Goal: Information Seeking & Learning: Find specific fact

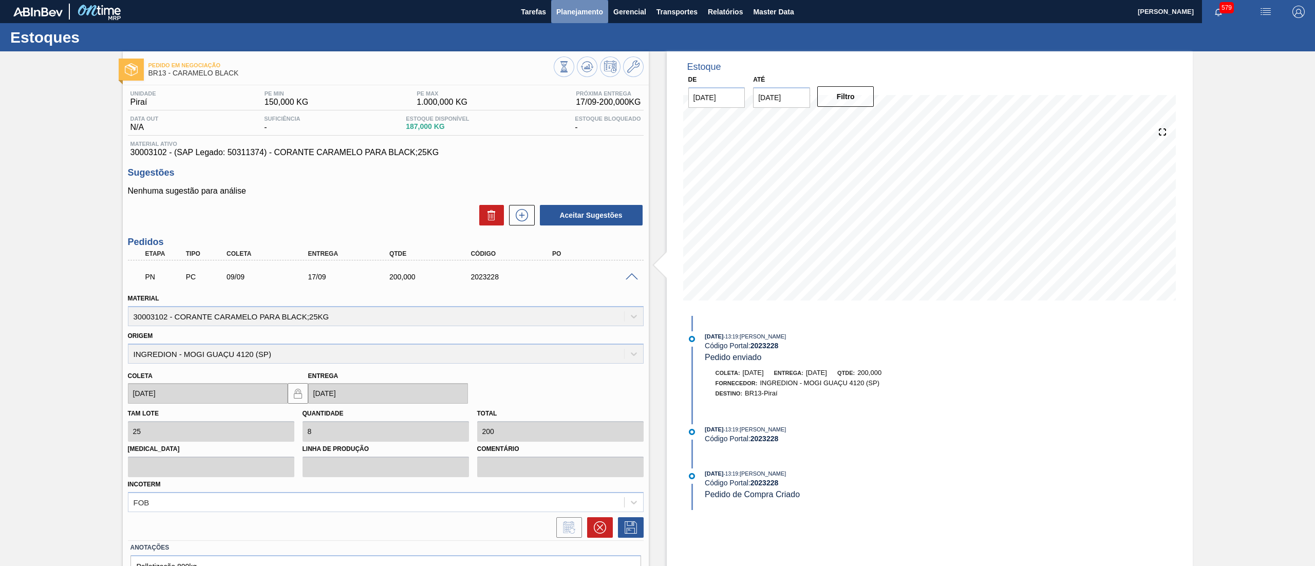
click at [577, 11] on span "Planejamento" at bounding box center [579, 12] width 47 height 12
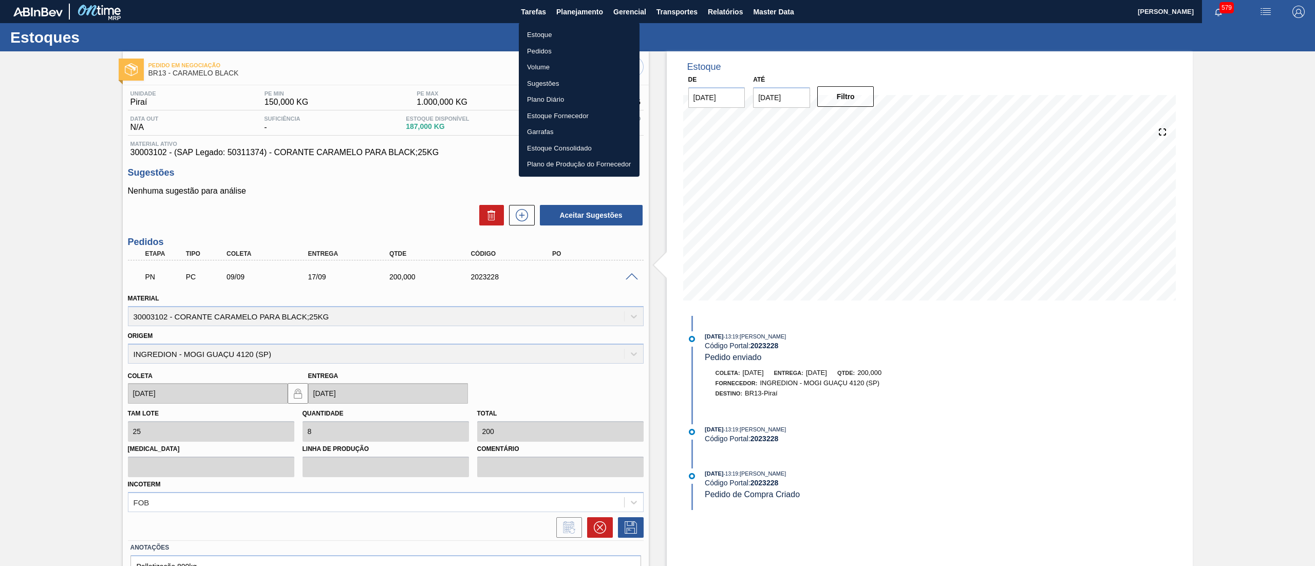
click at [563, 41] on li "Estoque" at bounding box center [579, 35] width 121 height 16
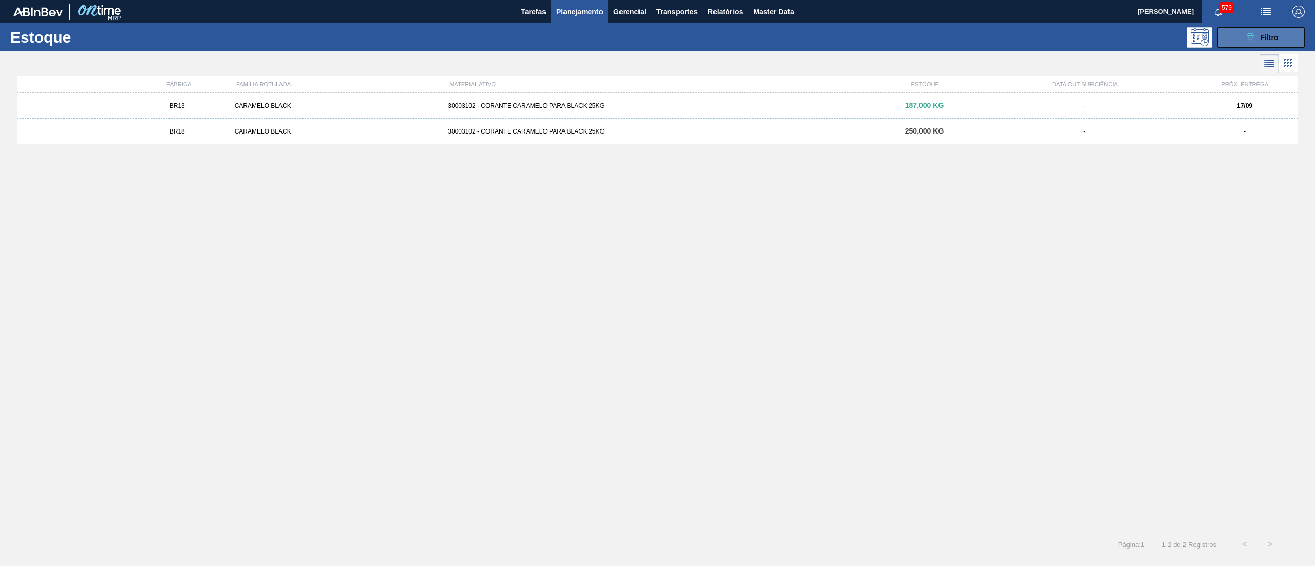
click at [1271, 39] on span "Filtro" at bounding box center [1270, 37] width 18 height 8
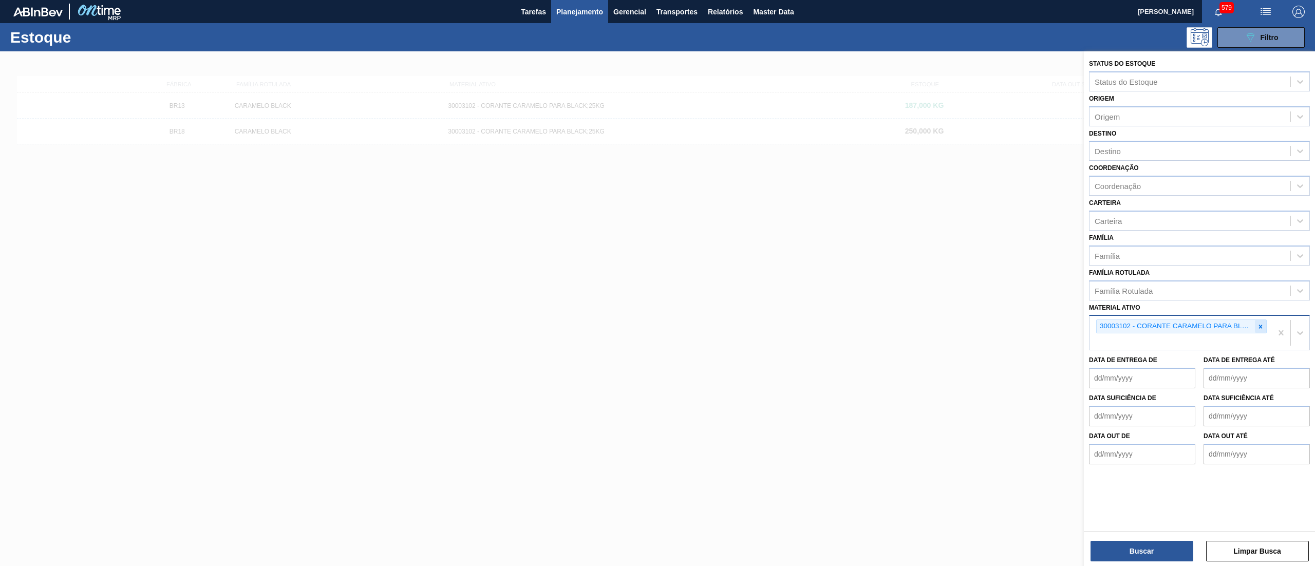
click at [1259, 321] on div at bounding box center [1260, 326] width 11 height 13
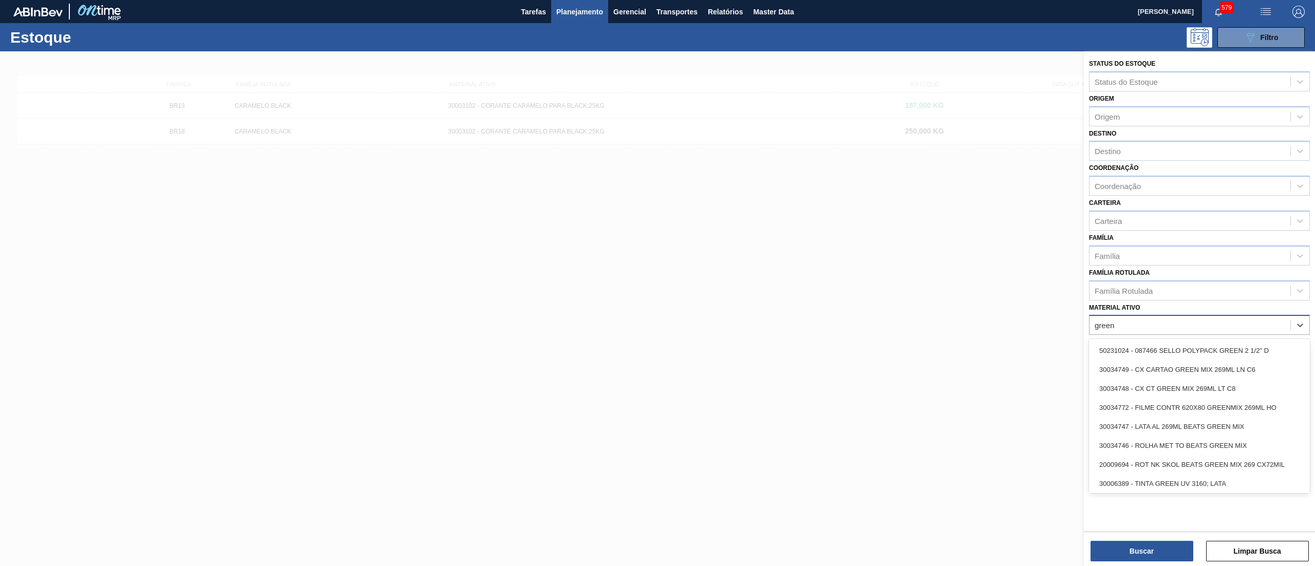
type ativo "greenm"
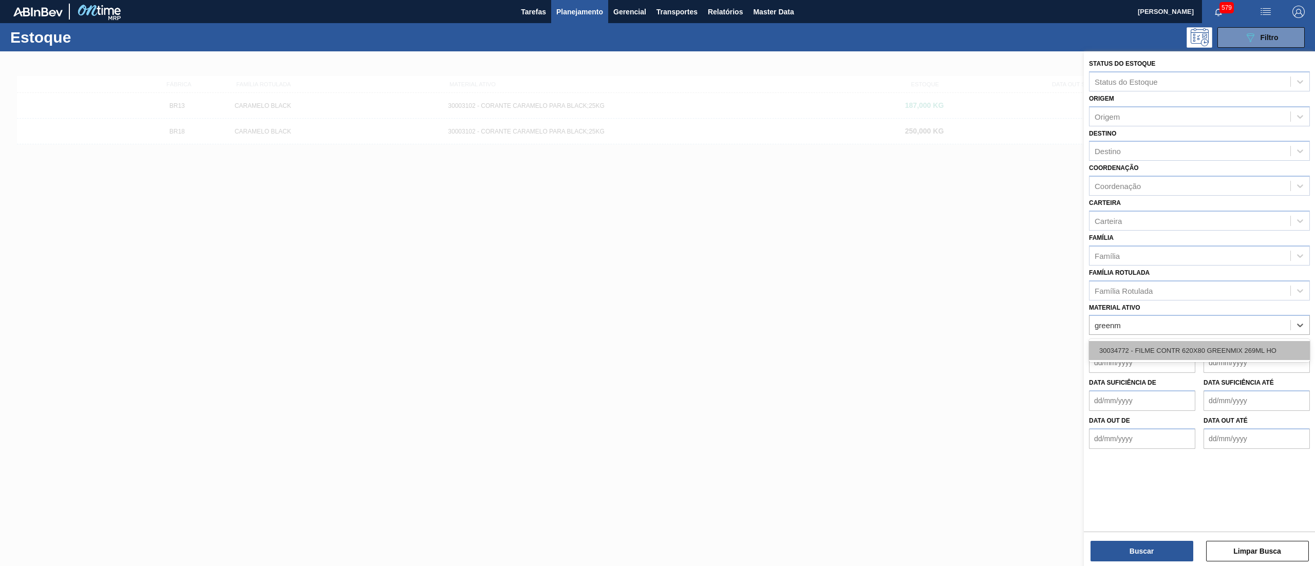
click at [1192, 343] on div "30034772 - FILME CONTR 620X80 GREENMIX 269ML HO" at bounding box center [1199, 350] width 221 height 19
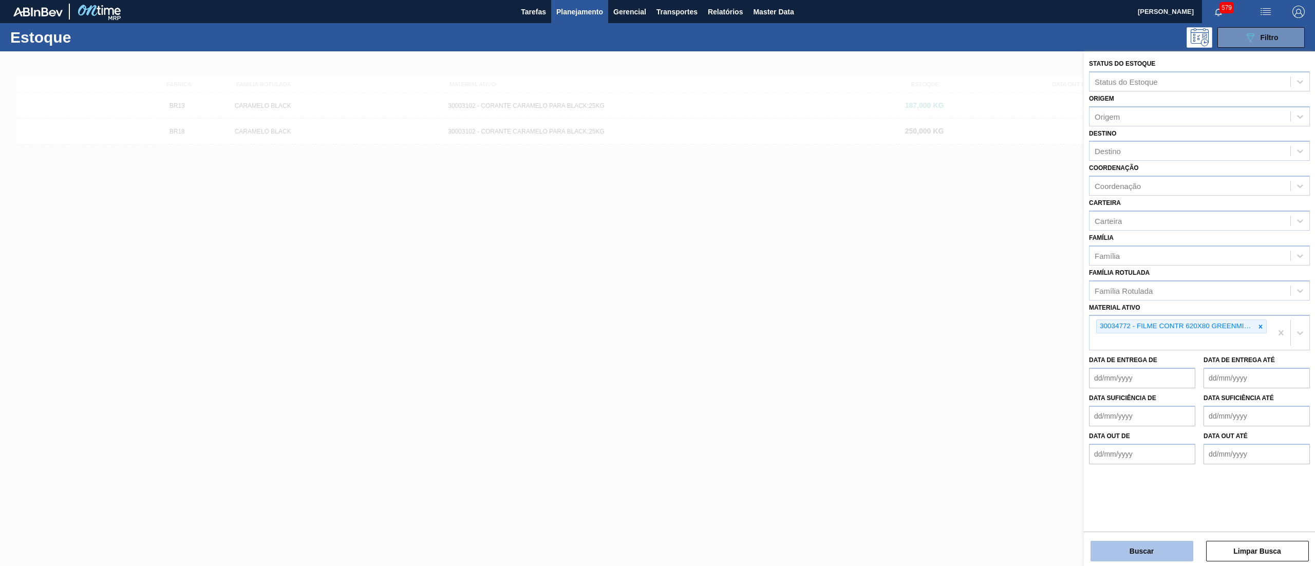
click at [1125, 544] on button "Buscar" at bounding box center [1142, 551] width 103 height 21
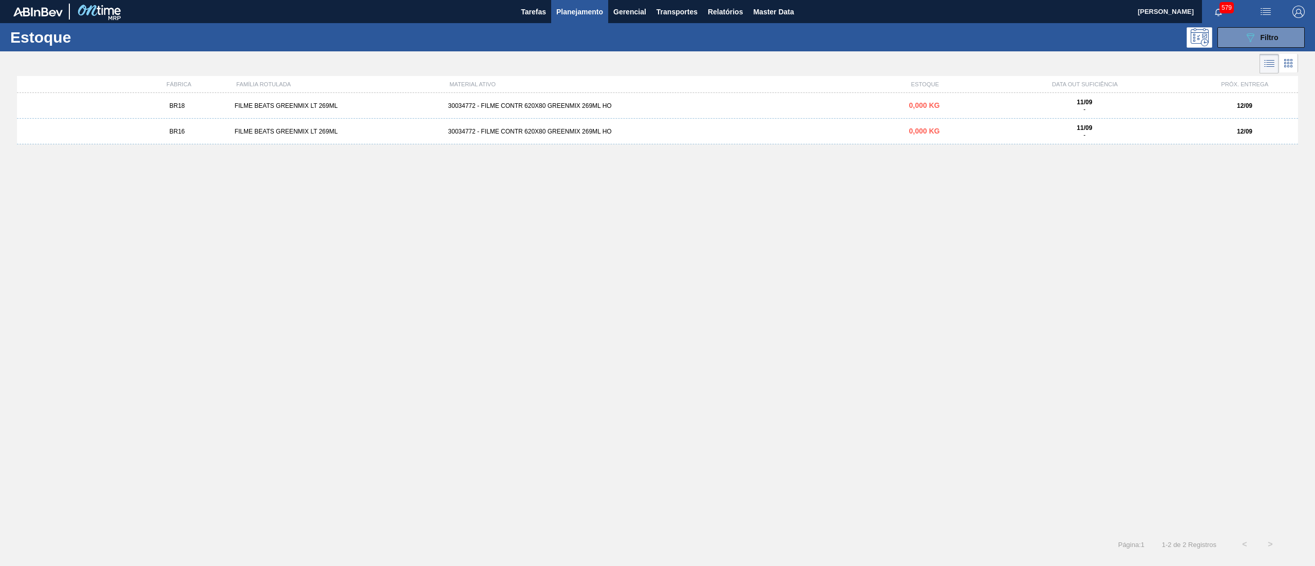
click at [594, 97] on div "BR18 FILME BEATS GREENMIX LT 269ML 30034772 - FILME CONTR 620X80 GREENMIX 269ML…" at bounding box center [657, 106] width 1281 height 26
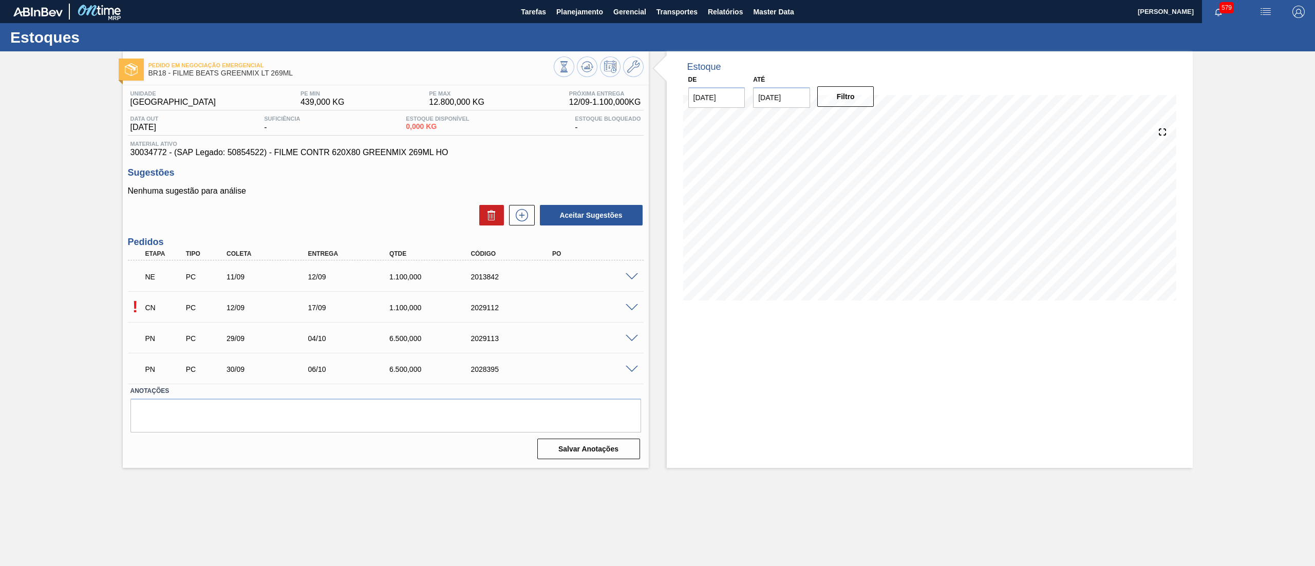
click at [631, 301] on div "! CN PC 12/09 17/09 1.100,000 2029112" at bounding box center [386, 307] width 516 height 26
click at [633, 305] on span at bounding box center [632, 308] width 12 height 8
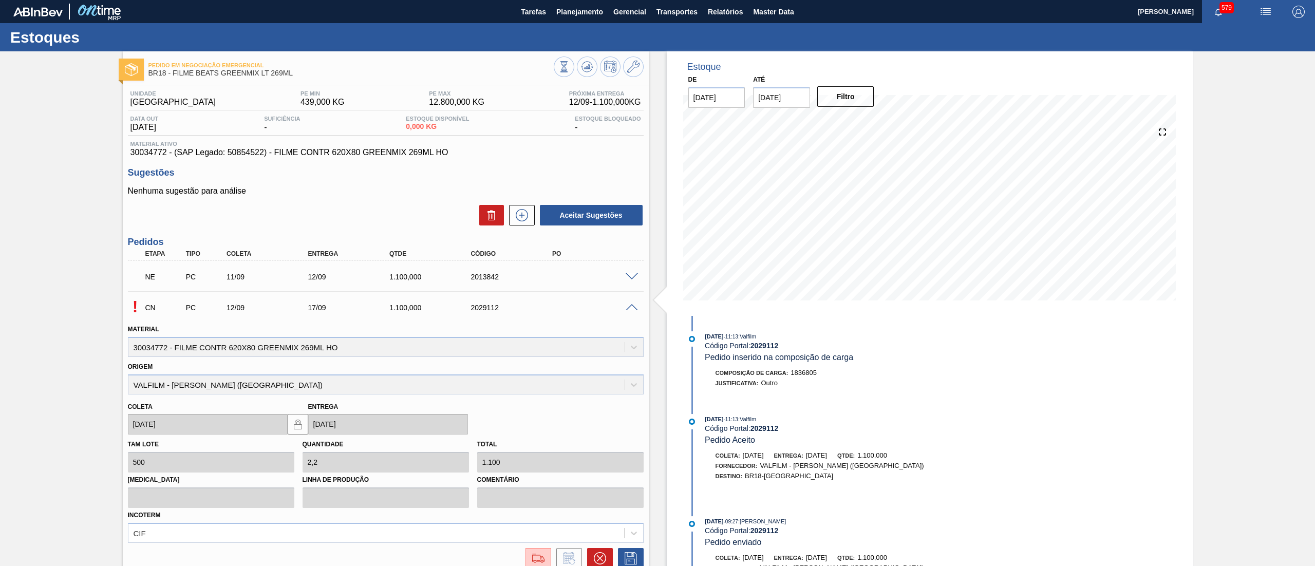
scroll to position [151, 0]
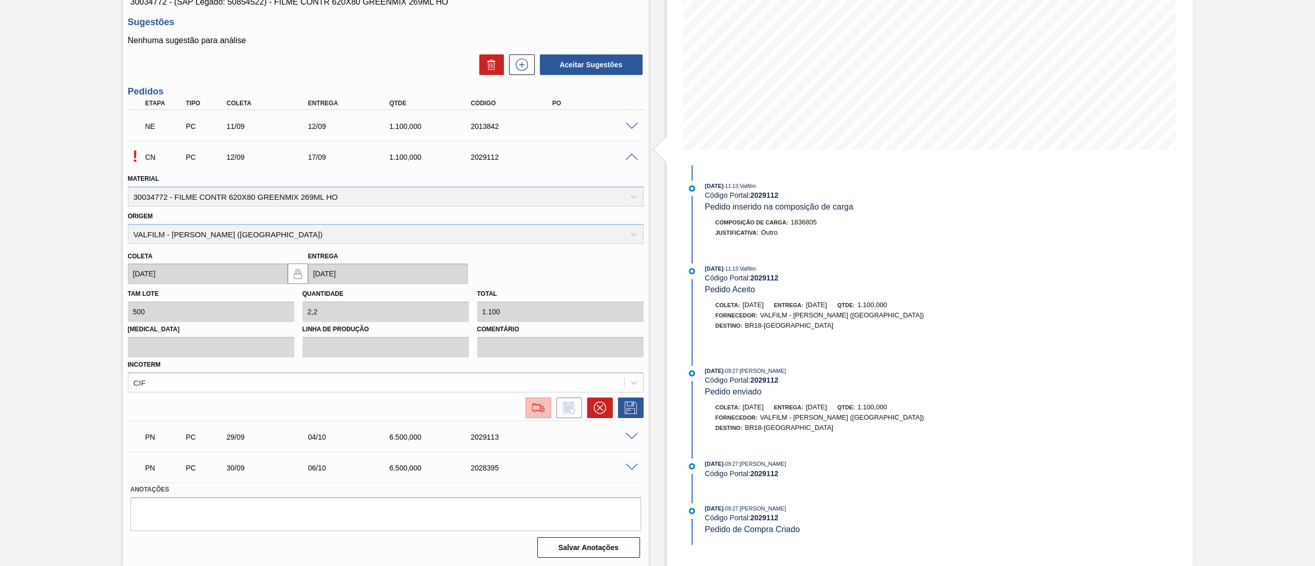
click at [535, 414] on button at bounding box center [539, 408] width 26 height 21
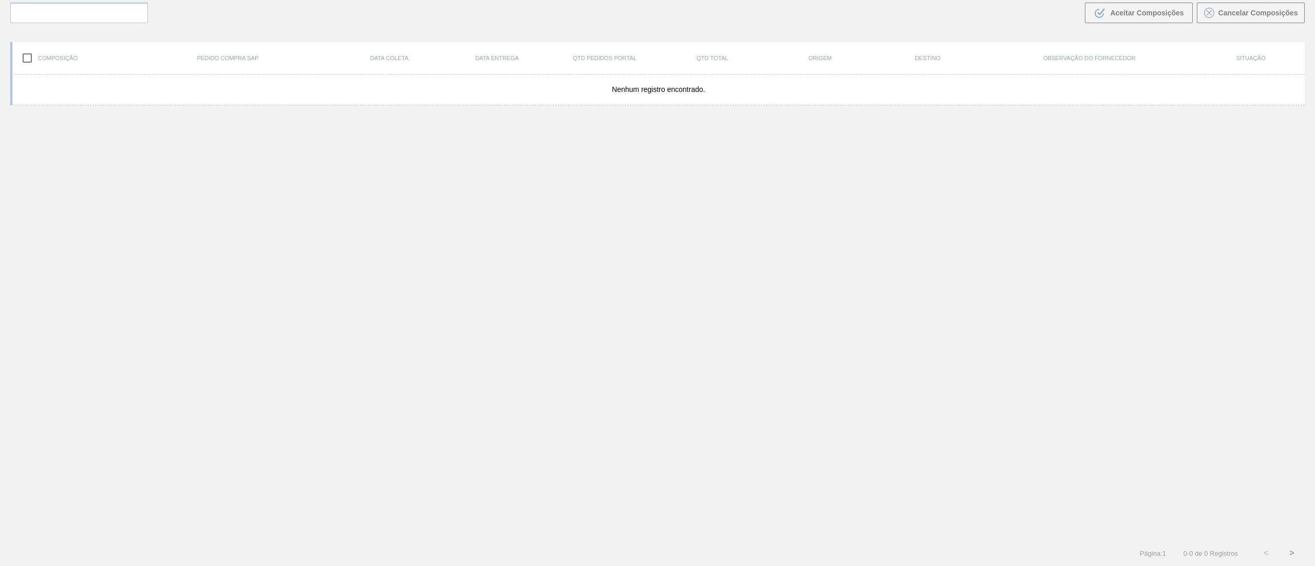
scroll to position [74, 0]
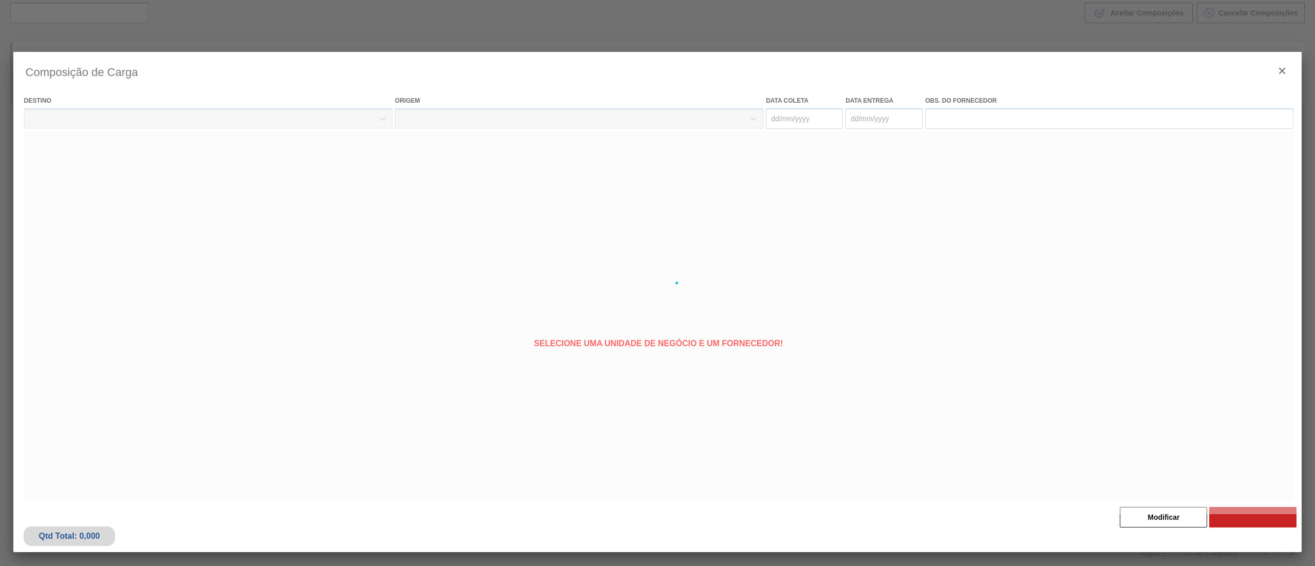
type coleta "[DATE]"
type entrega "[DATE]"
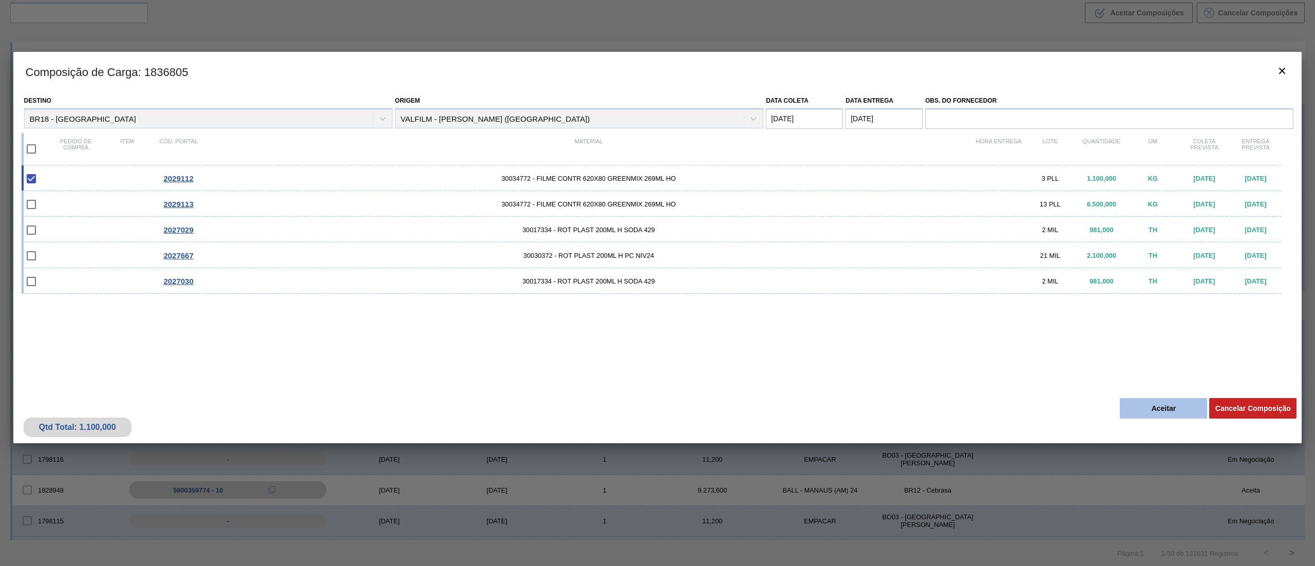
click at [1146, 404] on button "Aceitar" at bounding box center [1163, 408] width 87 height 21
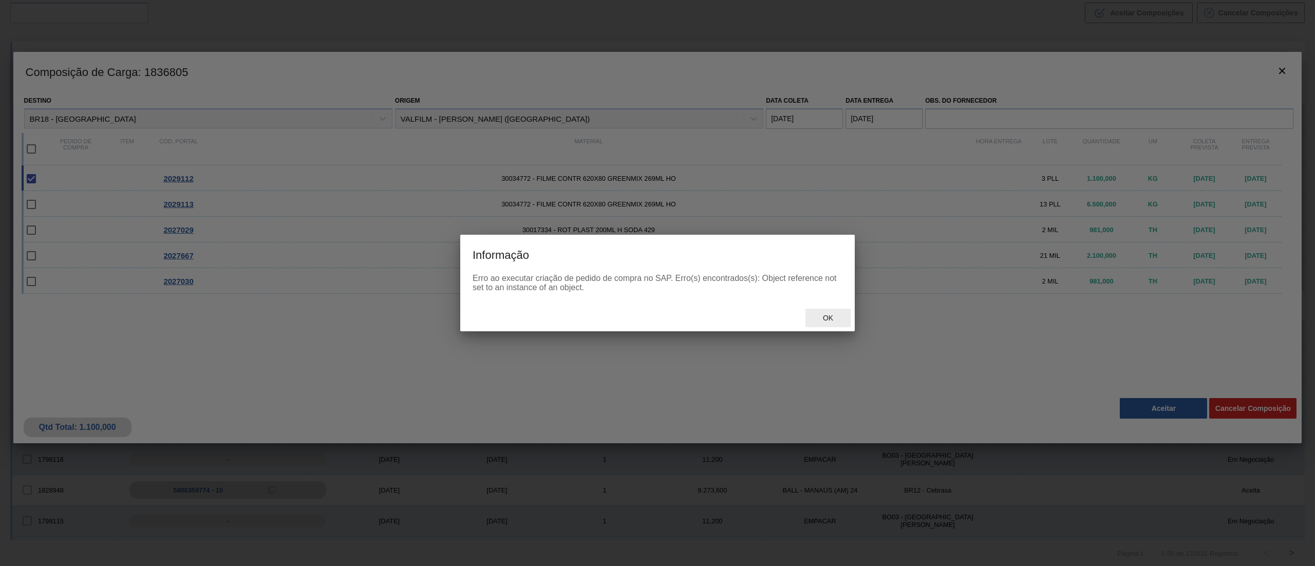
click at [837, 314] on span "Ok" at bounding box center [828, 318] width 27 height 8
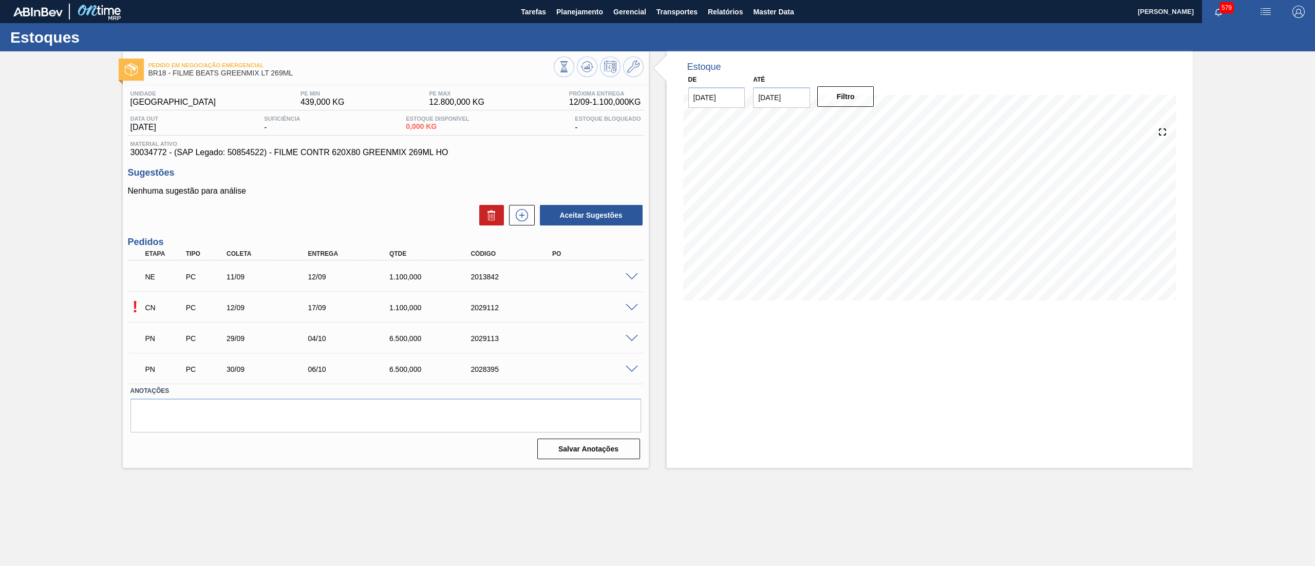
click at [631, 339] on span at bounding box center [632, 339] width 12 height 8
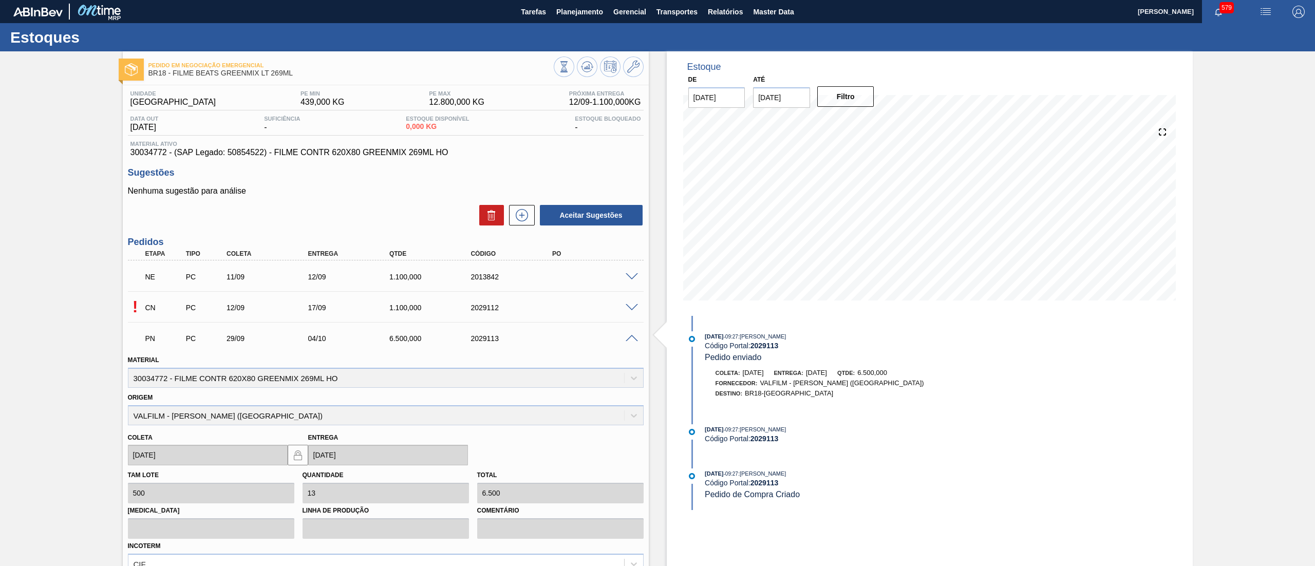
click at [631, 339] on span at bounding box center [632, 339] width 12 height 8
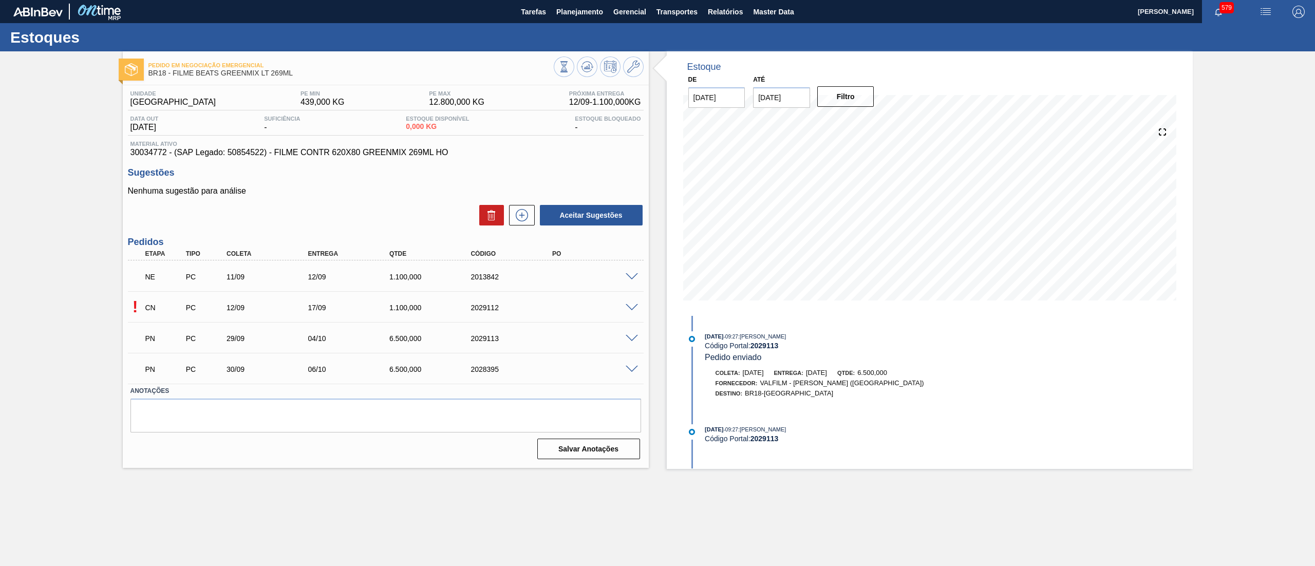
click at [631, 371] on span at bounding box center [632, 370] width 12 height 8
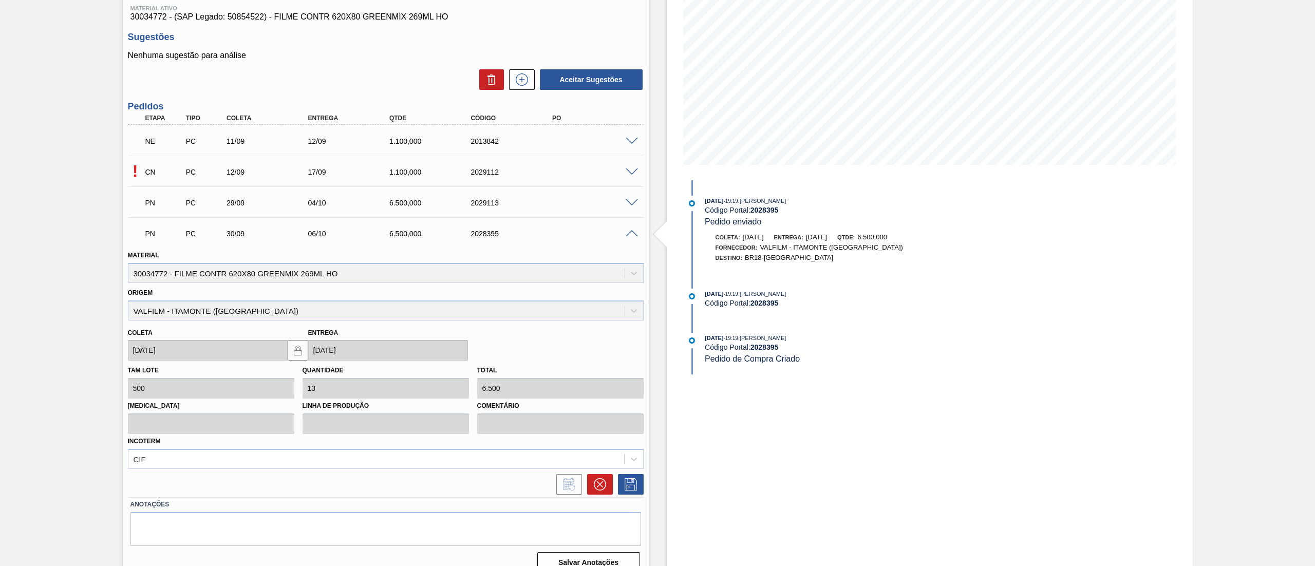
scroll to position [151, 0]
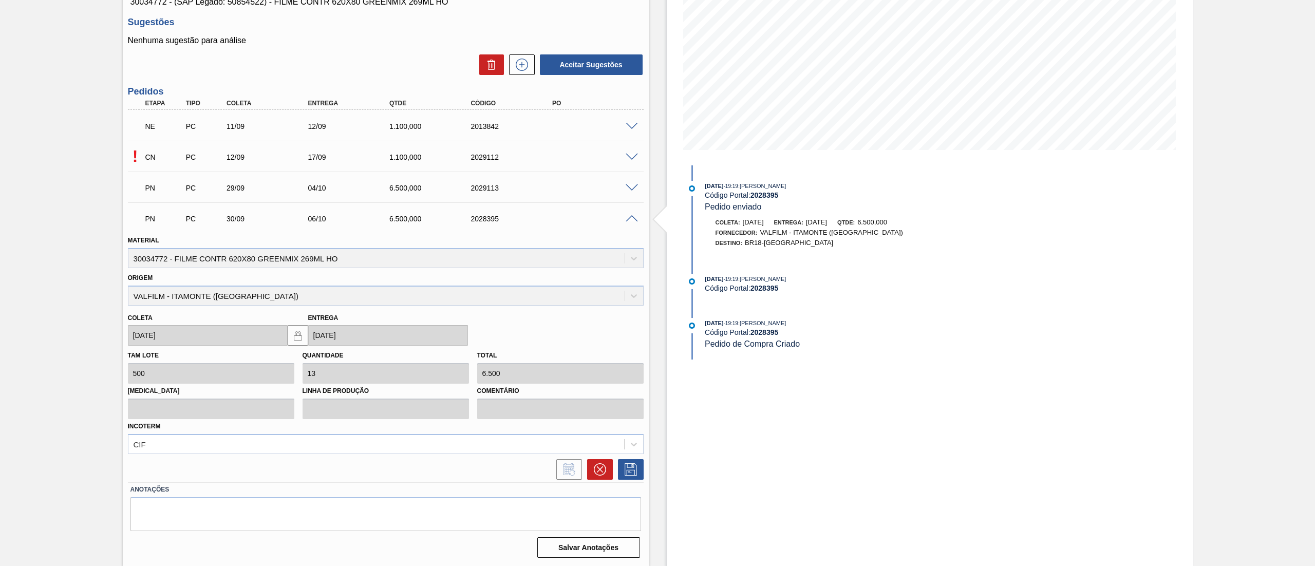
click at [585, 470] on div at bounding box center [597, 469] width 31 height 21
click at [601, 471] on icon at bounding box center [600, 469] width 12 height 12
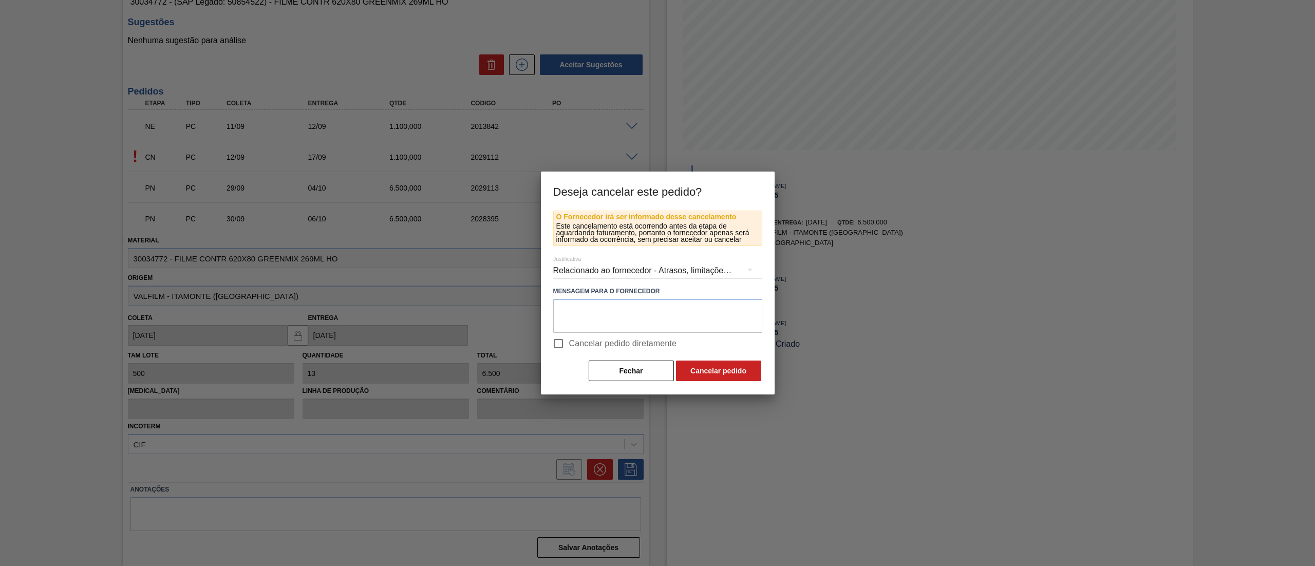
click at [582, 258] on div "Relacionado ao fornecedor - Atrasos, limitações de capacidade, etc." at bounding box center [657, 270] width 209 height 29
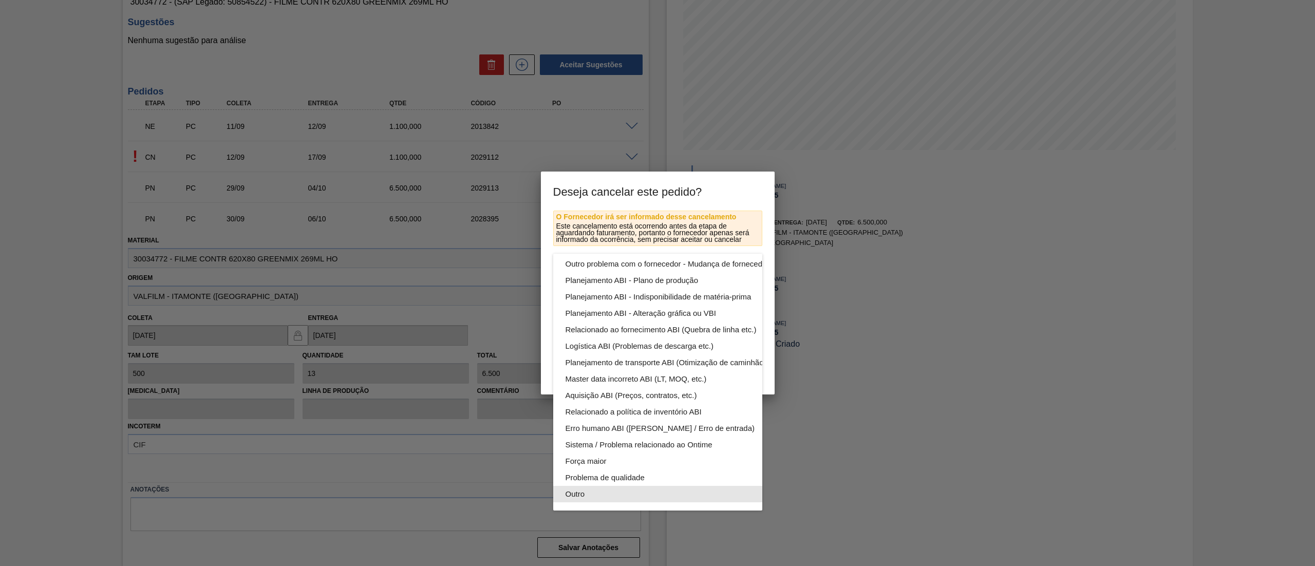
click at [574, 486] on div "Outro" at bounding box center [682, 494] width 233 height 16
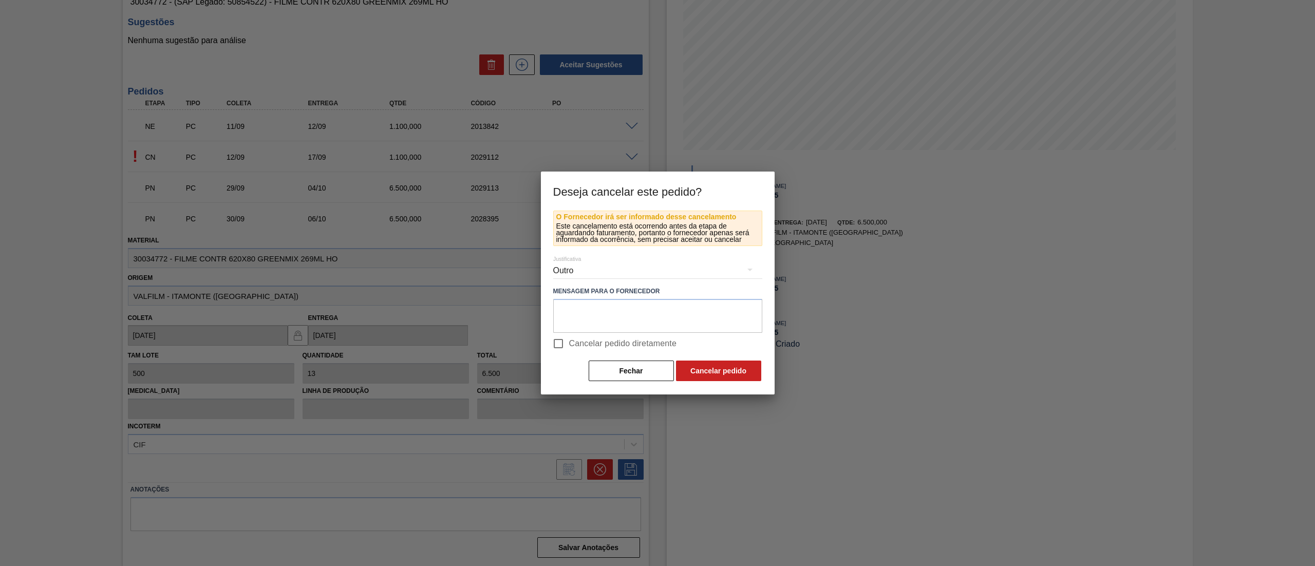
scroll to position [71, 0]
click at [703, 372] on button "Cancelar pedido" at bounding box center [718, 371] width 85 height 21
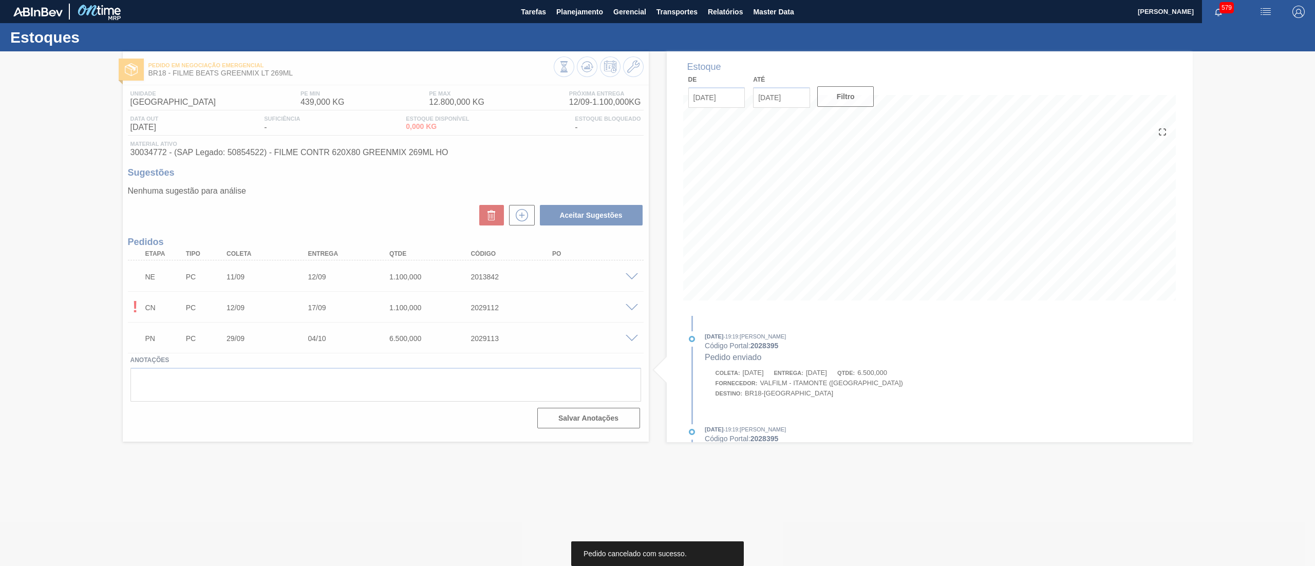
scroll to position [0, 0]
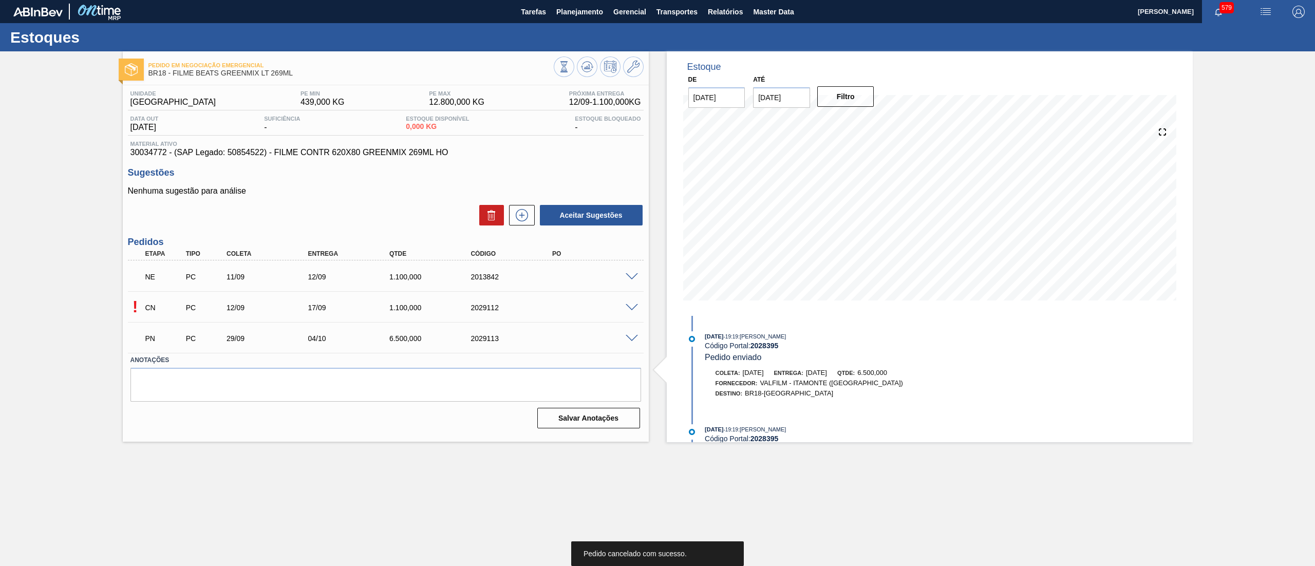
click at [627, 275] on span at bounding box center [632, 277] width 12 height 8
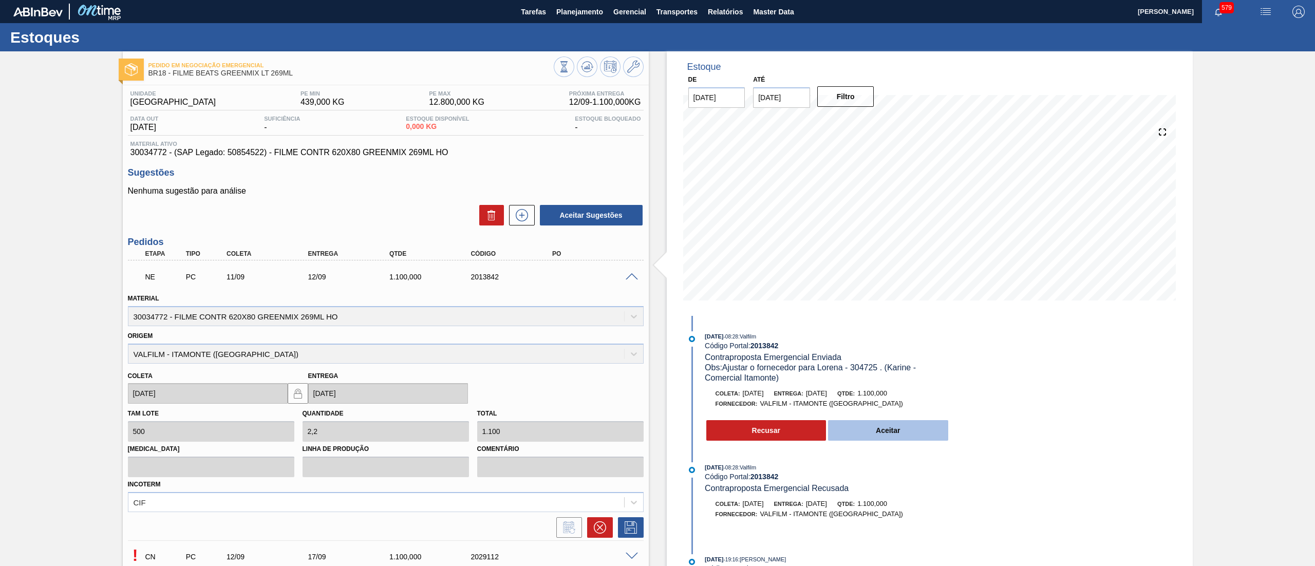
click at [890, 422] on button "Aceitar" at bounding box center [888, 430] width 120 height 21
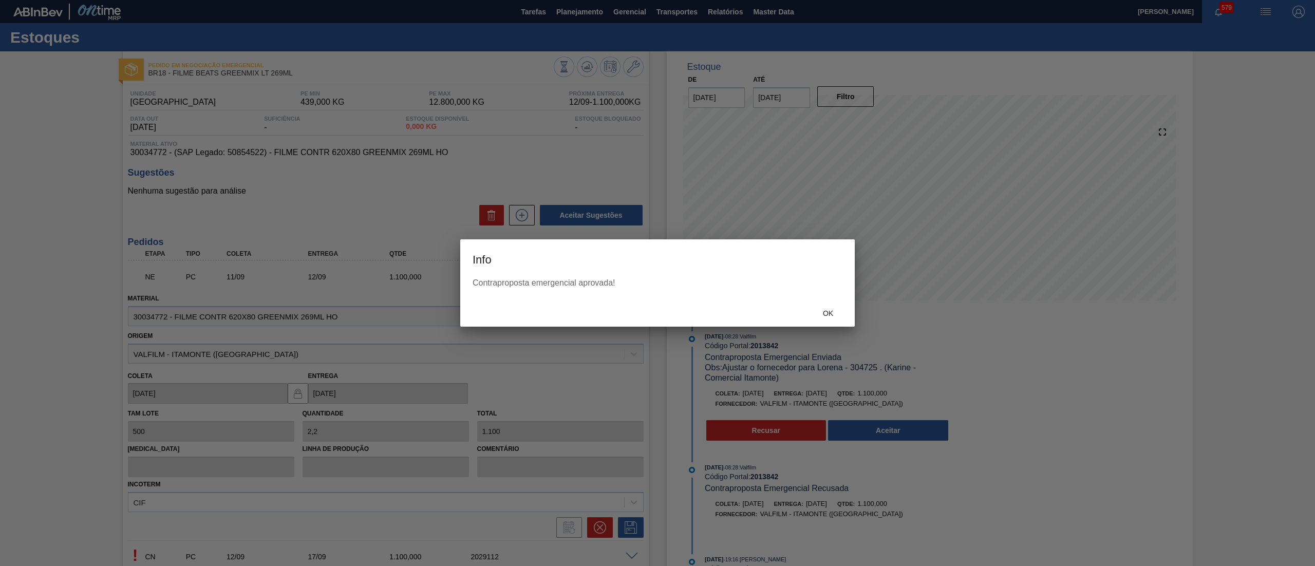
click at [824, 302] on div "Ok" at bounding box center [657, 313] width 395 height 27
click at [827, 305] on div "Ok" at bounding box center [827, 313] width 45 height 19
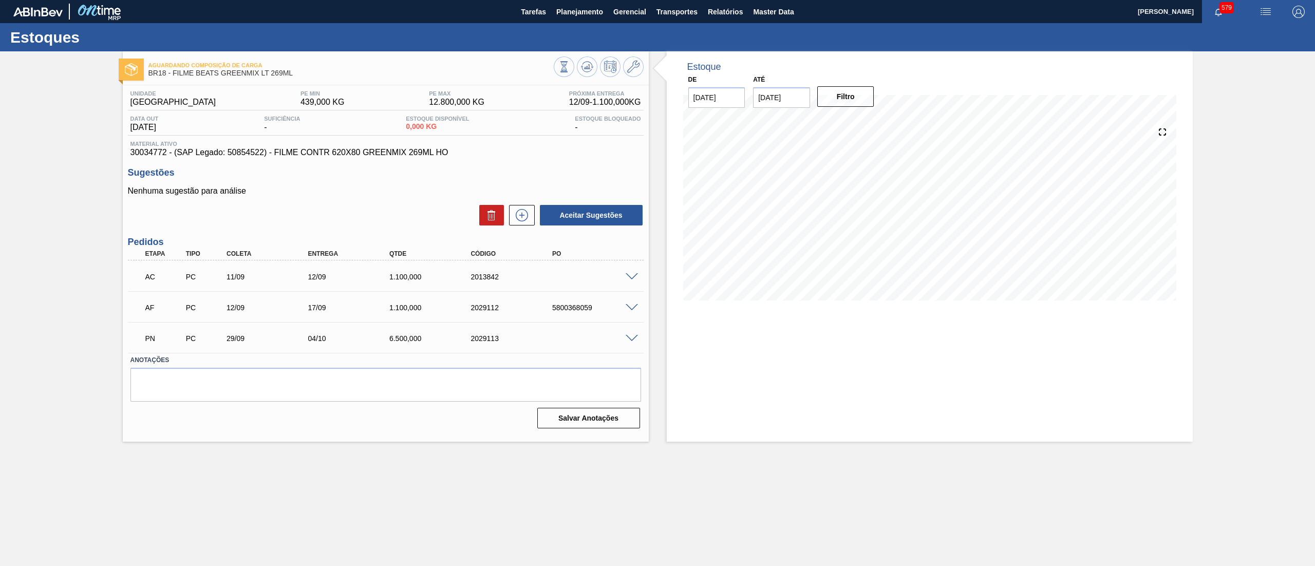
click at [636, 277] on span at bounding box center [632, 277] width 12 height 8
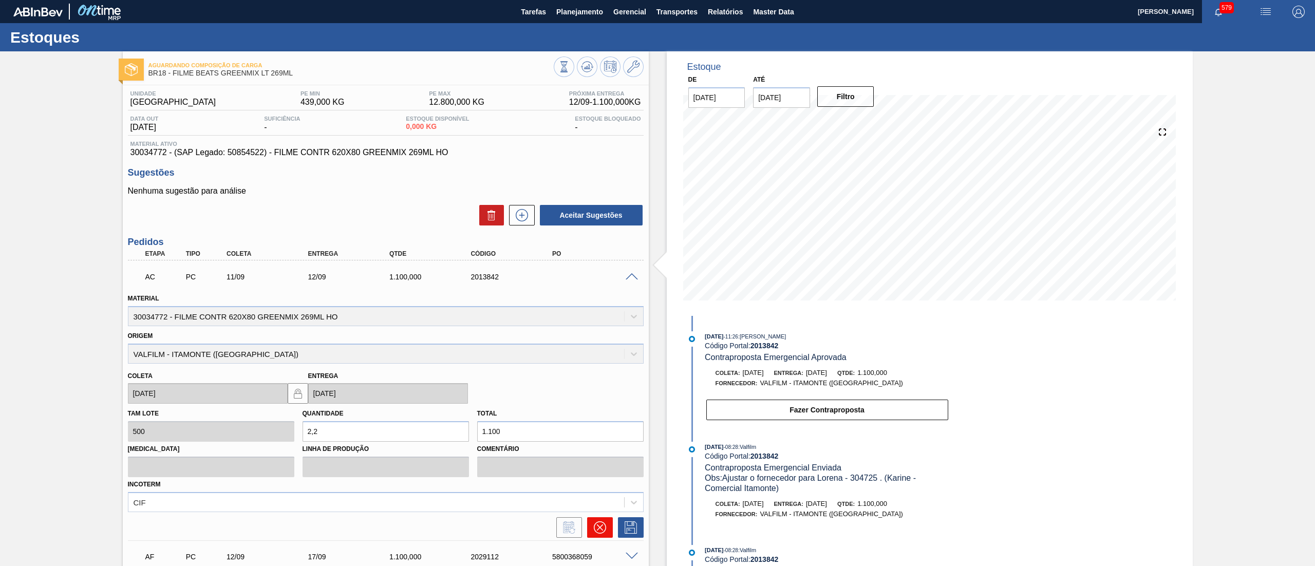
click at [594, 521] on icon at bounding box center [600, 527] width 12 height 12
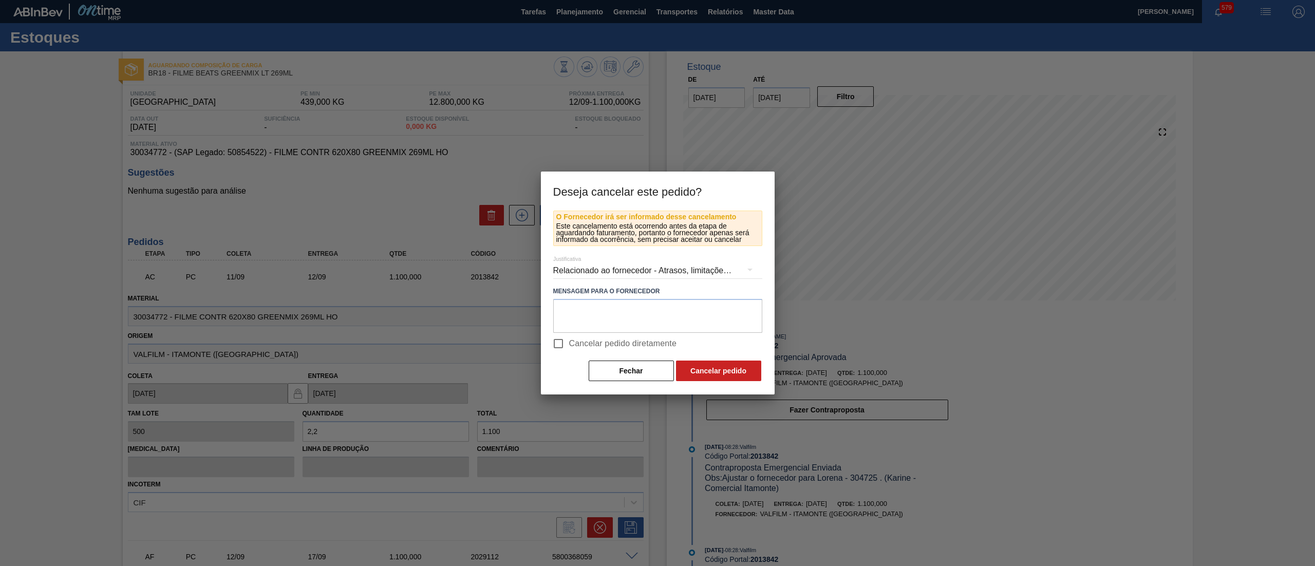
click at [573, 268] on div "Relacionado ao fornecedor - Atrasos, limitações de capacidade, etc." at bounding box center [657, 270] width 209 height 29
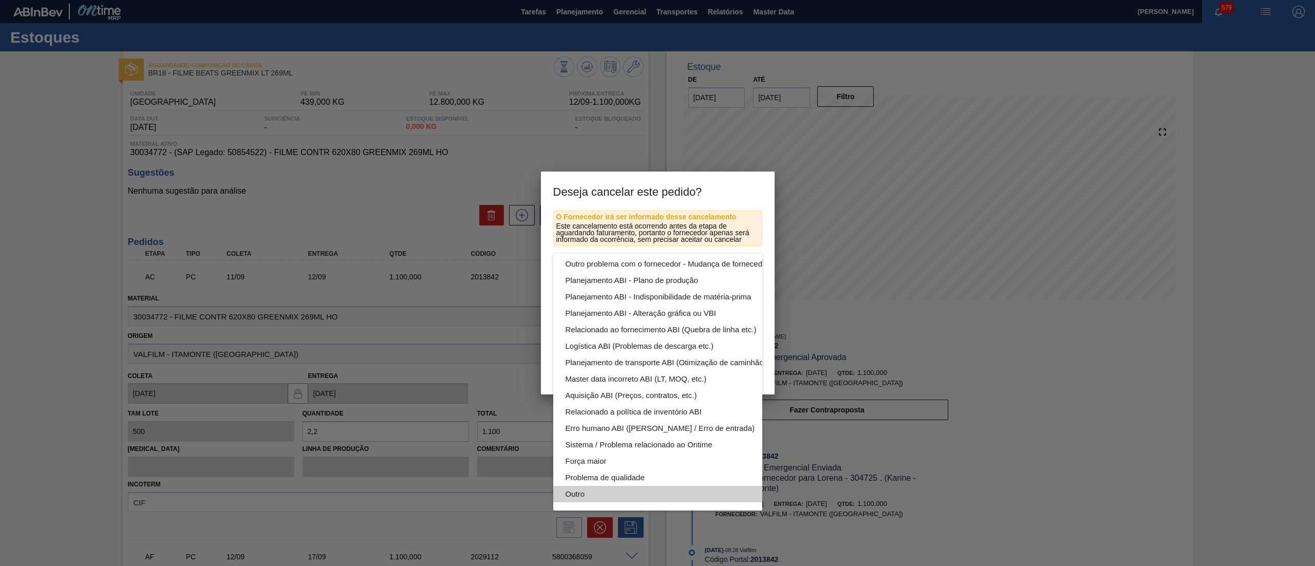
click at [655, 486] on div "Outro" at bounding box center [682, 494] width 233 height 16
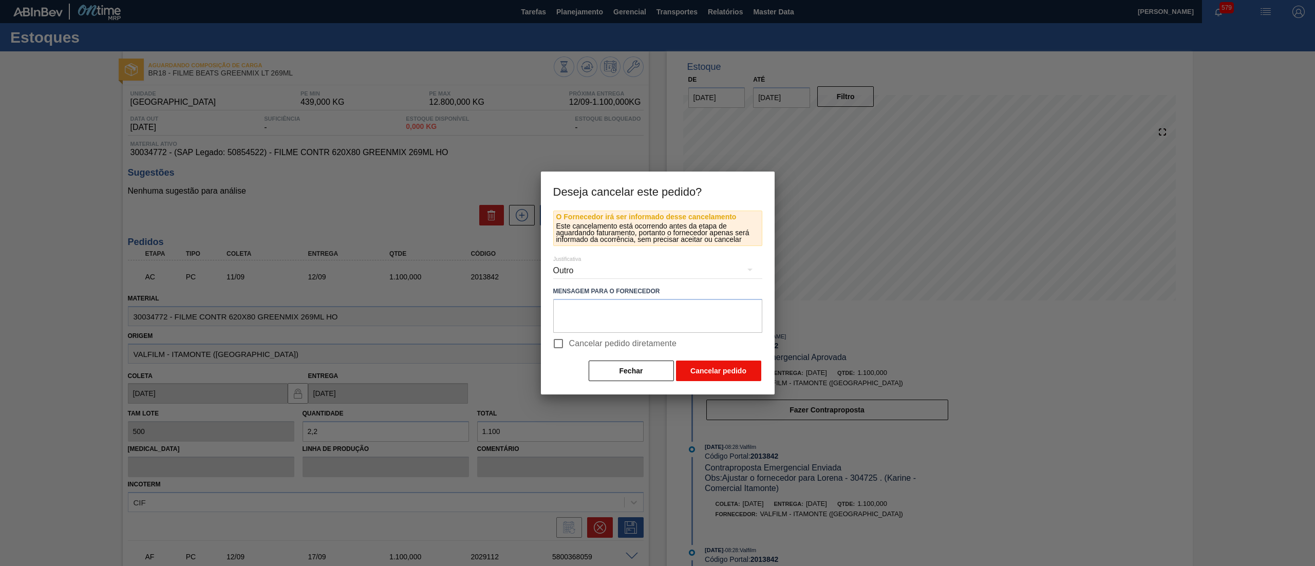
click at [695, 367] on button "Cancelar pedido" at bounding box center [718, 371] width 85 height 21
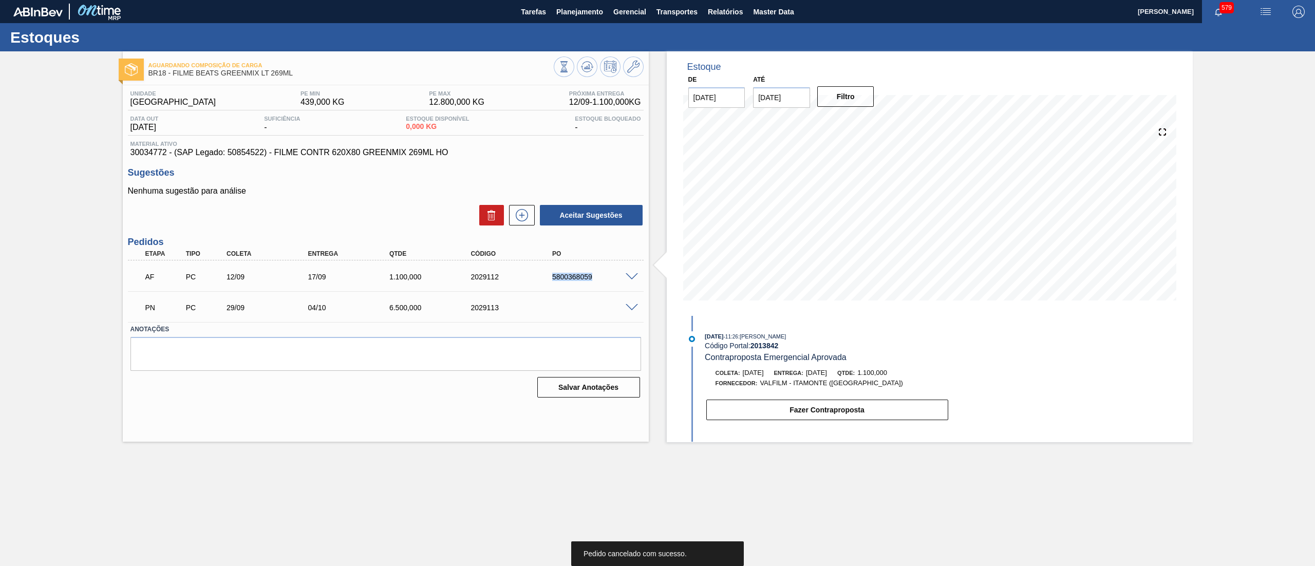
drag, startPoint x: 539, startPoint y: 277, endPoint x: 617, endPoint y: 280, distance: 78.7
click at [617, 280] on div "AF PC 12/09 17/09 1.100,000 2029112 5800368059" at bounding box center [383, 276] width 489 height 21
copy div "5800368059"
click at [580, 6] on span "Planejamento" at bounding box center [579, 12] width 47 height 12
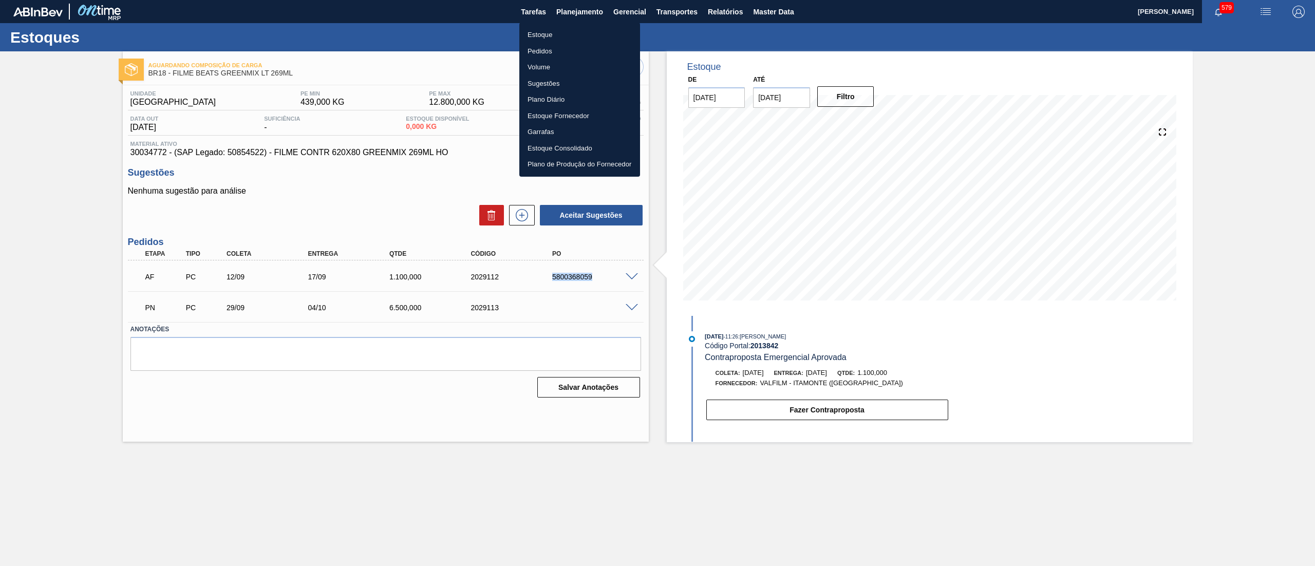
click at [579, 34] on li "Estoque" at bounding box center [579, 35] width 121 height 16
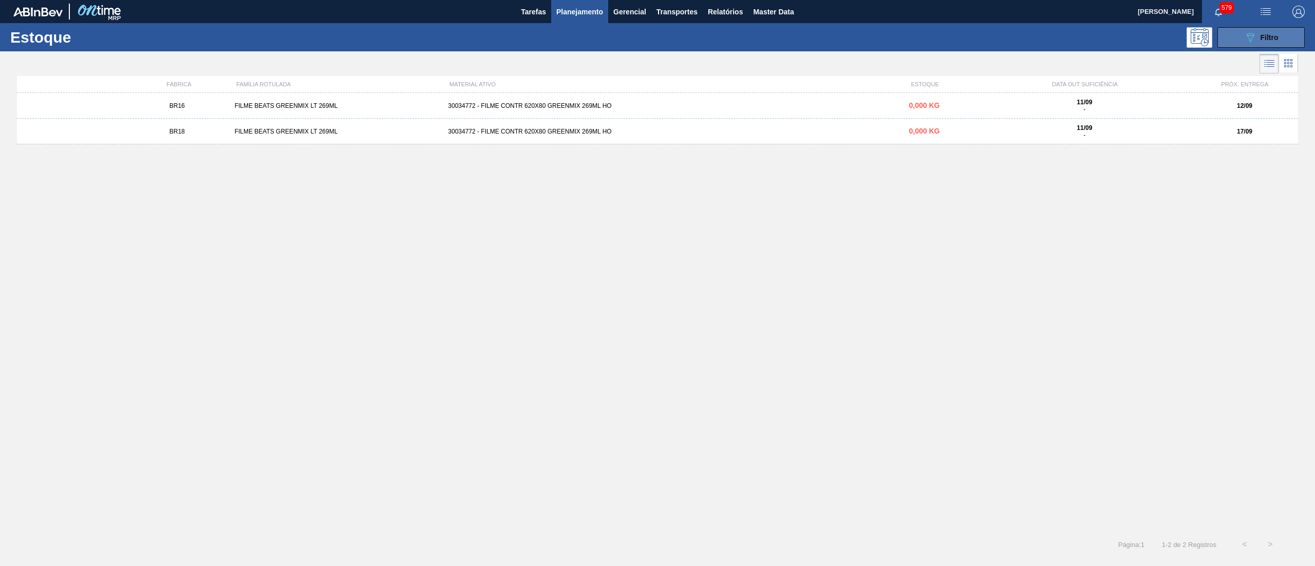
click at [1236, 40] on button "089F7B8B-B2A5-4AFE-B5C0-19BA573D28AC Filtro" at bounding box center [1260, 37] width 87 height 21
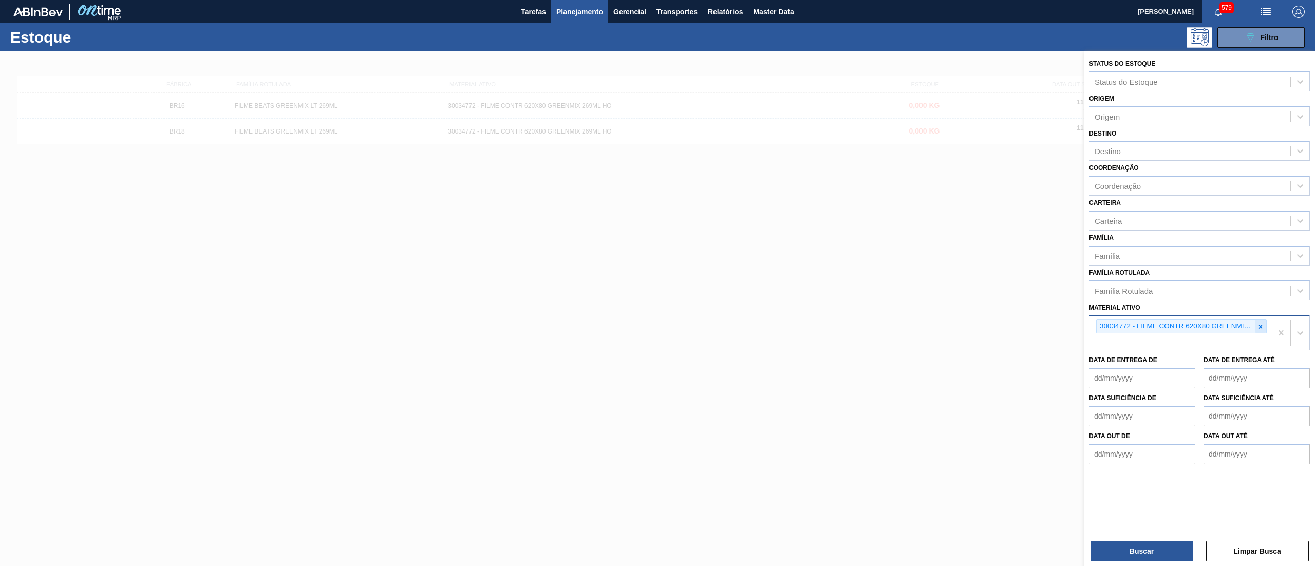
click at [1261, 324] on icon at bounding box center [1260, 326] width 7 height 7
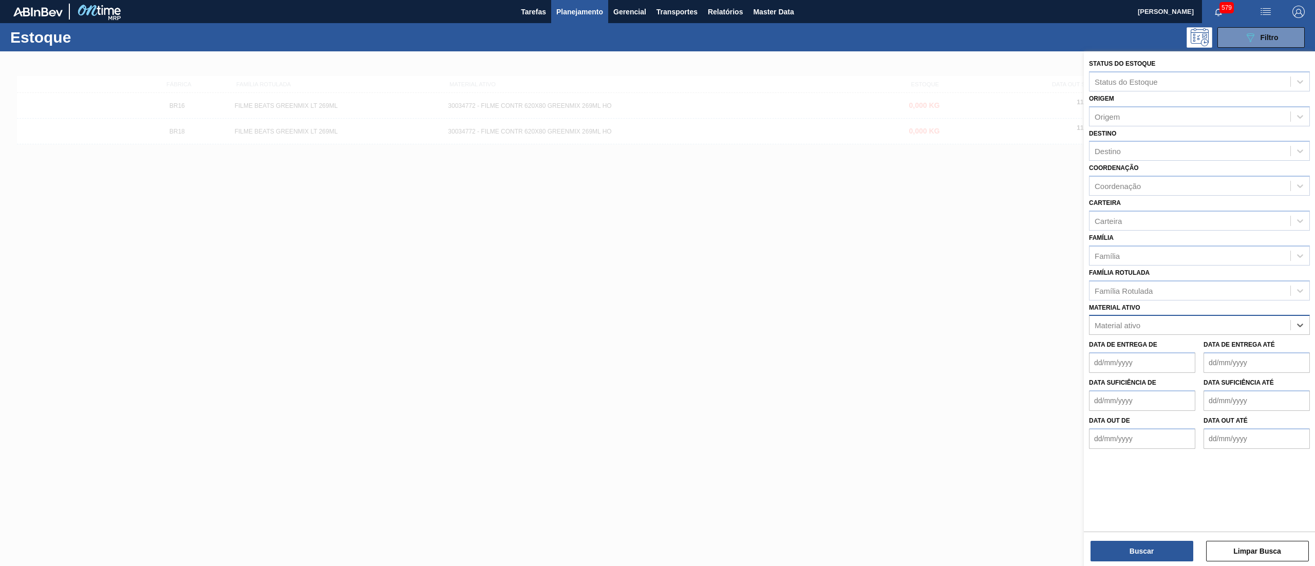
paste ativo "ROT PLAST. 1,5L AH SUKITA"
type ativo "ROT PLAST. 1,5L AH SUKITA"
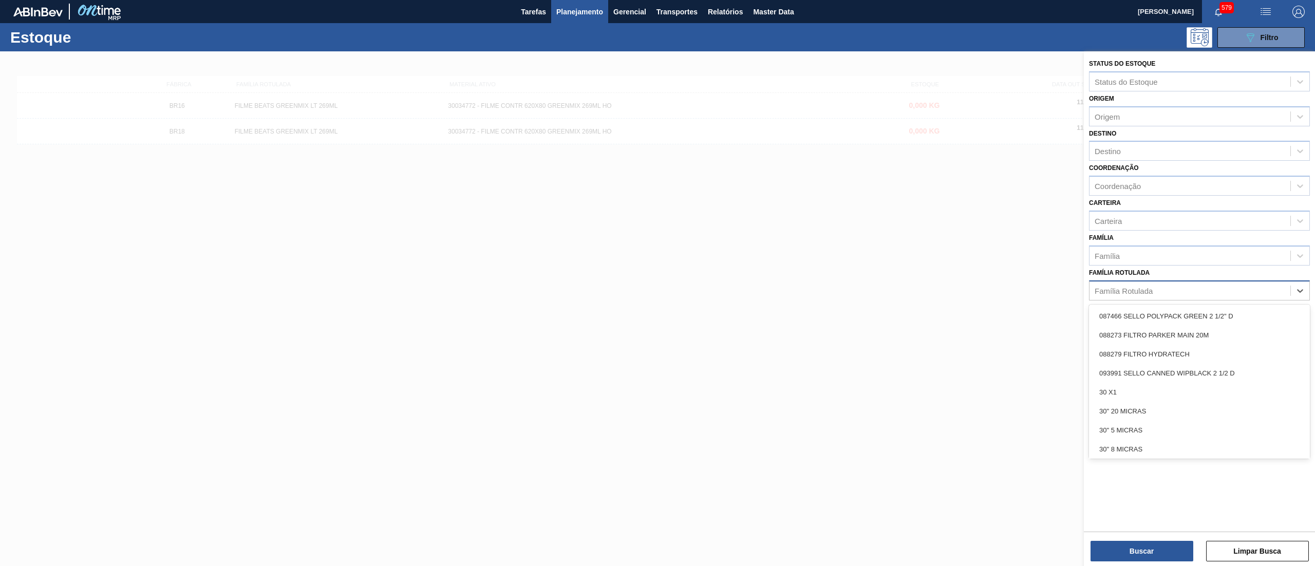
click at [1195, 280] on div "Família Rotulada" at bounding box center [1199, 290] width 221 height 20
paste Rotulada "ROT PLAST. 1,5L AH SUKITA"
type Rotulada "ROT PLAST. 1,5L AH SUKITA"
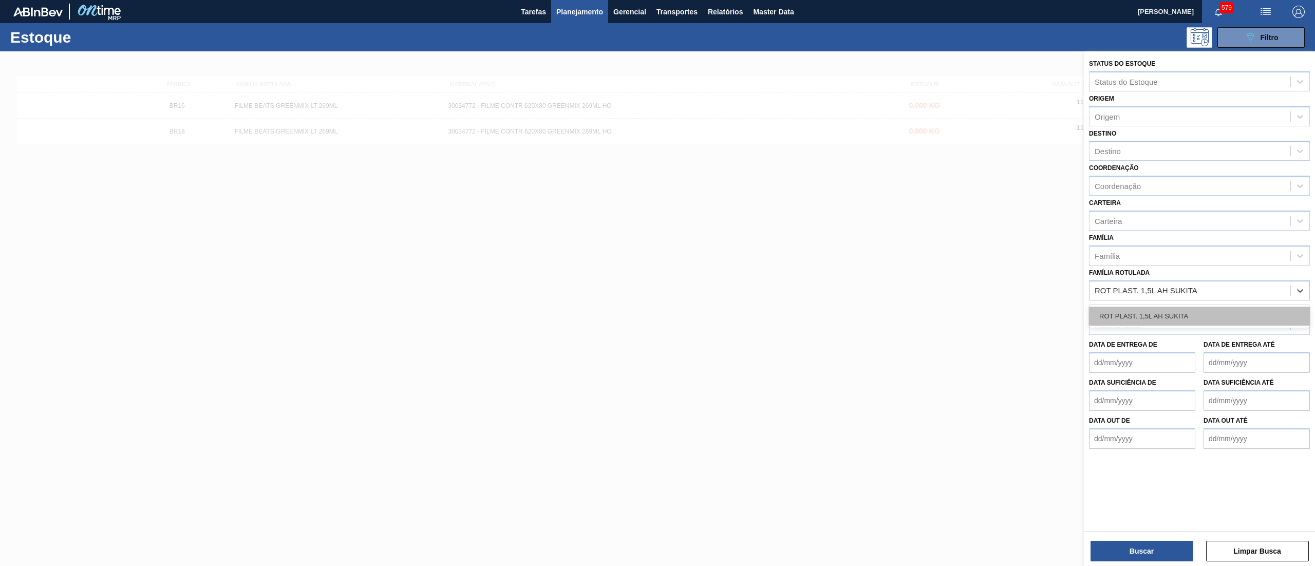
click at [1213, 308] on div "ROT PLAST. 1,5L AH SUKITA" at bounding box center [1199, 316] width 221 height 19
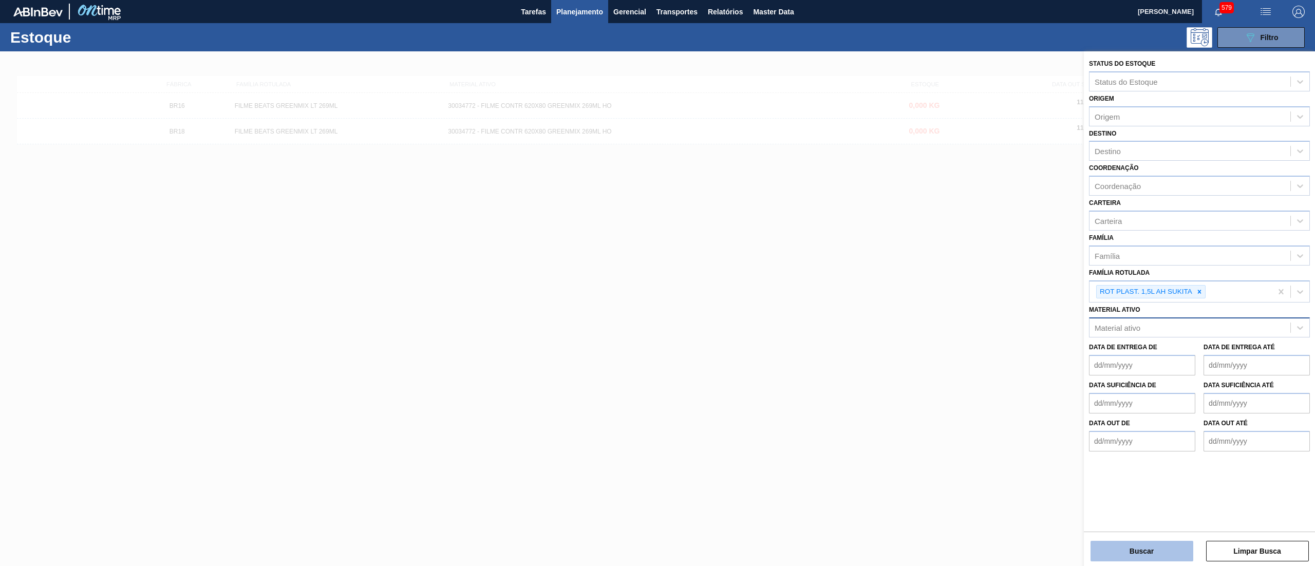
click at [1162, 553] on button "Buscar" at bounding box center [1142, 551] width 103 height 21
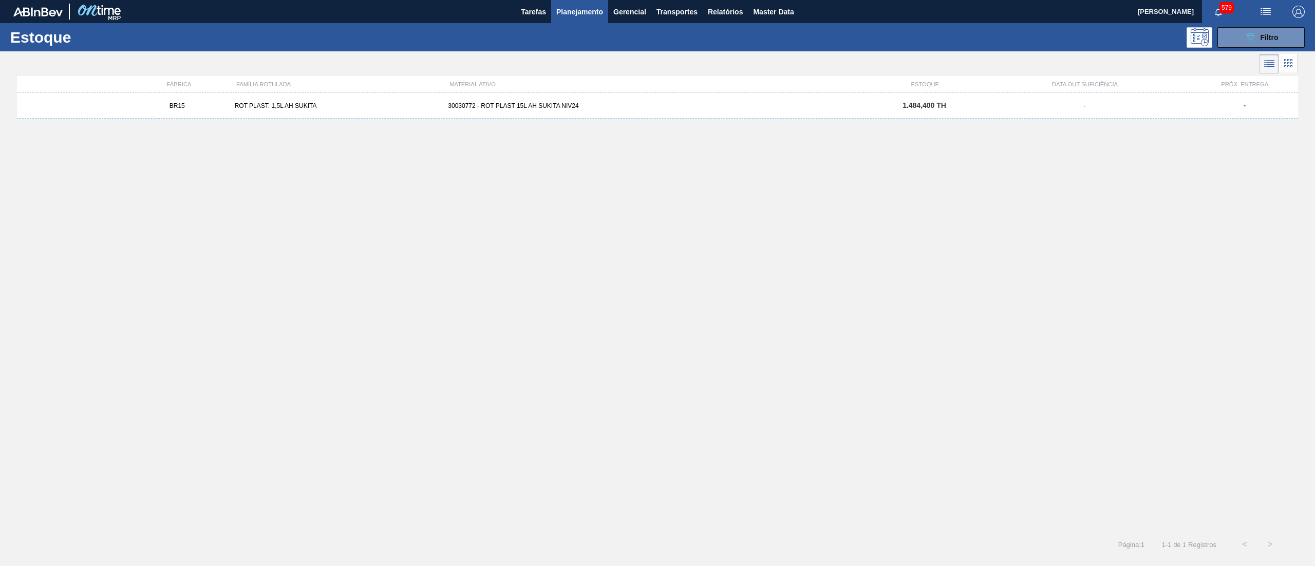
click at [661, 104] on div "30030772 - ROT PLAST 15L AH SUKITA NIV24" at bounding box center [657, 105] width 427 height 7
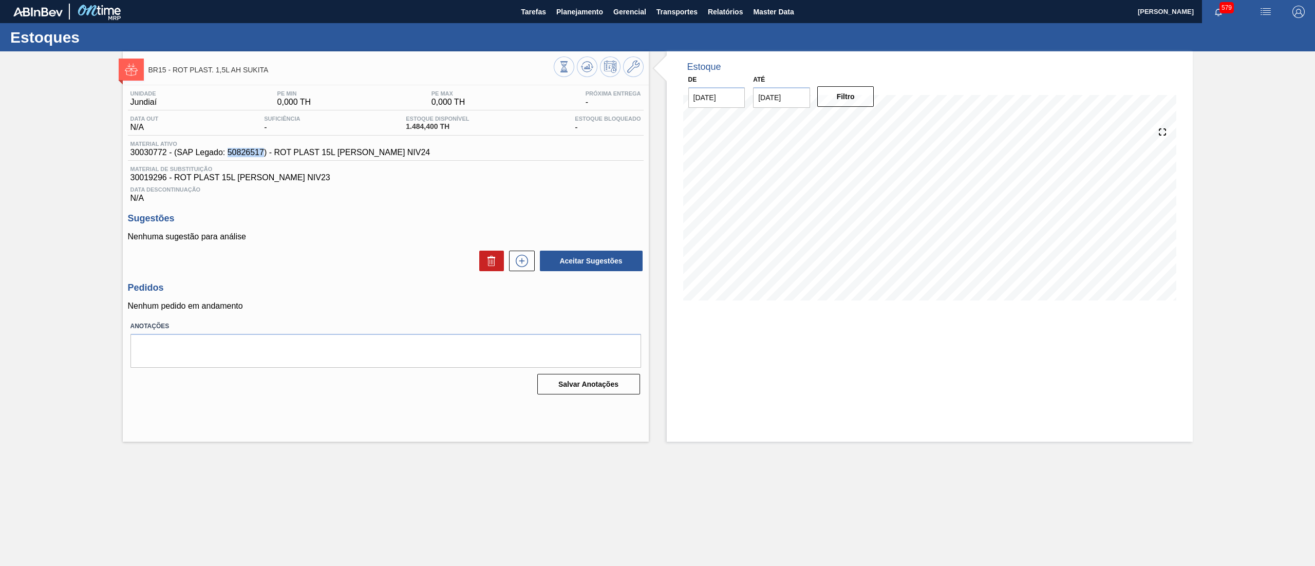
drag, startPoint x: 227, startPoint y: 153, endPoint x: 264, endPoint y: 150, distance: 36.6
click at [264, 150] on span "30030772 - (SAP Legado: 50826517) - ROT PLAST 15L [PERSON_NAME] NIV24" at bounding box center [280, 152] width 300 height 9
copy span "50826517"
click at [578, 18] on button "Planejamento" at bounding box center [579, 11] width 57 height 23
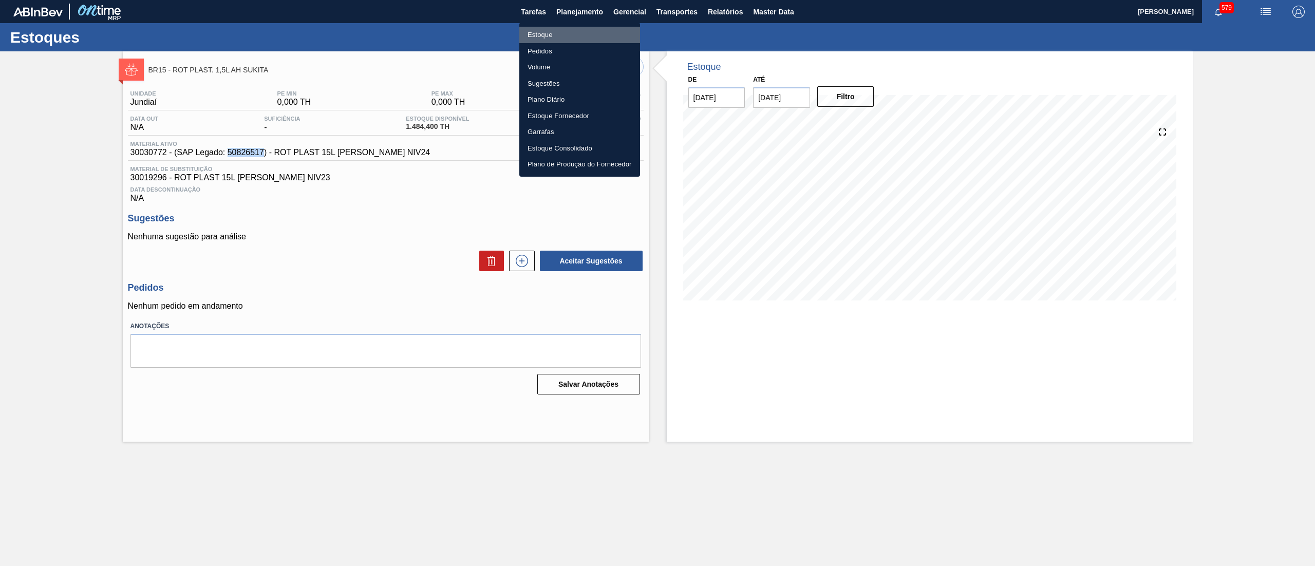
click at [568, 34] on li "Estoque" at bounding box center [579, 35] width 121 height 16
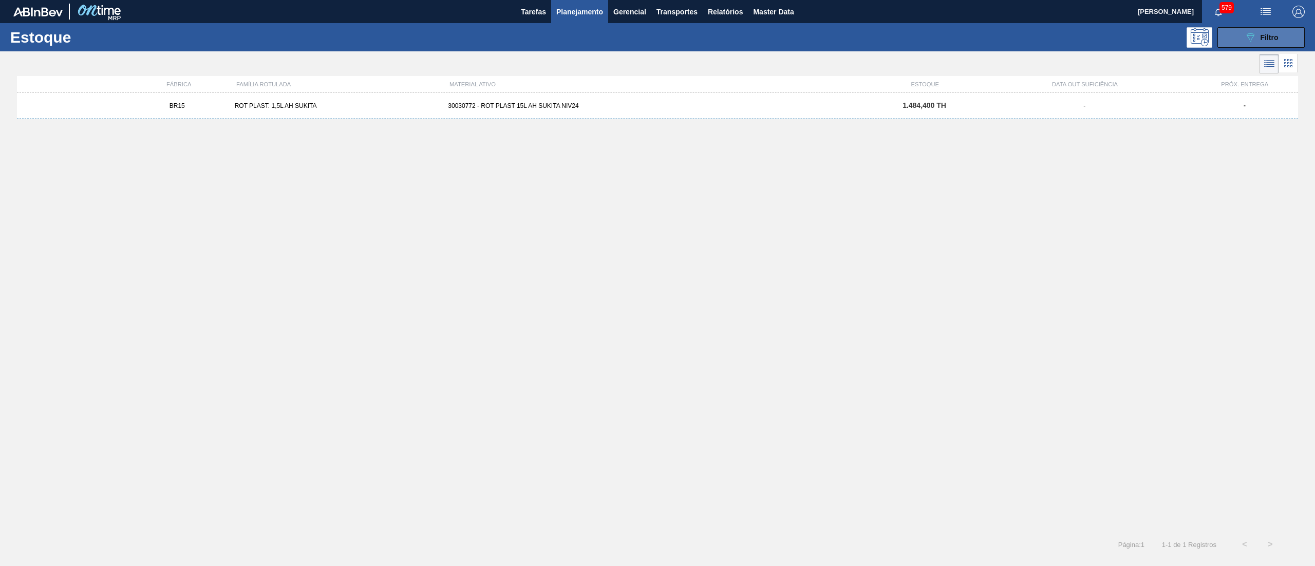
click at [1220, 35] on button "089F7B8B-B2A5-4AFE-B5C0-19BA573D28AC Filtro" at bounding box center [1260, 37] width 87 height 21
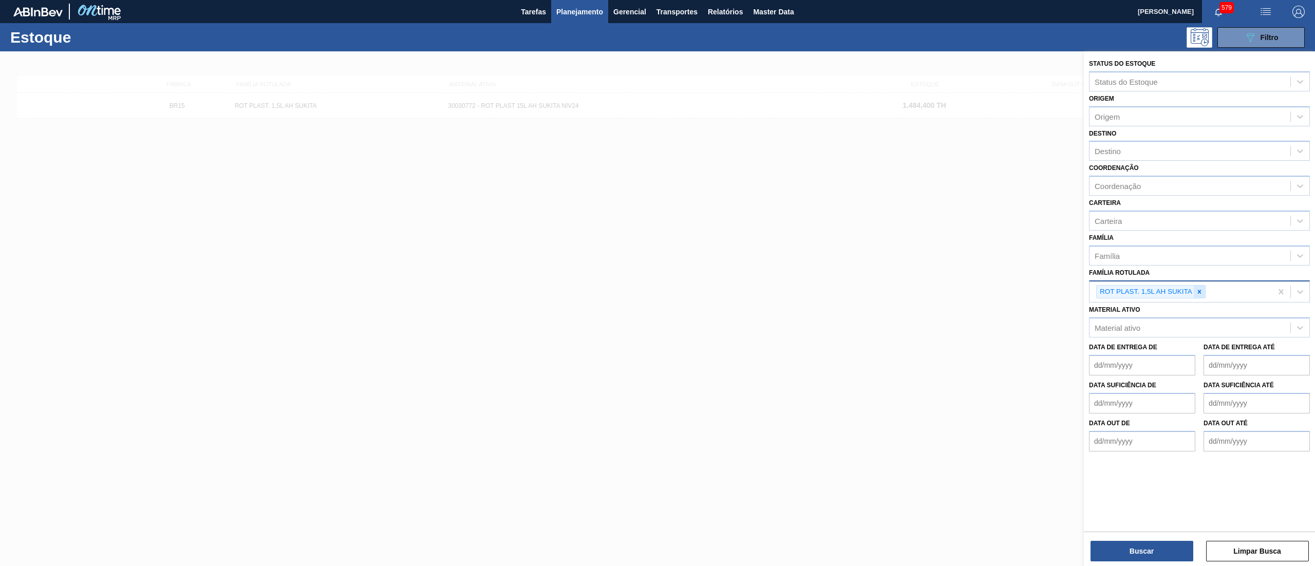
click at [1196, 290] on icon at bounding box center [1199, 291] width 7 height 7
paste Rotulada "ROT PLAST. 1,5L H SUKITA"
type Rotulada "ROT PLAST. 1,5L H SUKITA"
click at [1191, 310] on div "ROT PLAST. 1,5L H SUKITA" at bounding box center [1199, 316] width 221 height 19
click at [1160, 547] on button "Buscar" at bounding box center [1142, 551] width 103 height 21
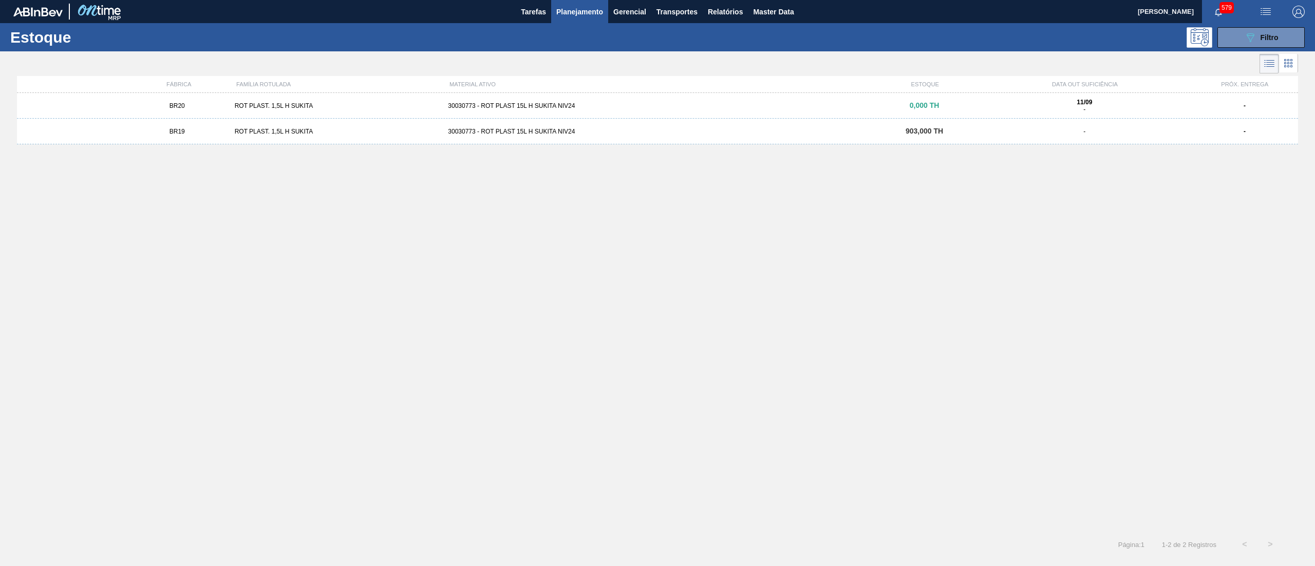
click at [629, 134] on div "30030773 - ROT PLAST 15L H SUKITA NIV24" at bounding box center [657, 131] width 427 height 7
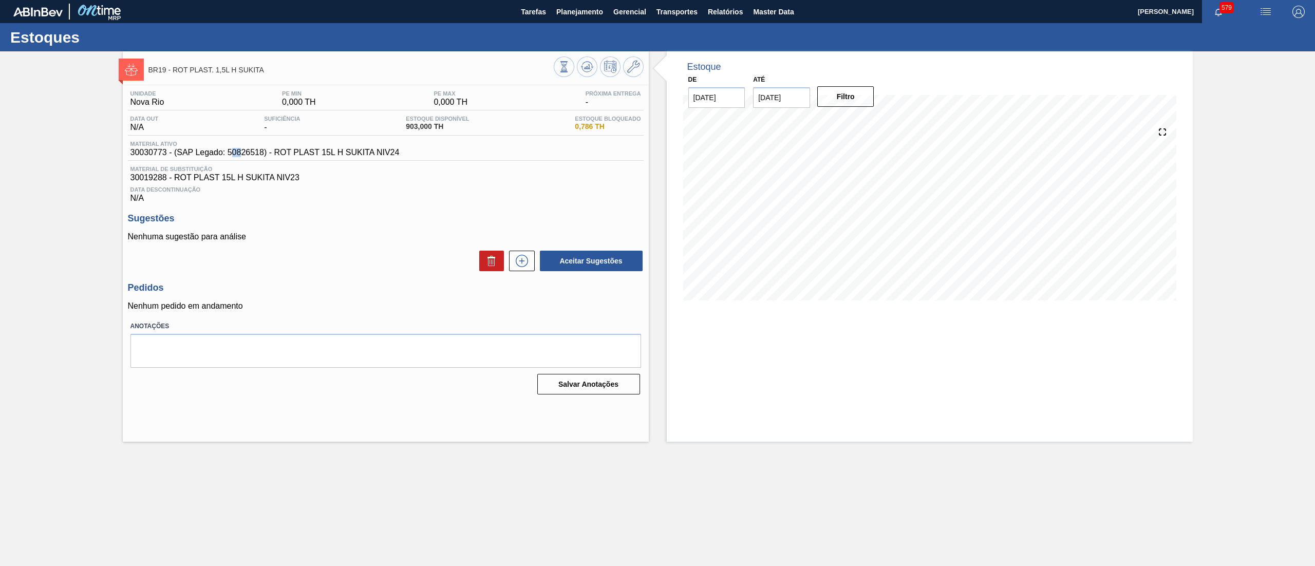
click at [239, 150] on span "30030773 - (SAP Legado: 50826518) - ROT PLAST 15L H SUKITA NIV24" at bounding box center [264, 152] width 269 height 9
drag, startPoint x: 227, startPoint y: 154, endPoint x: 263, endPoint y: 154, distance: 36.5
click at [263, 154] on span "30030773 - (SAP Legado: 50826518) - ROT PLAST 15L H SUKITA NIV24" at bounding box center [264, 152] width 269 height 9
copy span "50826518"
click at [580, 22] on button "Planejamento" at bounding box center [579, 11] width 57 height 23
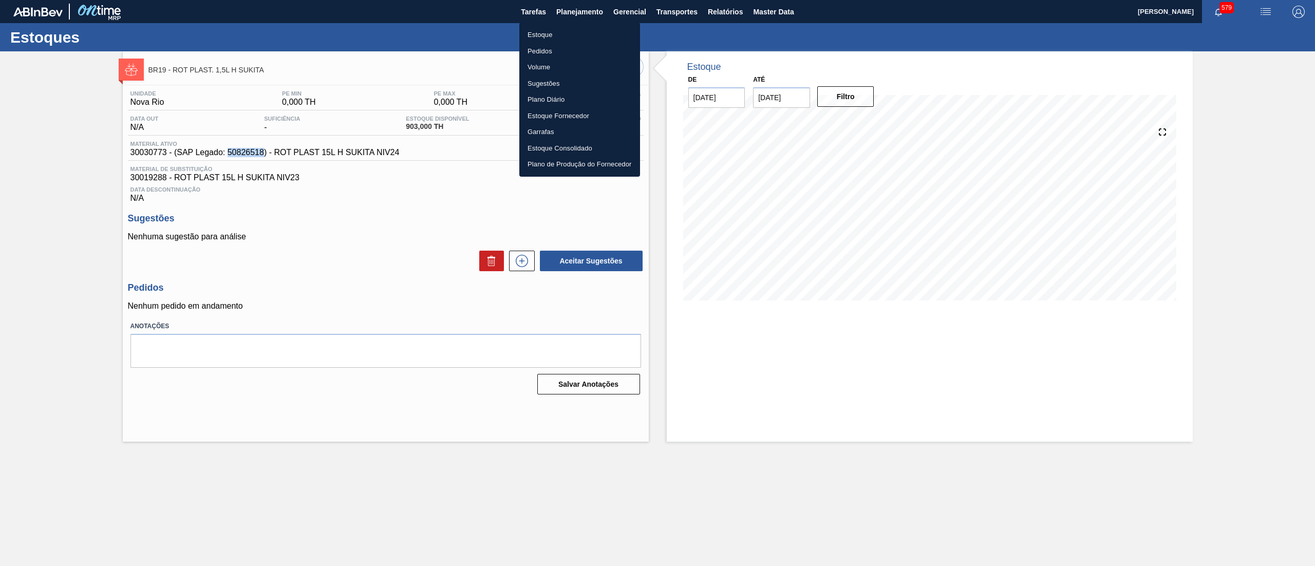
click at [574, 33] on li "Estoque" at bounding box center [579, 35] width 121 height 16
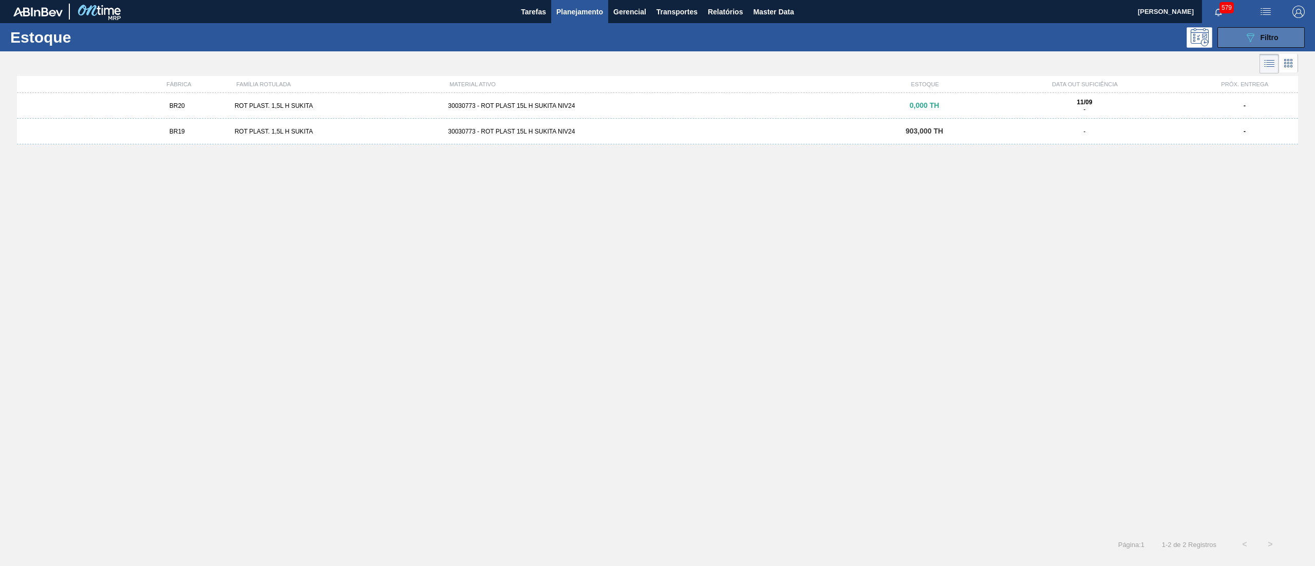
click at [1246, 39] on icon "089F7B8B-B2A5-4AFE-B5C0-19BA573D28AC" at bounding box center [1250, 37] width 12 height 12
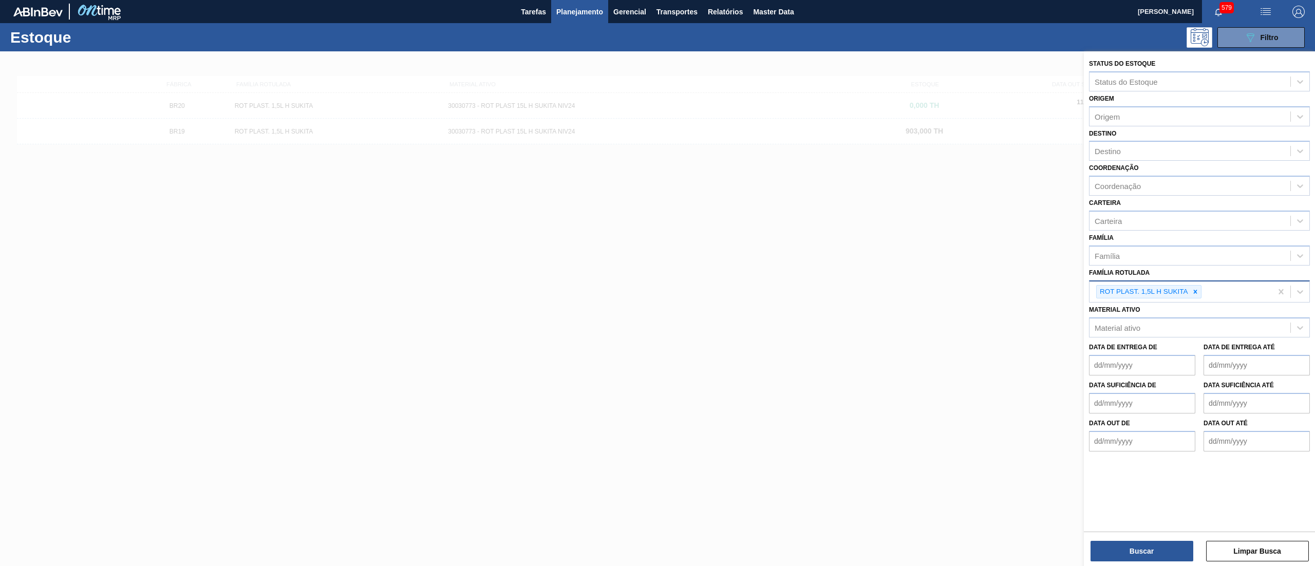
click at [1195, 291] on icon at bounding box center [1195, 291] width 7 height 7
paste Rotulada "RÓTULO PLÁSTICO SUKITA 1L AH"
type Rotulada "RÓTULO PLÁSTICO SUKITA 1L AH"
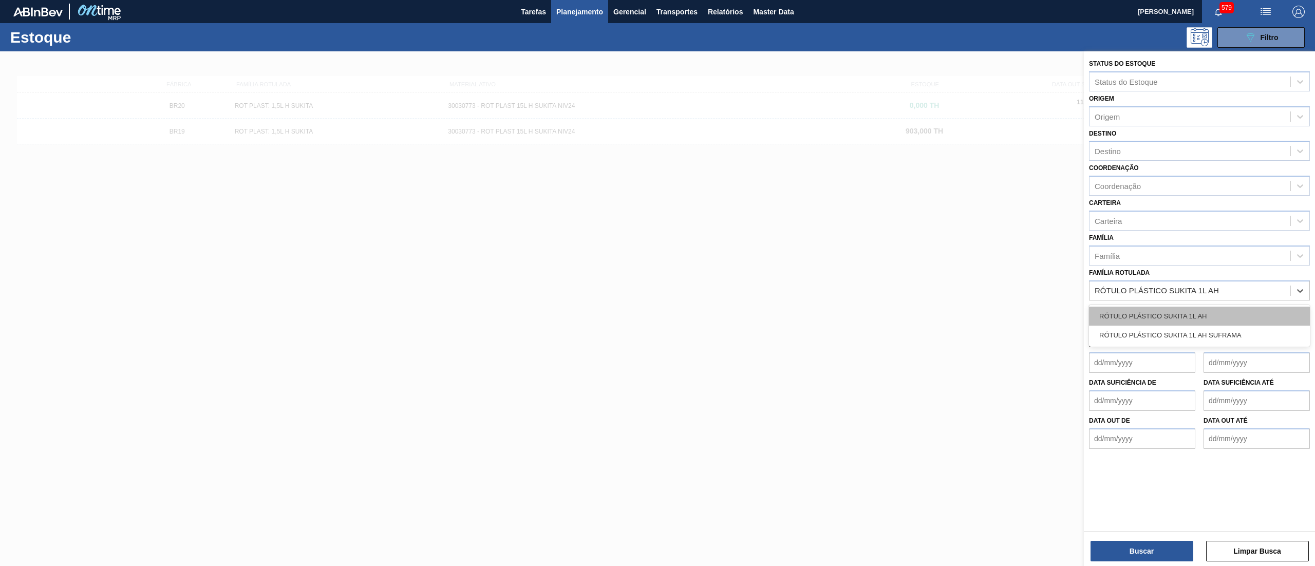
click at [1190, 310] on div "RÓTULO PLÁSTICO SUKITA 1L AH" at bounding box center [1199, 316] width 221 height 19
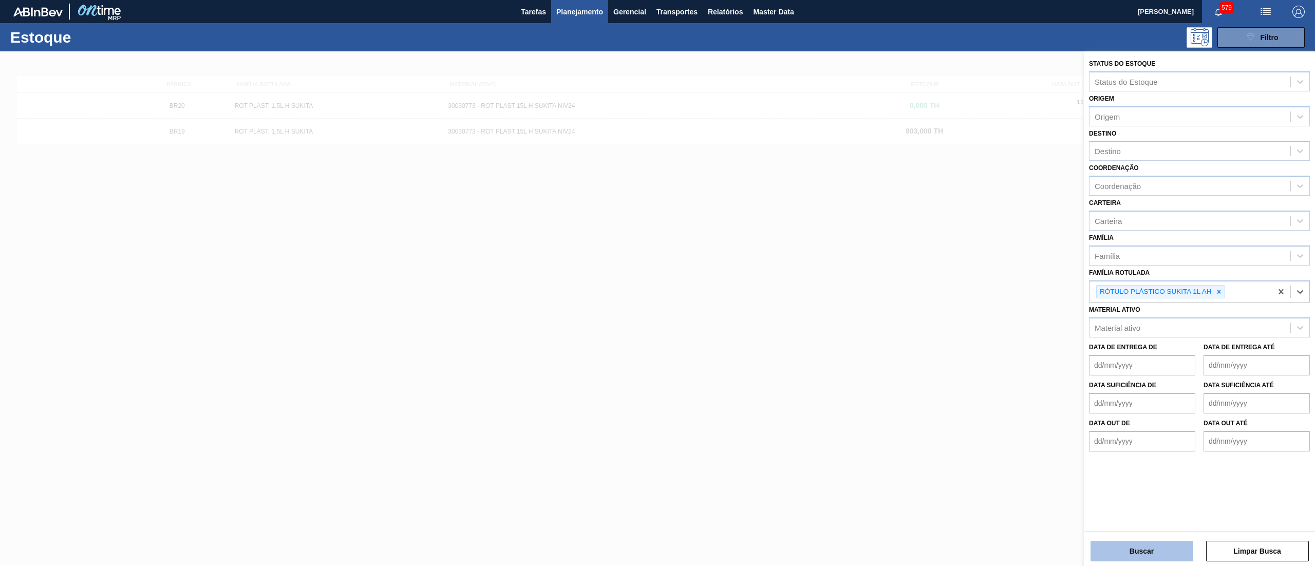
click at [1127, 548] on button "Buscar" at bounding box center [1142, 551] width 103 height 21
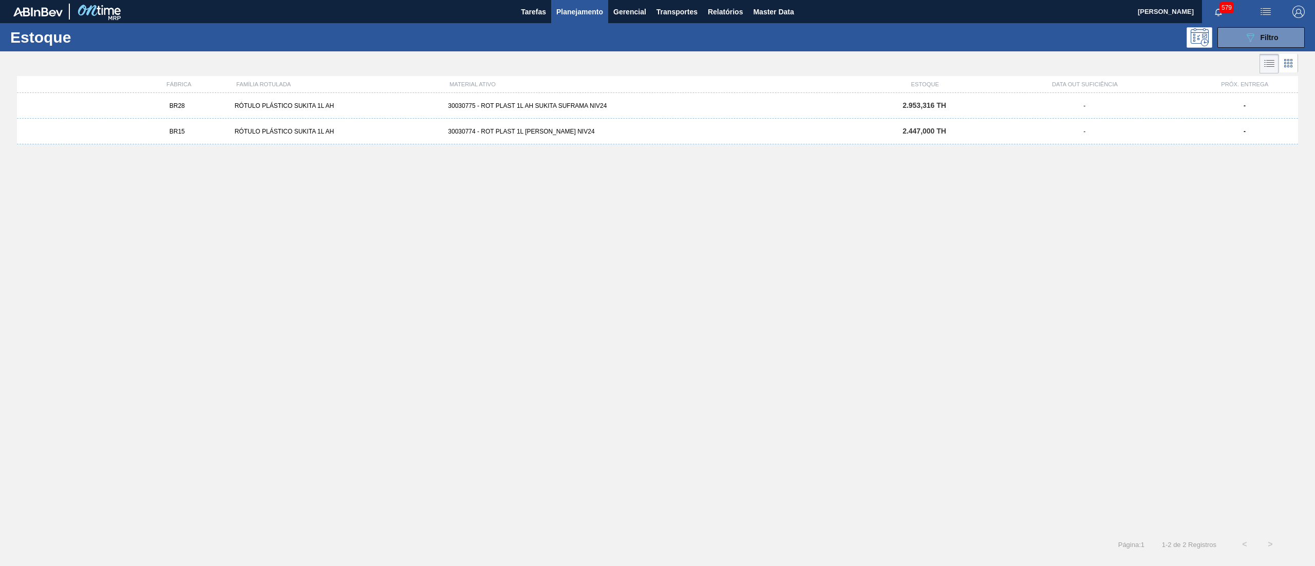
click at [615, 130] on div "30030774 - ROT PLAST 1L [PERSON_NAME] NIV24" at bounding box center [657, 131] width 427 height 7
click at [615, 132] on main "Tarefas Planejamento Gerencial Transportes Relatórios Master Data [PERSON_NAME]…" at bounding box center [657, 283] width 1315 height 566
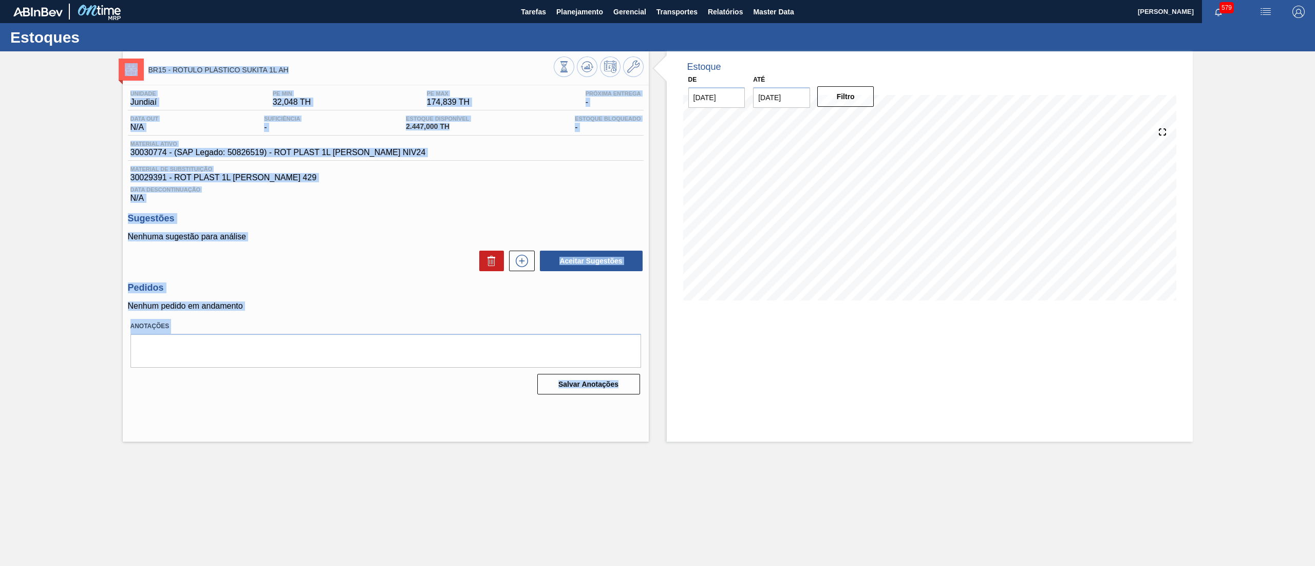
click at [405, 210] on div "Unidade Jundiaí PE MIN 32,048 TH PE MAX 174,839 TH Próxima Entrega - Data out N…" at bounding box center [386, 241] width 526 height 313
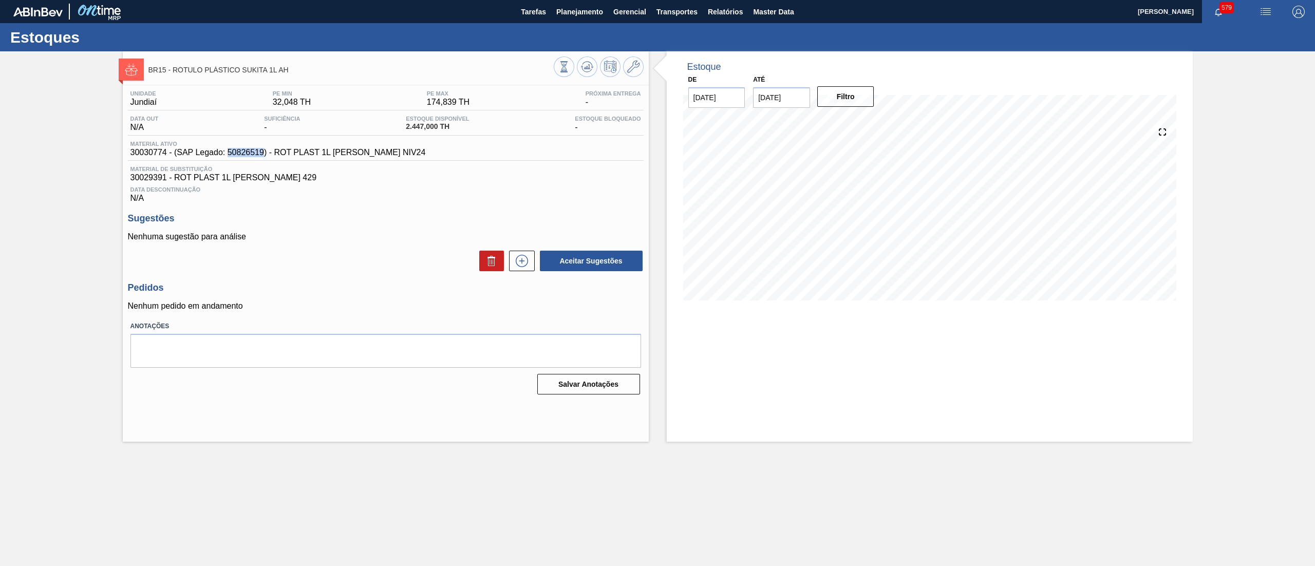
drag, startPoint x: 229, startPoint y: 154, endPoint x: 264, endPoint y: 156, distance: 35.5
click at [264, 156] on span "30030774 - (SAP Legado: 50826519) - ROT PLAST 1L [PERSON_NAME] NIV24" at bounding box center [277, 152] width 295 height 9
copy span "50826519"
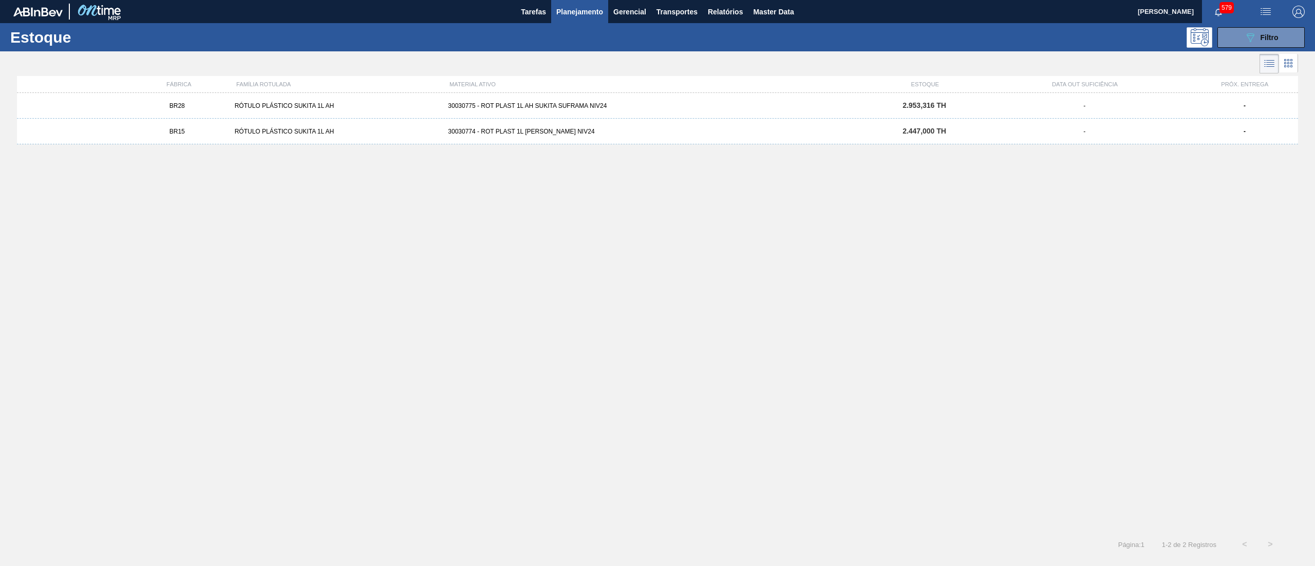
click at [679, 112] on div "BR28 RÓTULO PLÁSTICO SUKITA 1L AH 30030775 - ROT PLAST 1L [PERSON_NAME] SUFRAMA…" at bounding box center [657, 106] width 1281 height 26
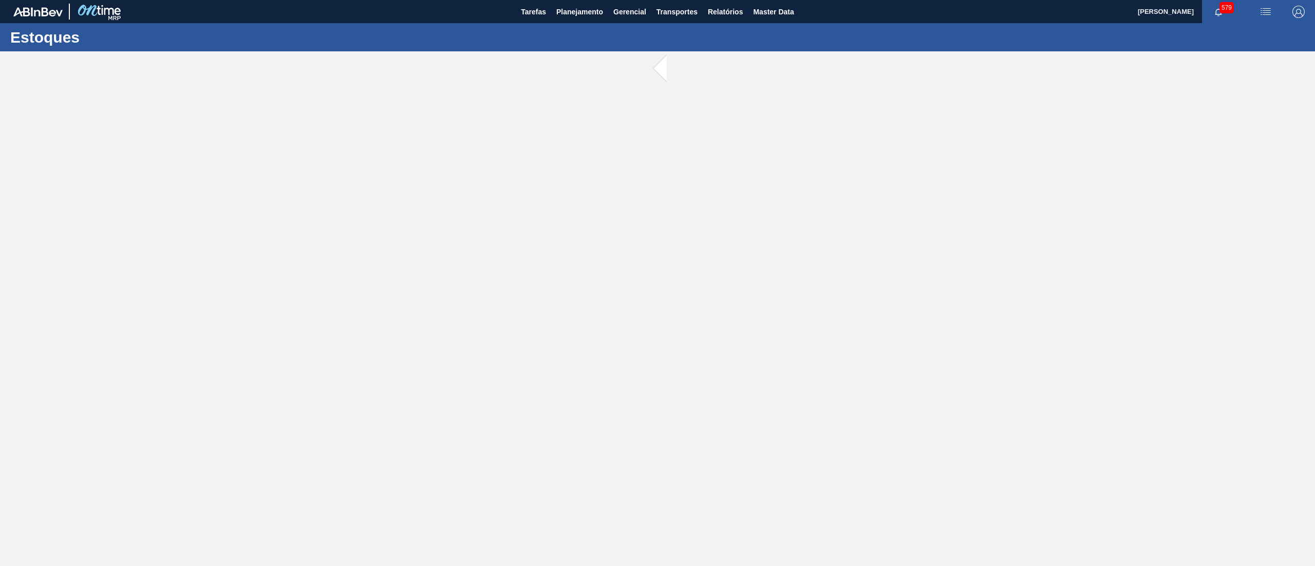
click at [679, 112] on main "Tarefas Planejamento Gerencial Transportes Relatórios Master Data [PERSON_NAME]…" at bounding box center [657, 283] width 1315 height 566
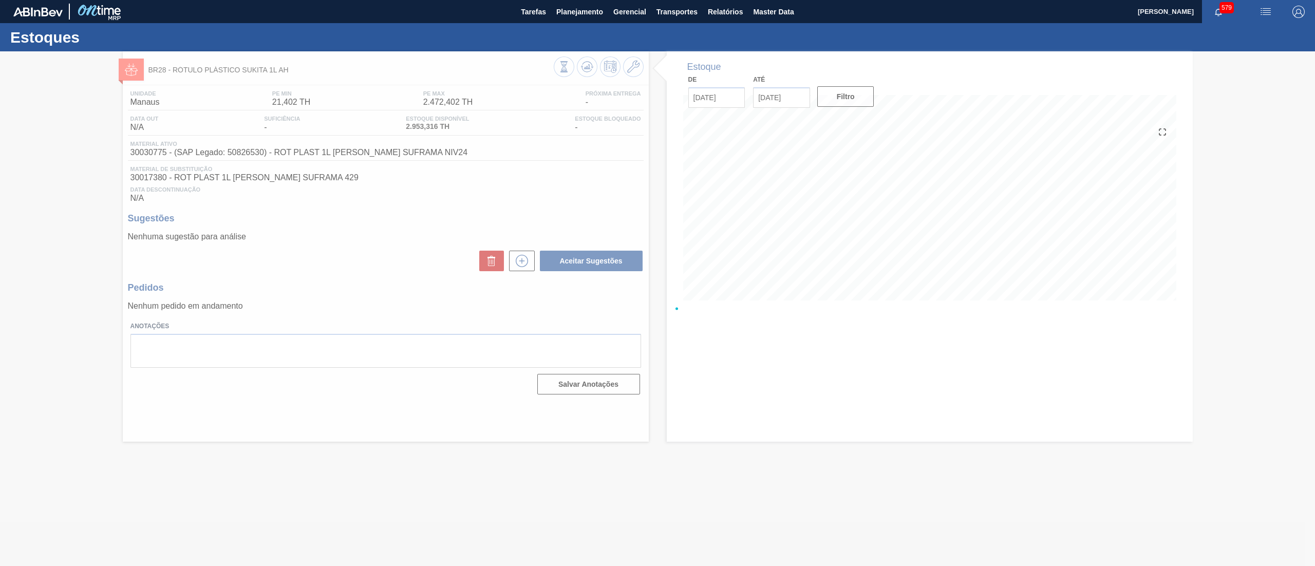
click at [342, 242] on div at bounding box center [657, 308] width 1315 height 515
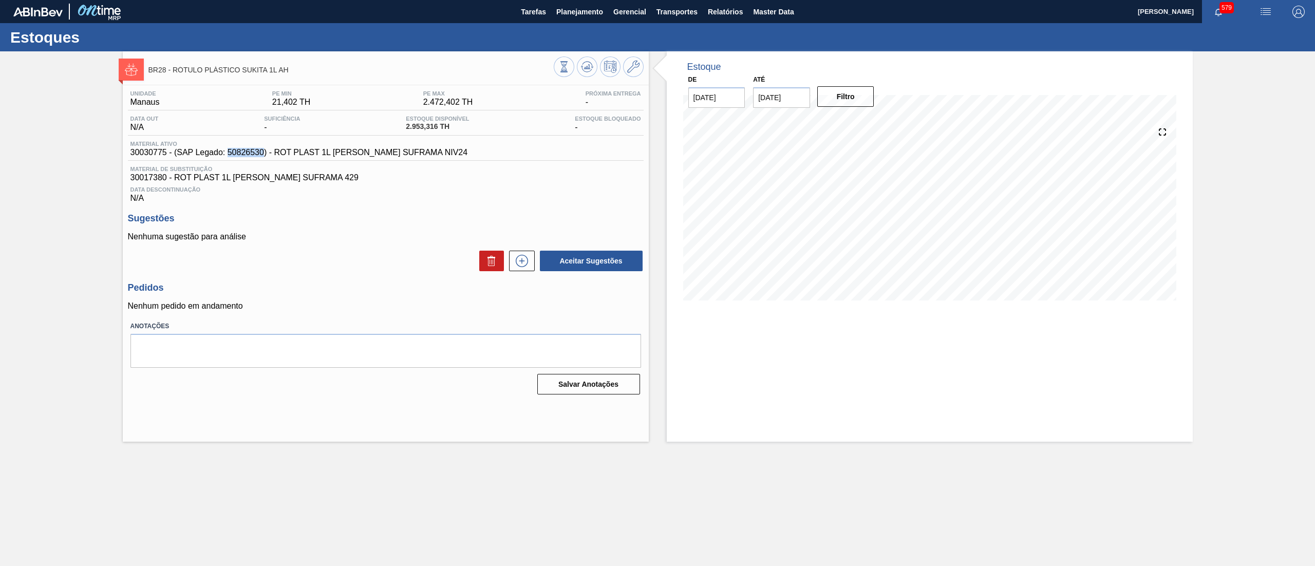
drag, startPoint x: 227, startPoint y: 153, endPoint x: 265, endPoint y: 161, distance: 39.4
click at [265, 161] on div "Material ativo 30030775 - (SAP Legado: 50826530) - ROT PLAST 1L [PERSON_NAME] S…" at bounding box center [386, 151] width 516 height 20
copy span "50826530"
click at [572, 10] on span "Planejamento" at bounding box center [579, 12] width 47 height 12
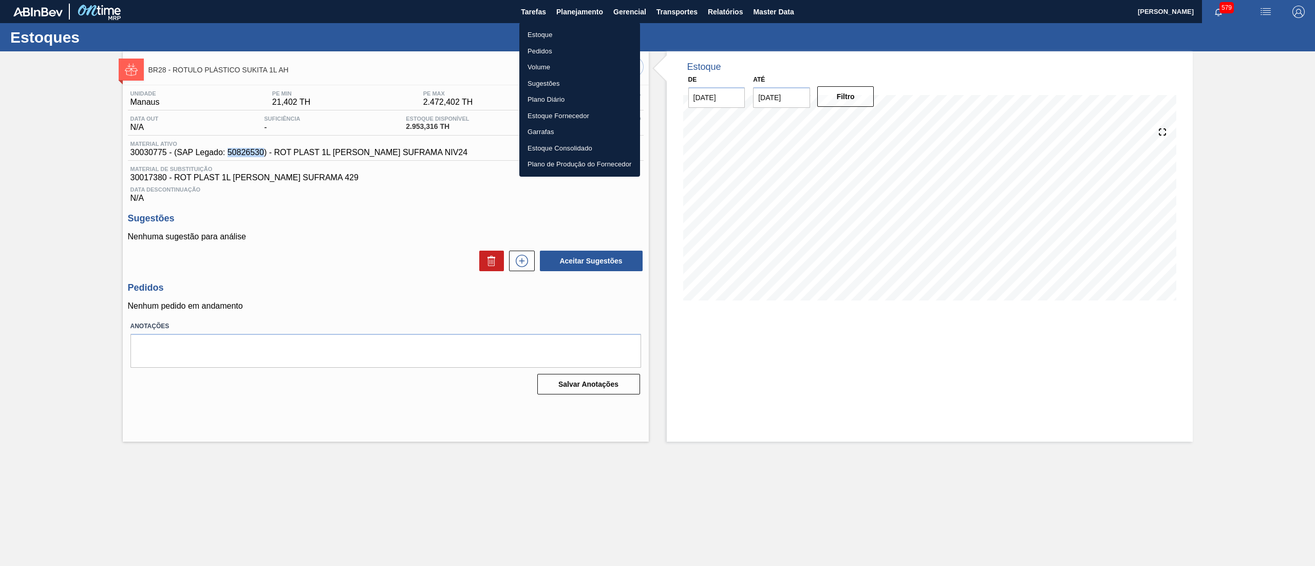
click at [566, 32] on li "Estoque" at bounding box center [579, 35] width 121 height 16
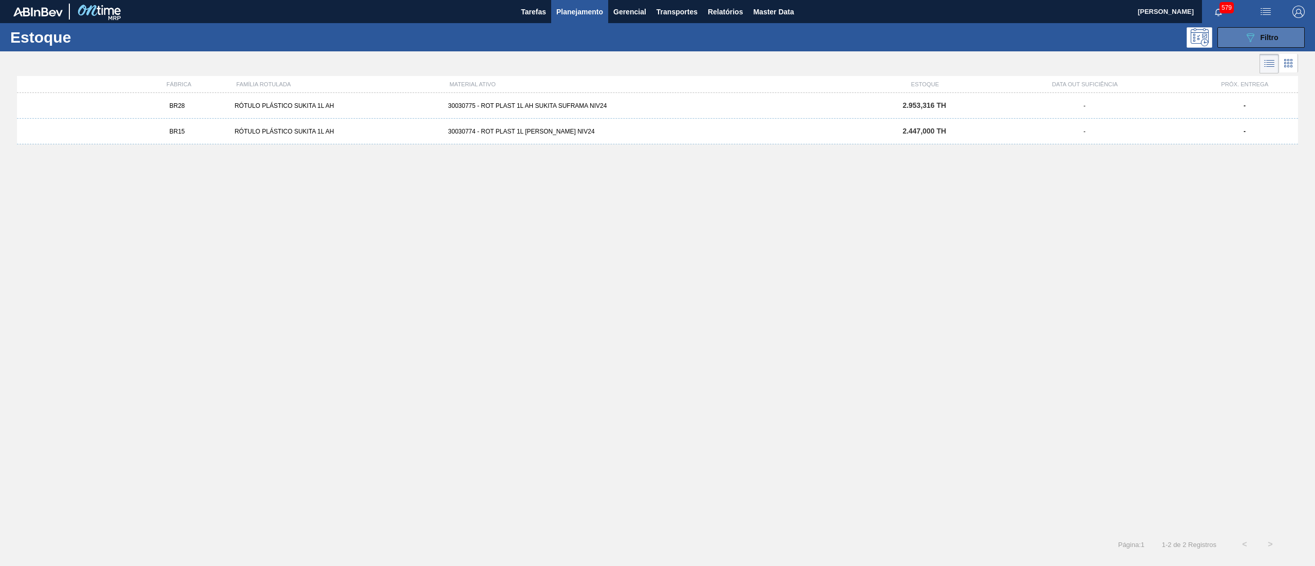
click at [1230, 41] on button "089F7B8B-B2A5-4AFE-B5C0-19BA573D28AC Filtro" at bounding box center [1260, 37] width 87 height 21
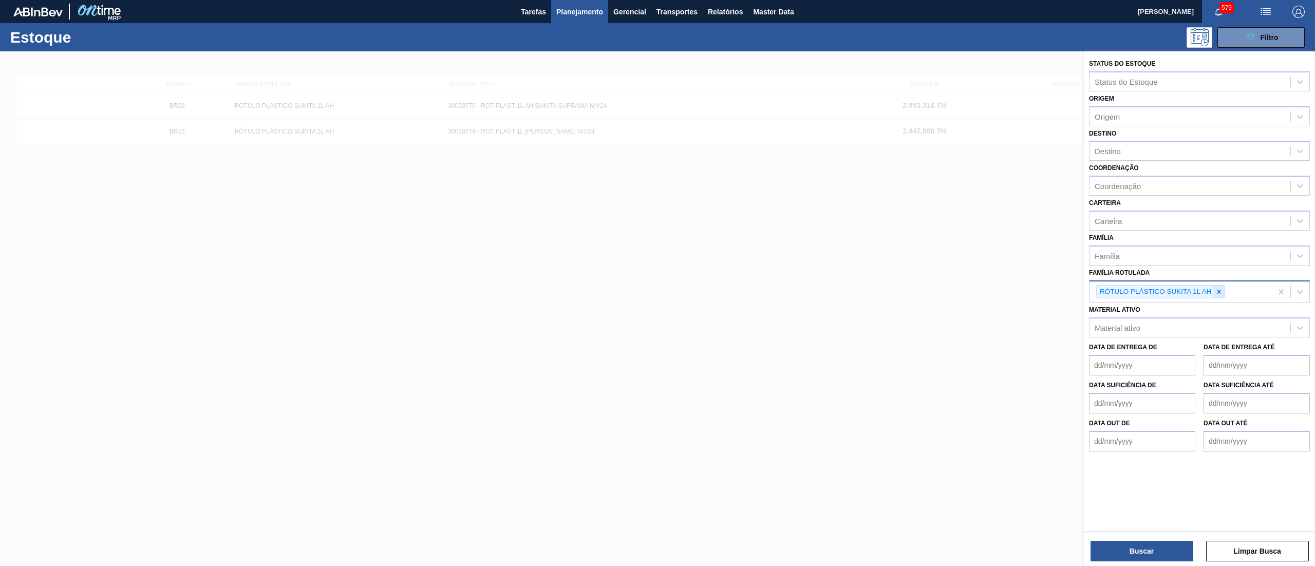
click at [1217, 290] on icon at bounding box center [1219, 292] width 4 height 4
paste Rotulada "RÓTULO PLÁSTICO SUKITA 1L H"
type Rotulada "RÓTULO PLÁSTICO SUKITA 1L H"
click at [1201, 313] on div "RÓTULO PLÁSTICO SUKITA 1L H" at bounding box center [1199, 316] width 221 height 19
click at [1146, 542] on button "Buscar" at bounding box center [1142, 551] width 103 height 21
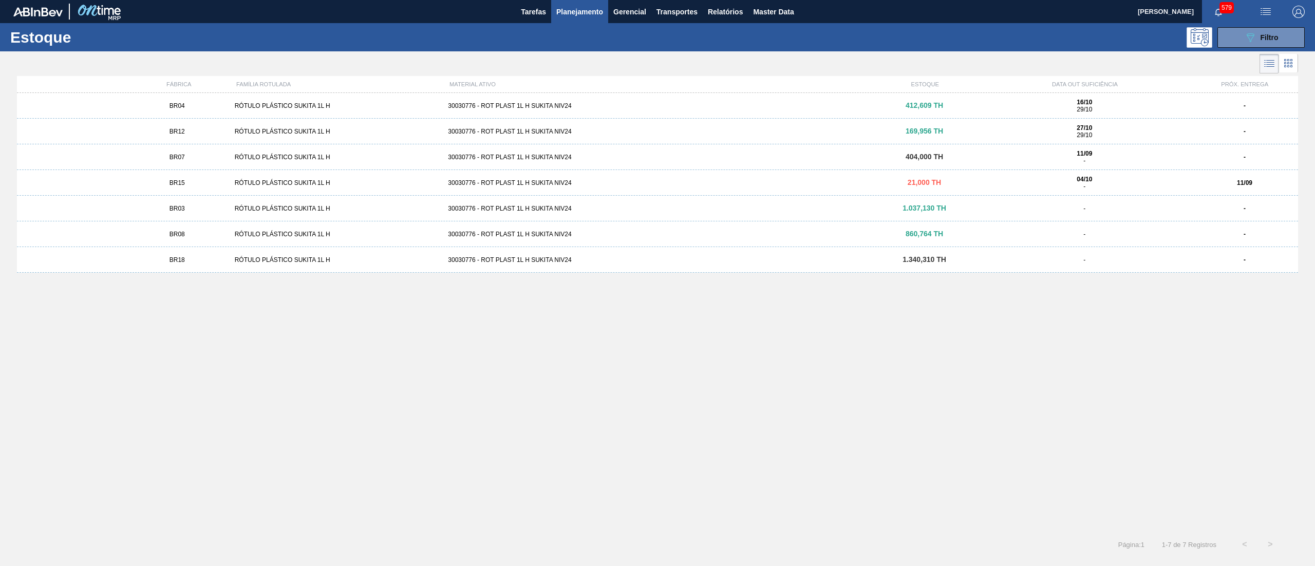
click at [617, 108] on div "30030776 - ROT PLAST 1L H SUKITA NIV24" at bounding box center [657, 105] width 427 height 7
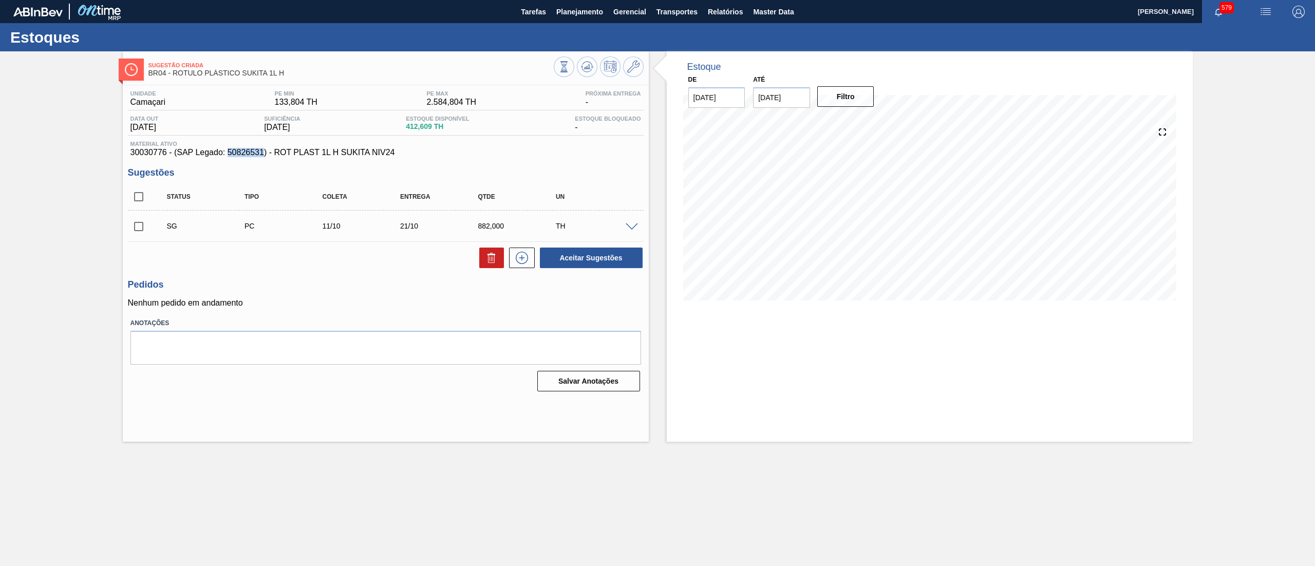
drag, startPoint x: 229, startPoint y: 156, endPoint x: 264, endPoint y: 156, distance: 34.4
click at [264, 156] on span "30030776 - (SAP Legado: 50826531) - ROT PLAST 1L H SUKITA NIV24" at bounding box center [385, 152] width 511 height 9
copy span "50826531"
click at [584, 17] on span "Planejamento" at bounding box center [579, 12] width 47 height 12
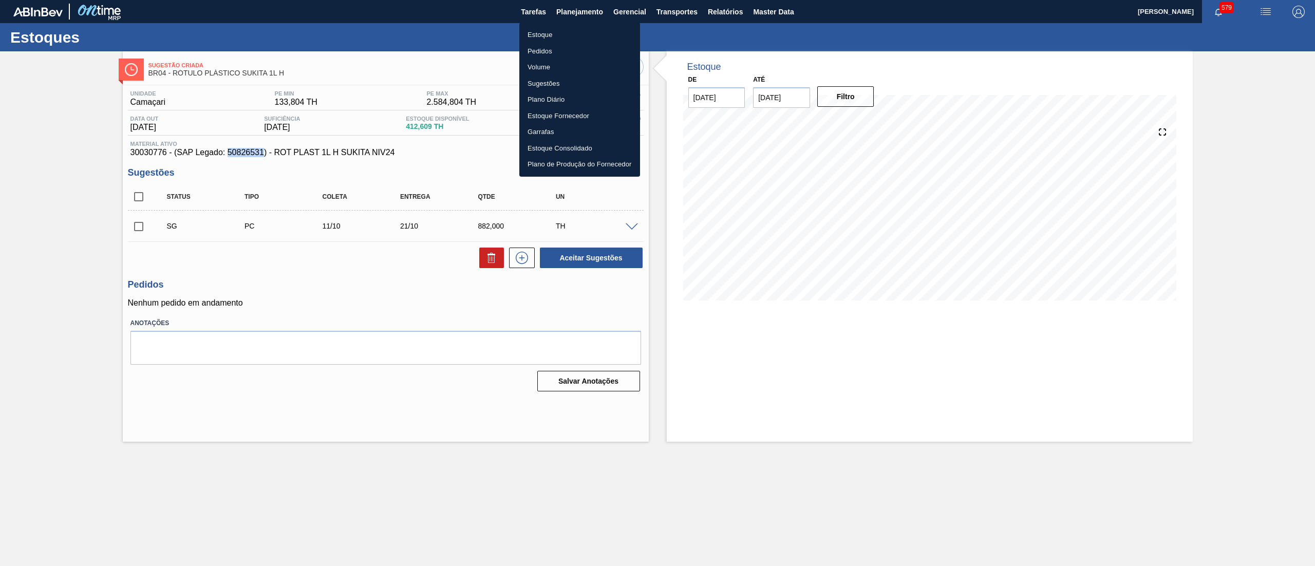
click at [582, 29] on li "Estoque" at bounding box center [579, 35] width 121 height 16
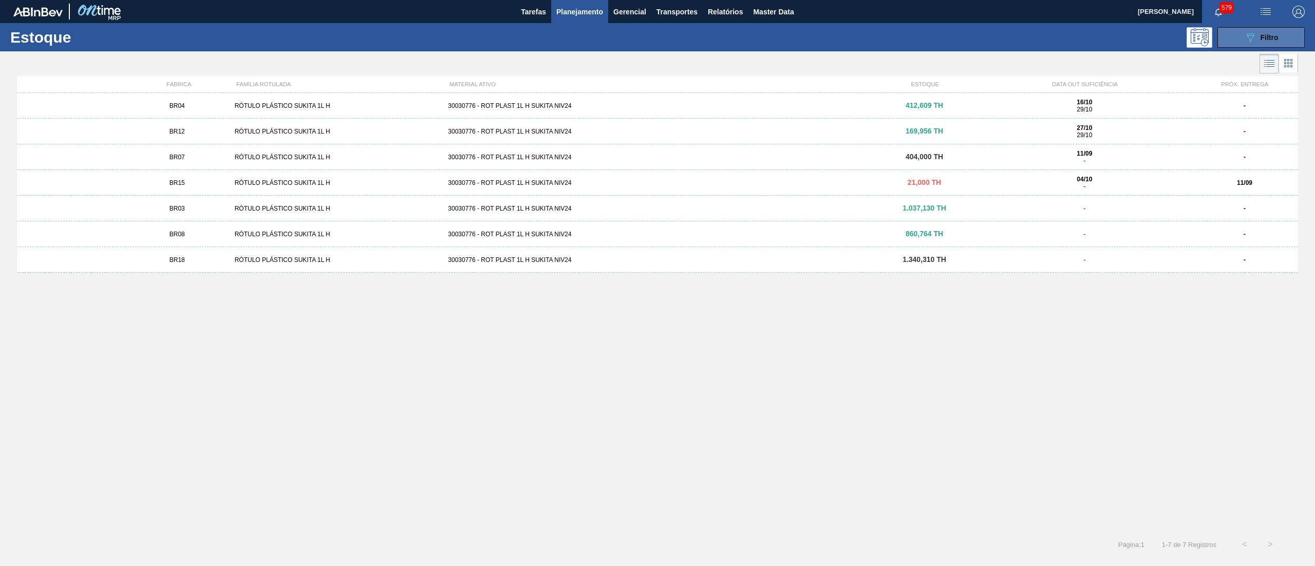
click at [1254, 35] on icon "089F7B8B-B2A5-4AFE-B5C0-19BA573D28AC" at bounding box center [1250, 37] width 12 height 12
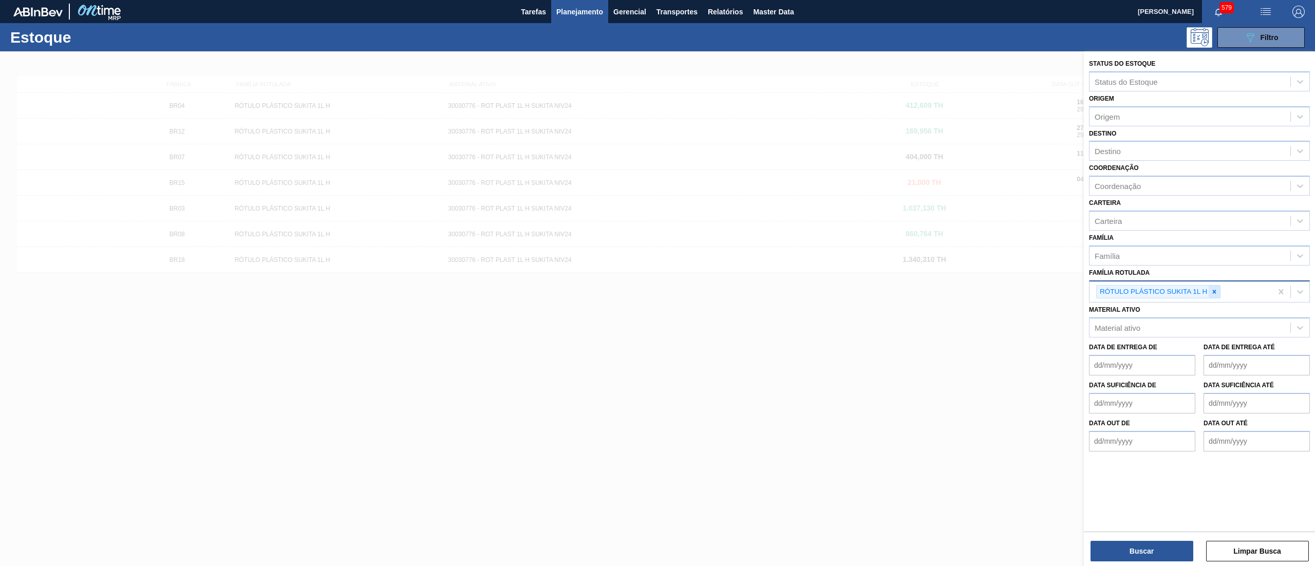
click at [1217, 288] on icon at bounding box center [1214, 291] width 7 height 7
paste Rotulada "RÓTULO PLÁSTICO SUKITA 200ML H"
type Rotulada "RÓTULO PLÁSTICO SUKITA 200ML H"
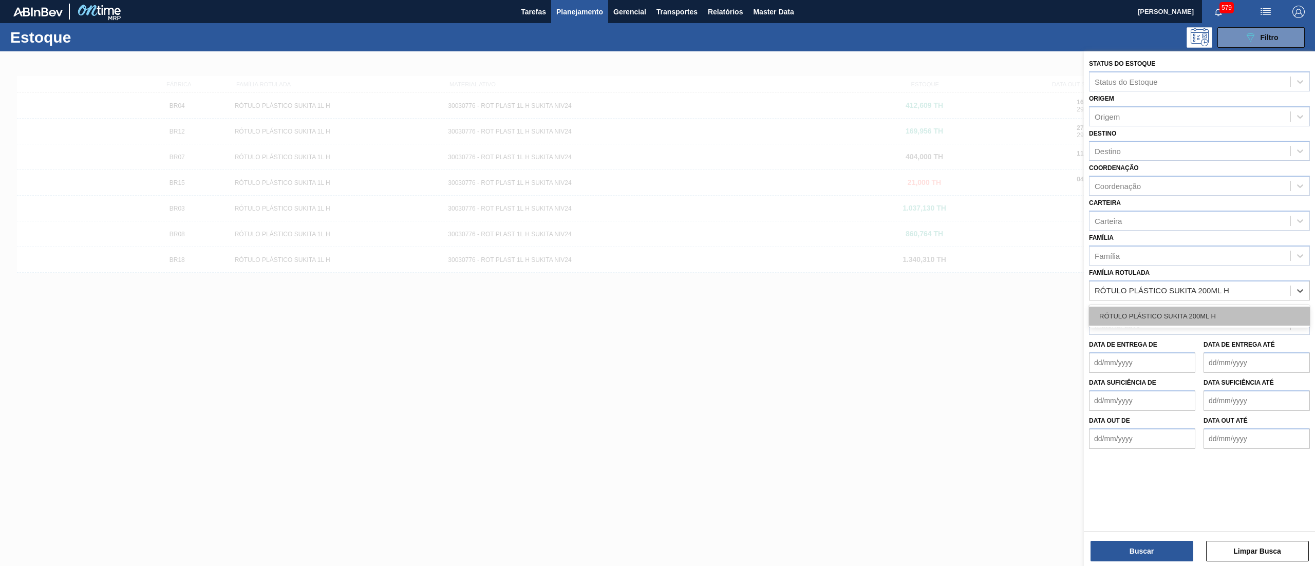
click at [1199, 307] on div "RÓTULO PLÁSTICO SUKITA 200ML H" at bounding box center [1199, 316] width 221 height 19
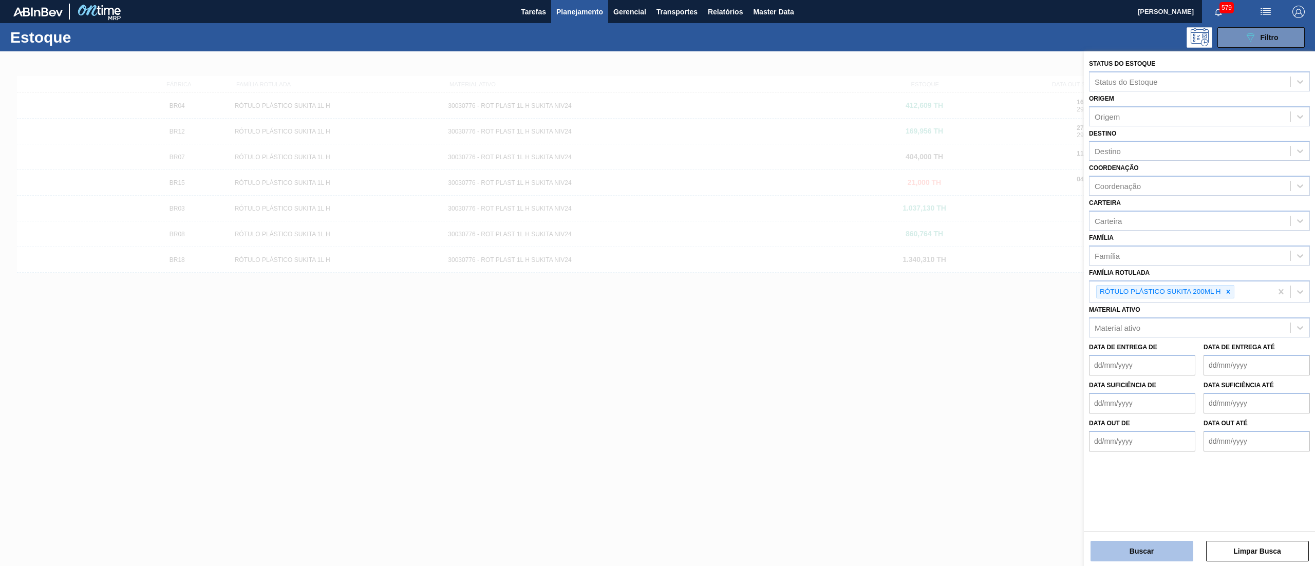
click at [1133, 547] on button "Buscar" at bounding box center [1142, 551] width 103 height 21
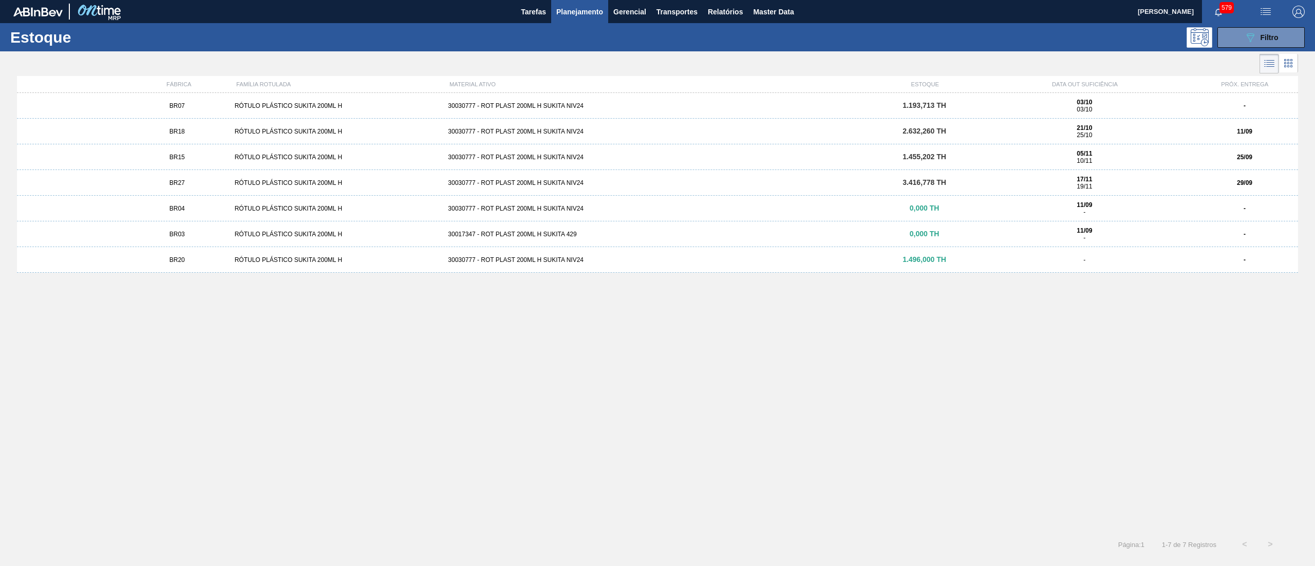
click at [669, 109] on div "30030777 - ROT PLAST 200ML H SUKITA NIV24" at bounding box center [657, 105] width 427 height 7
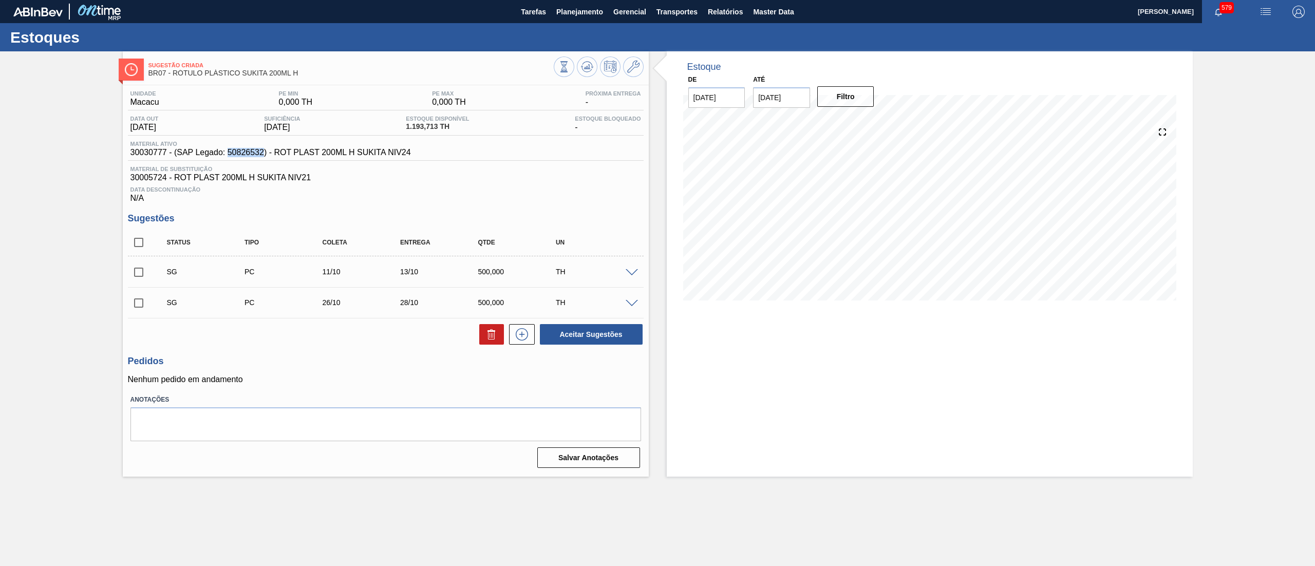
drag, startPoint x: 229, startPoint y: 157, endPoint x: 264, endPoint y: 160, distance: 35.1
click at [264, 160] on div "Material ativo 30030777 - (SAP Legado: 50826532) - ROT PLAST 200ML H SUKITA NIV…" at bounding box center [386, 151] width 516 height 20
copy span "50826532"
click at [575, 17] on span "Planejamento" at bounding box center [579, 12] width 47 height 12
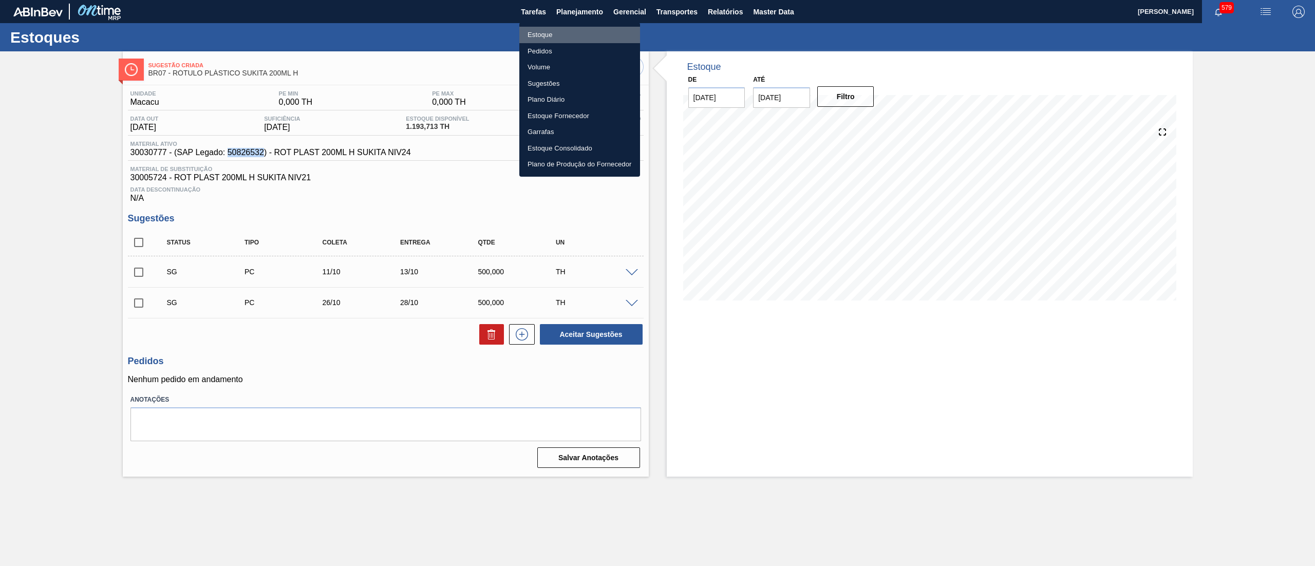
click at [569, 32] on li "Estoque" at bounding box center [579, 35] width 121 height 16
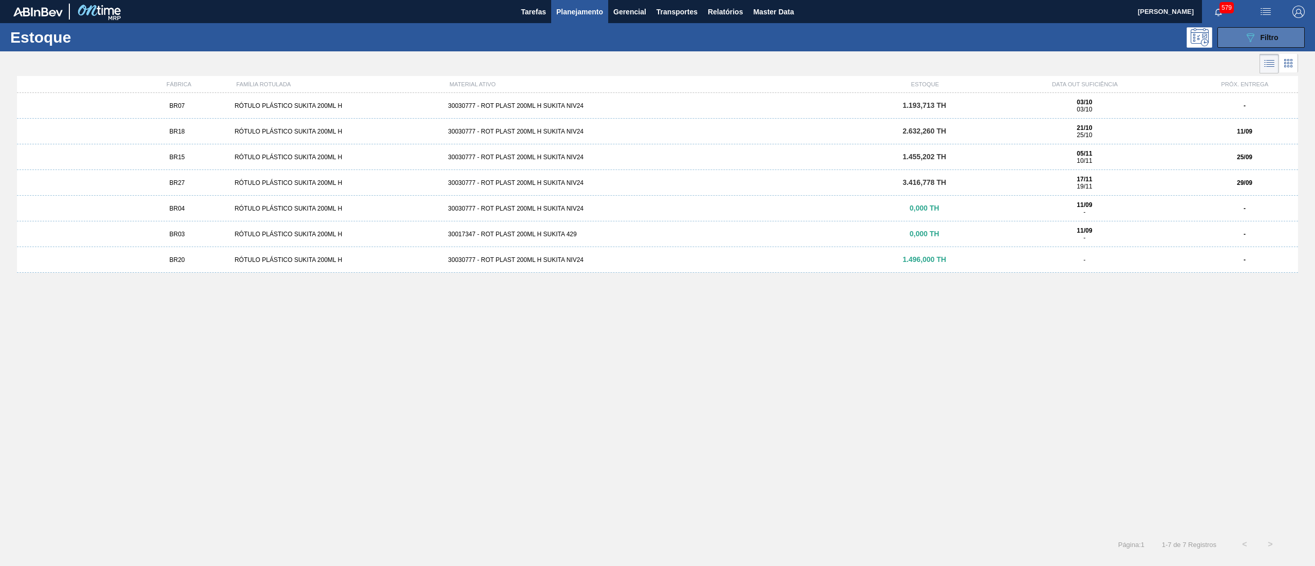
click at [1240, 42] on button "089F7B8B-B2A5-4AFE-B5C0-19BA573D28AC Filtro" at bounding box center [1260, 37] width 87 height 21
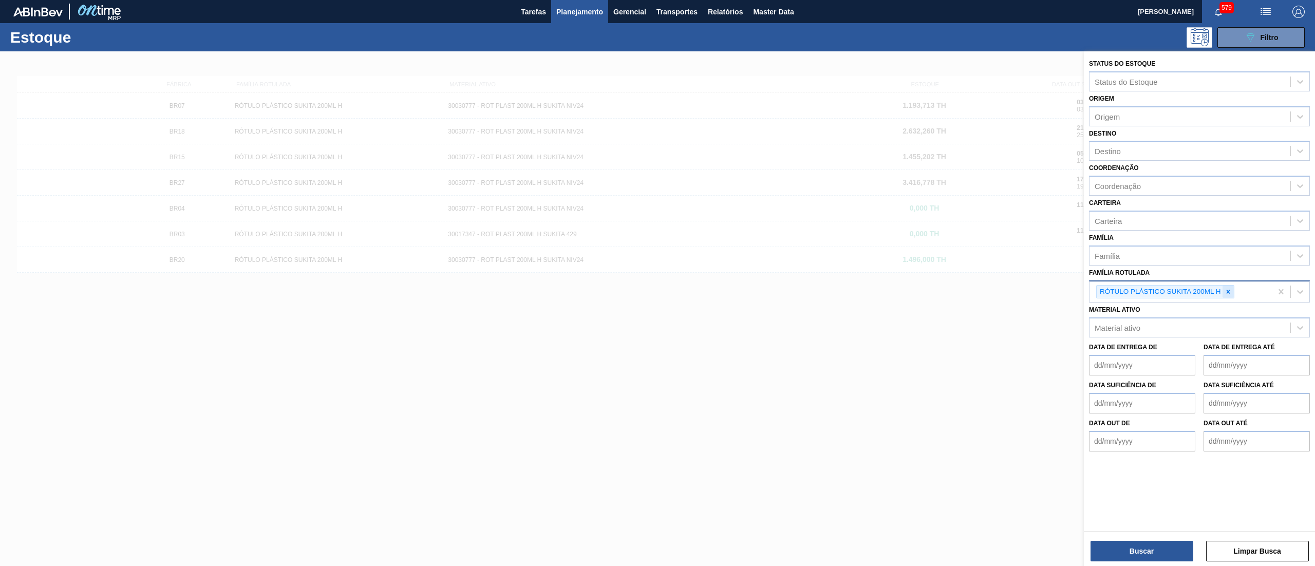
click at [1233, 287] on div at bounding box center [1228, 292] width 11 height 13
paste Rotulada "RÓTULO PLÁSTICO SUKITA 2L AH"
type Rotulada "RÓTULO PLÁSTICO SUKITA 2L AH"
click at [1203, 318] on div "RÓTULO PLÁSTICO SUKITA 2L AH" at bounding box center [1199, 316] width 221 height 19
click at [1121, 545] on button "Buscar" at bounding box center [1142, 551] width 103 height 21
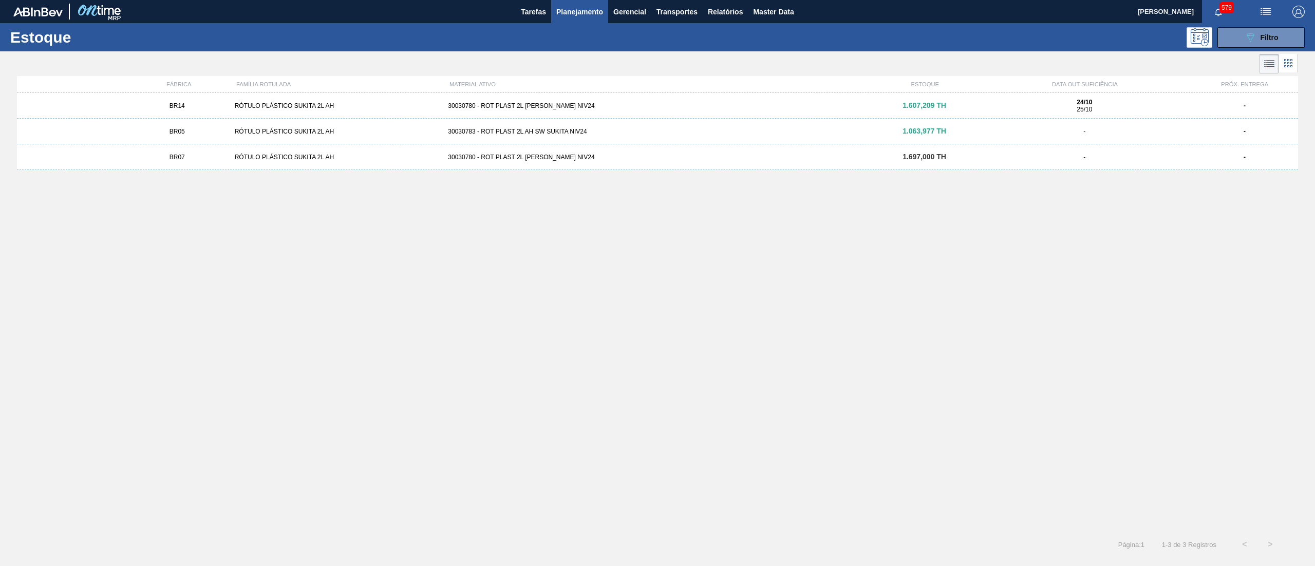
click at [635, 106] on div "30030780 - ROT PLAST 2L [PERSON_NAME] NIV24" at bounding box center [657, 105] width 427 height 7
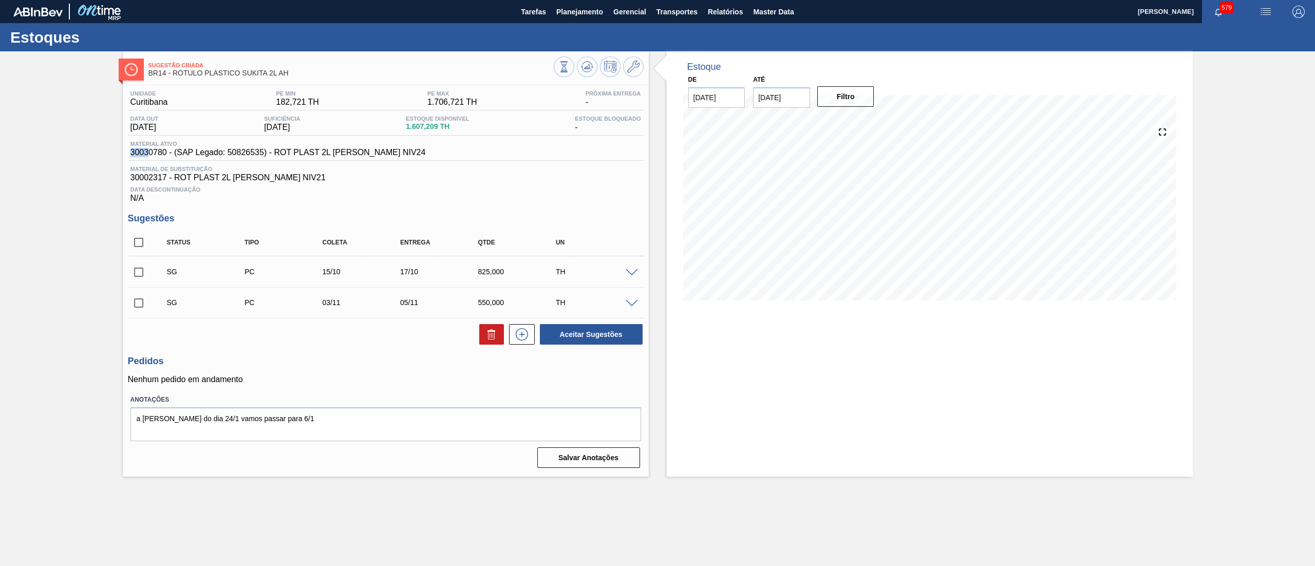
drag, startPoint x: 128, startPoint y: 154, endPoint x: 149, endPoint y: 156, distance: 20.7
click at [149, 156] on div "Material ativo 30030780 - (SAP Legado: 50826535) - ROT PLAST 2L [PERSON_NAME] N…" at bounding box center [278, 149] width 301 height 16
drag, startPoint x: 228, startPoint y: 153, endPoint x: 264, endPoint y: 162, distance: 37.0
click at [264, 161] on div "Material ativo 30030780 - (SAP Legado: 50826535) - ROT PLAST 2L [PERSON_NAME] N…" at bounding box center [386, 151] width 516 height 20
copy span "50826535"
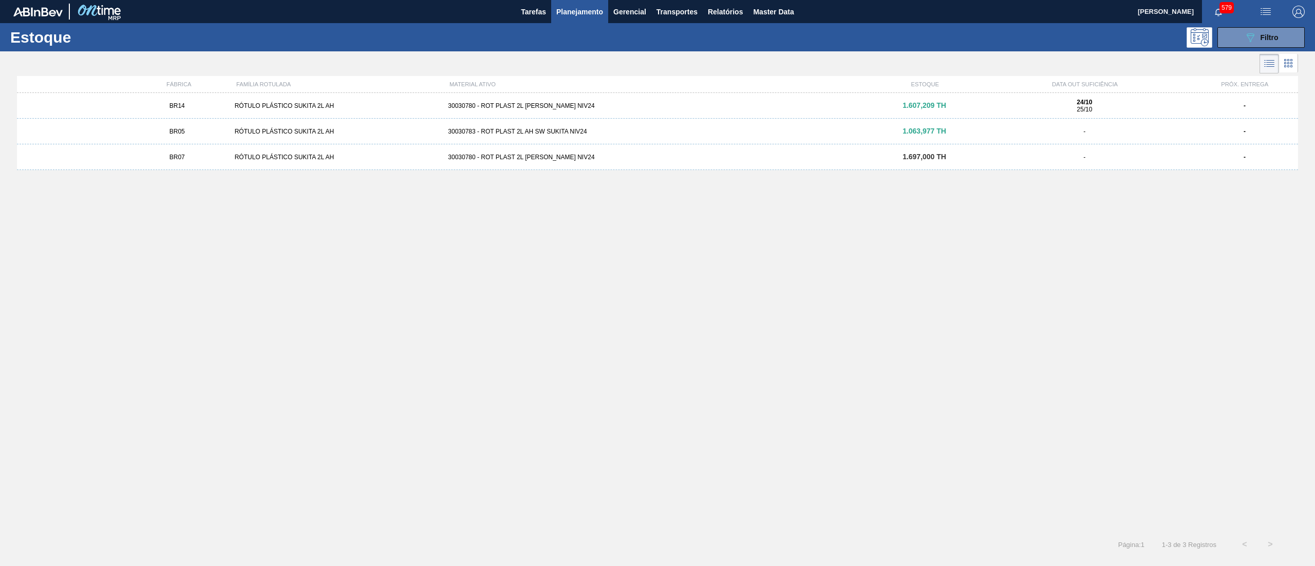
click at [628, 129] on div "30030783 - ROT PLAST 2L AH SW SUKITA NIV24" at bounding box center [657, 131] width 427 height 7
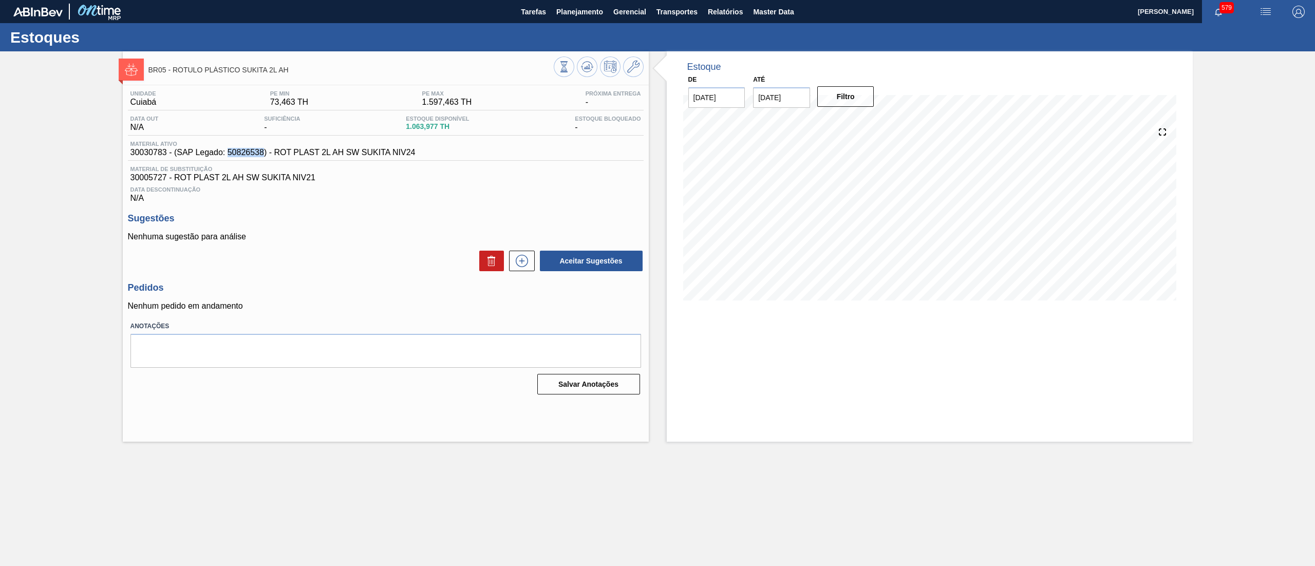
drag, startPoint x: 227, startPoint y: 154, endPoint x: 264, endPoint y: 160, distance: 37.9
click at [264, 160] on div "Material ativo 30030783 - (SAP Legado: 50826538) - ROT PLAST 2L AH SW SUKITA NI…" at bounding box center [386, 151] width 516 height 20
copy span "50826538"
click at [580, 13] on span "Planejamento" at bounding box center [579, 12] width 47 height 12
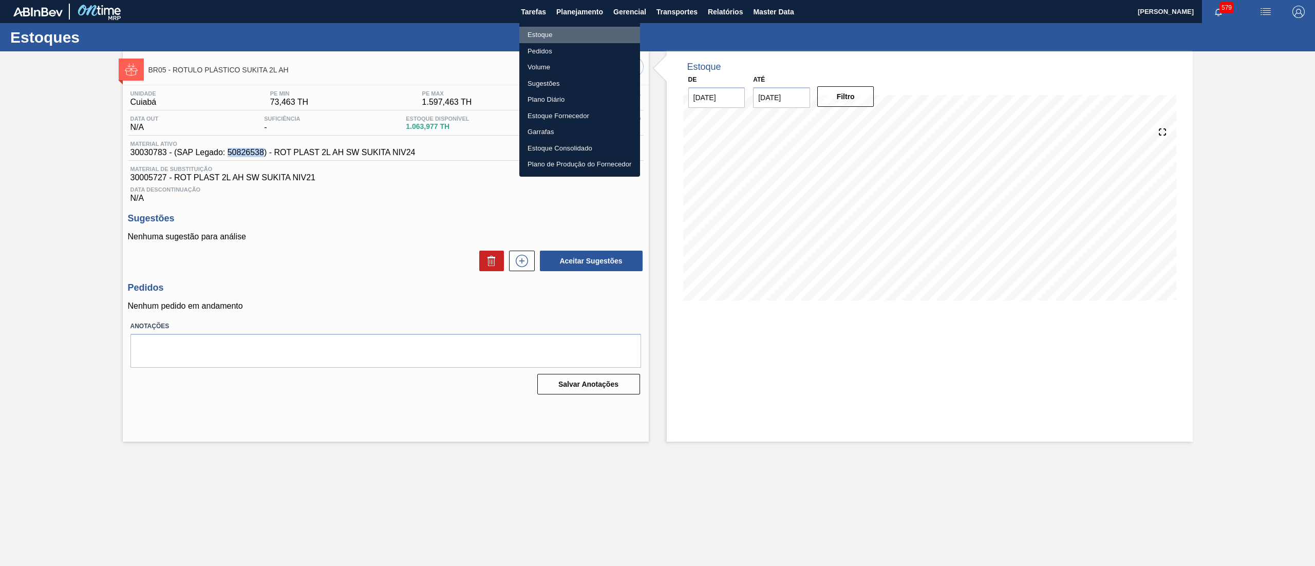
click at [572, 31] on li "Estoque" at bounding box center [579, 35] width 121 height 16
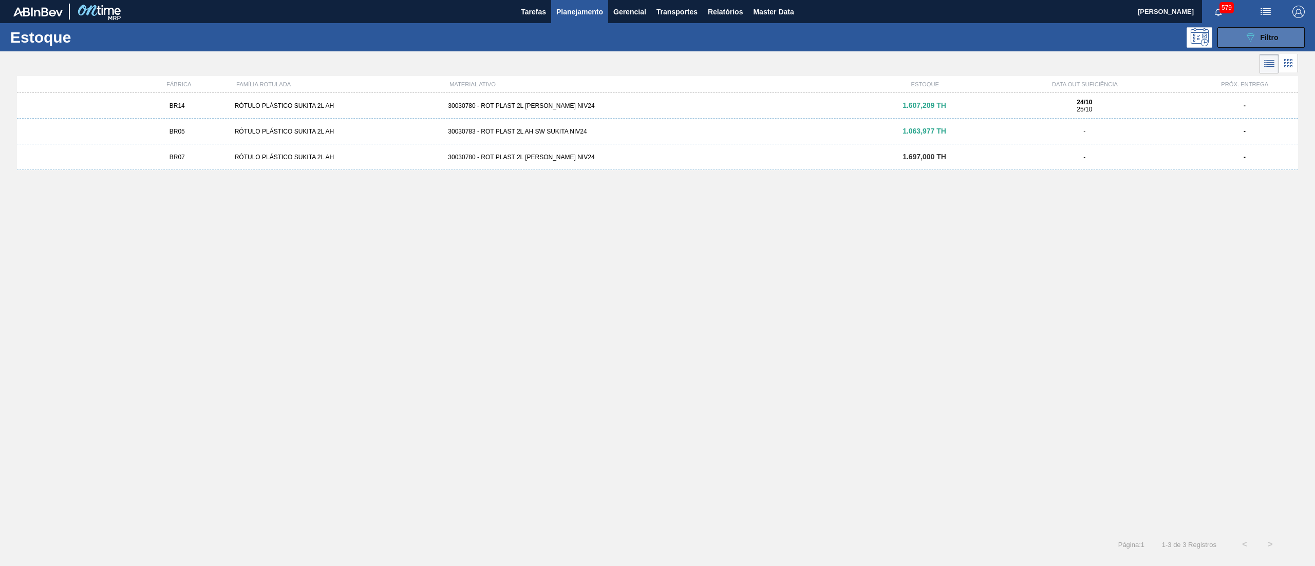
click at [1246, 42] on icon "089F7B8B-B2A5-4AFE-B5C0-19BA573D28AC" at bounding box center [1250, 37] width 12 height 12
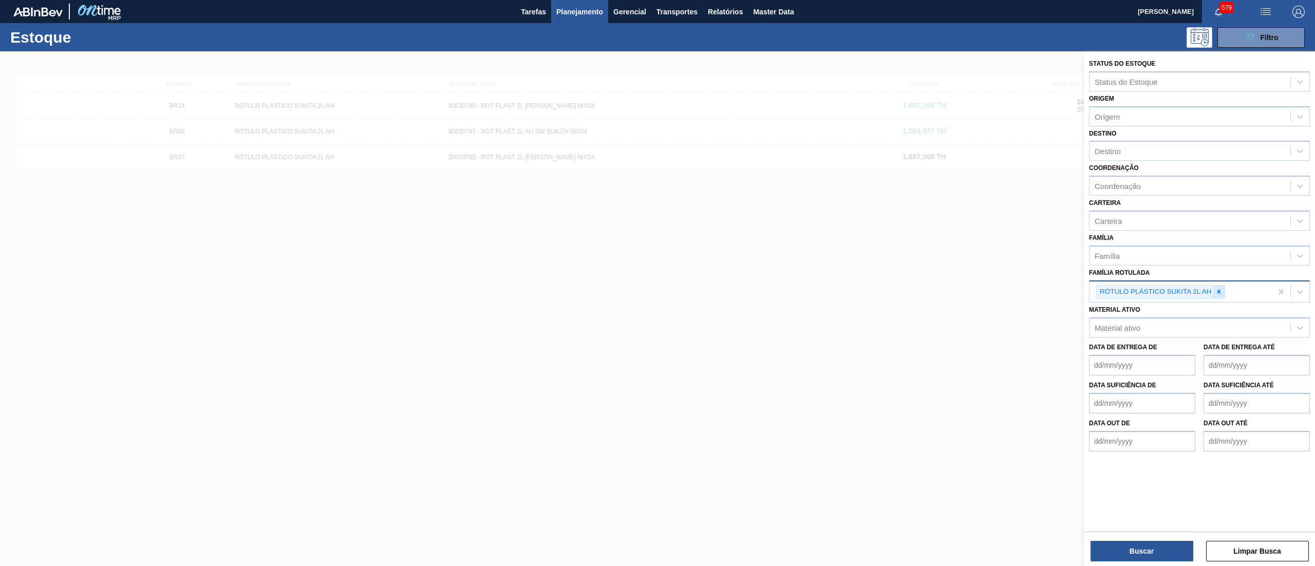
click at [1215, 292] on icon at bounding box center [1218, 291] width 7 height 7
paste Rotulada "RÓTULO PLÁSTICO SUKITA 2L H"
type Rotulada "RÓTULO PLÁSTICO SUKITA 2L H"
click at [1196, 312] on div "RÓTULO PLÁSTICO SUKITA 2L H" at bounding box center [1199, 316] width 221 height 19
click at [1147, 552] on button "Buscar" at bounding box center [1142, 551] width 103 height 21
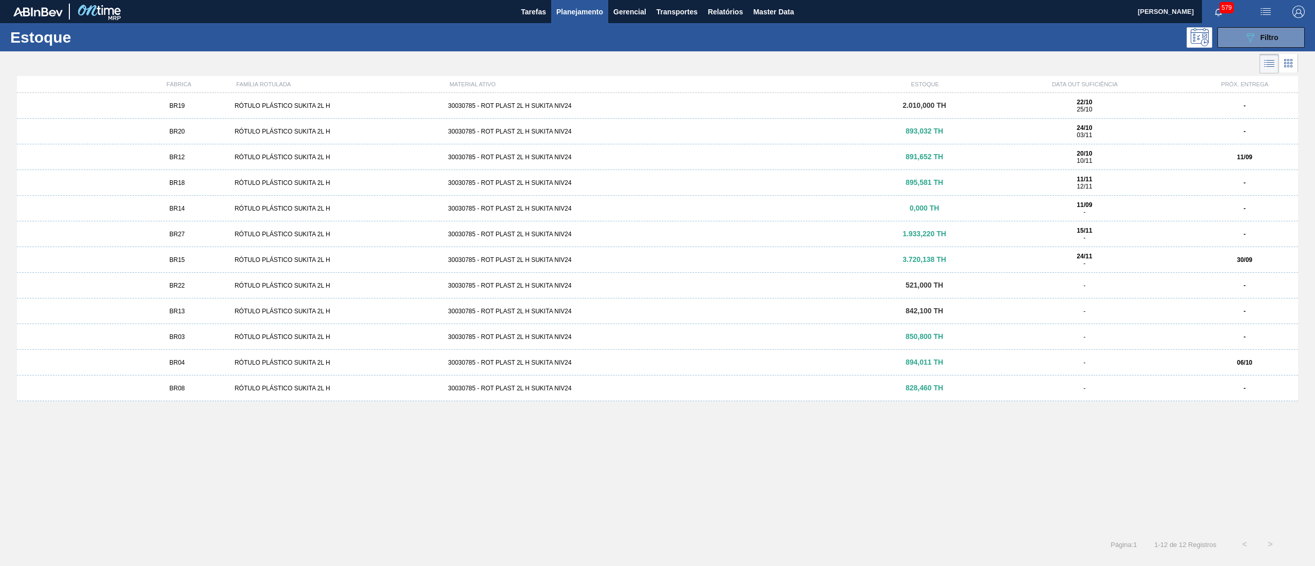
click at [697, 104] on div "30030785 - ROT PLAST 2L H SUKITA NIV24" at bounding box center [657, 105] width 427 height 7
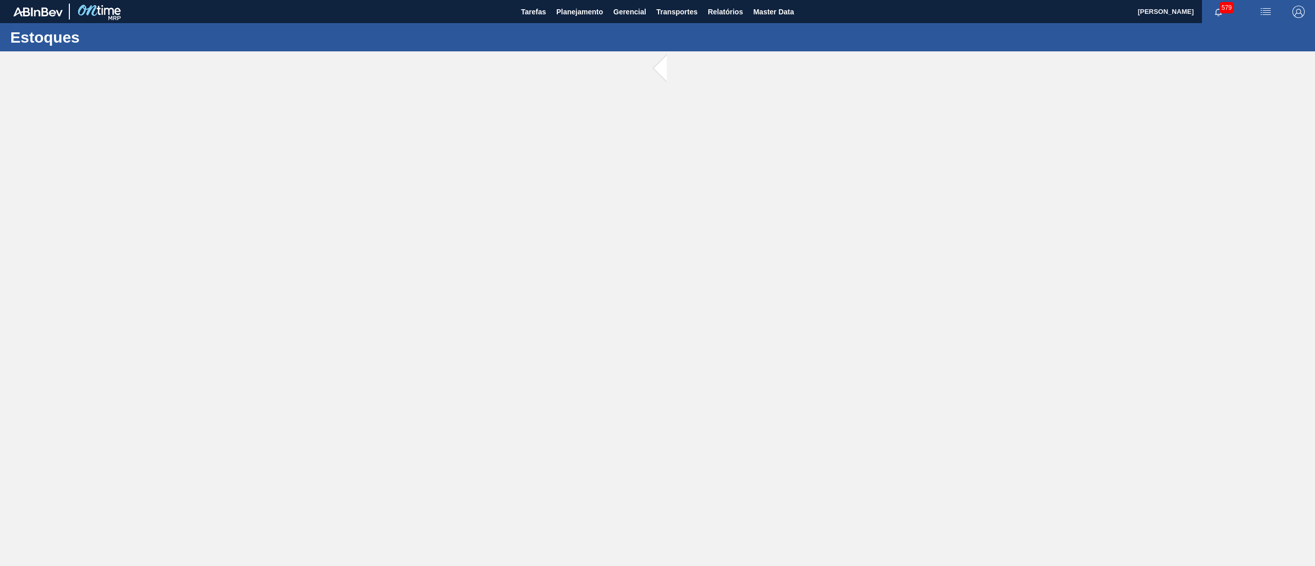
click at [697, 104] on main "Tarefas Planejamento Gerencial Transportes Relatórios Master Data [PERSON_NAME]…" at bounding box center [657, 283] width 1315 height 566
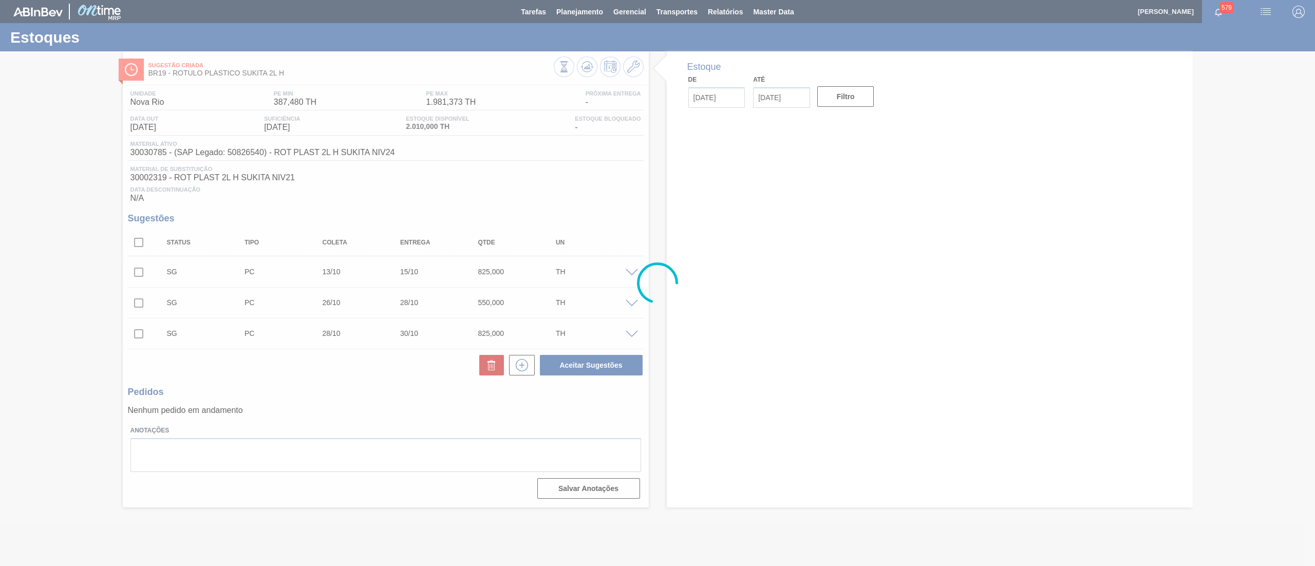
click at [407, 215] on div at bounding box center [657, 283] width 1315 height 566
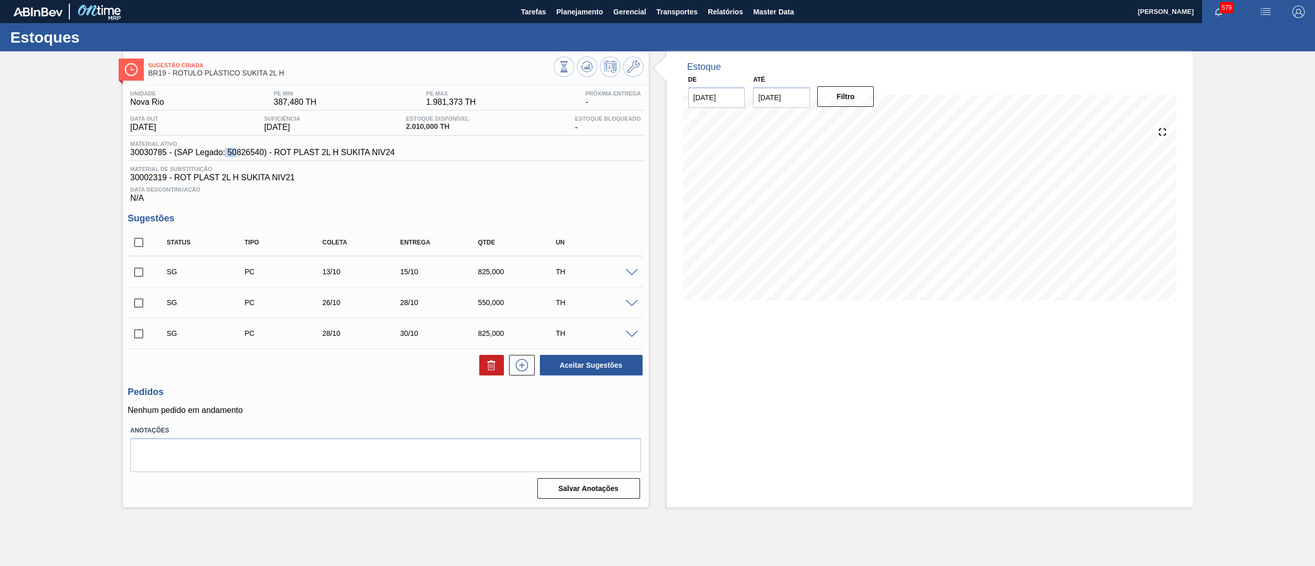
drag, startPoint x: 226, startPoint y: 156, endPoint x: 236, endPoint y: 159, distance: 10.9
click at [236, 159] on div "Material ativo 30030785 - (SAP Legado: 50826540) - ROT PLAST 2L H SUKITA NIV24" at bounding box center [386, 151] width 516 height 20
drag, startPoint x: 262, startPoint y: 158, endPoint x: 229, endPoint y: 158, distance: 33.4
click at [229, 157] on span "30030785 - (SAP Legado: 50826540) - ROT PLAST 2L H SUKITA NIV24" at bounding box center [262, 152] width 265 height 9
copy span "50826540"
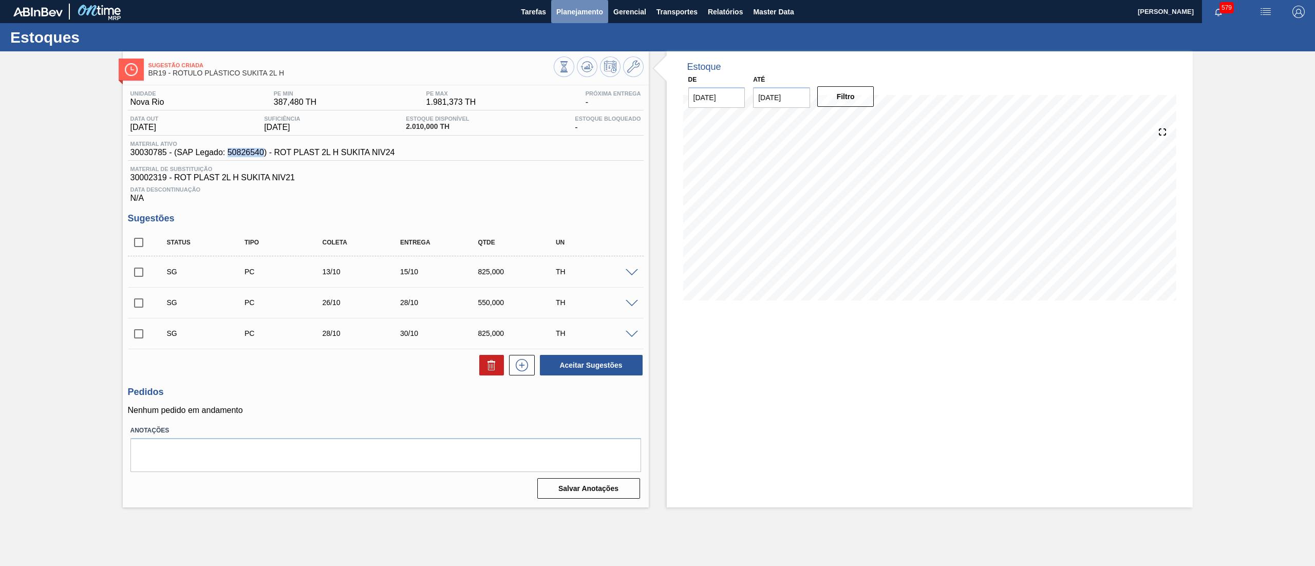
click at [576, 16] on span "Planejamento" at bounding box center [579, 12] width 47 height 12
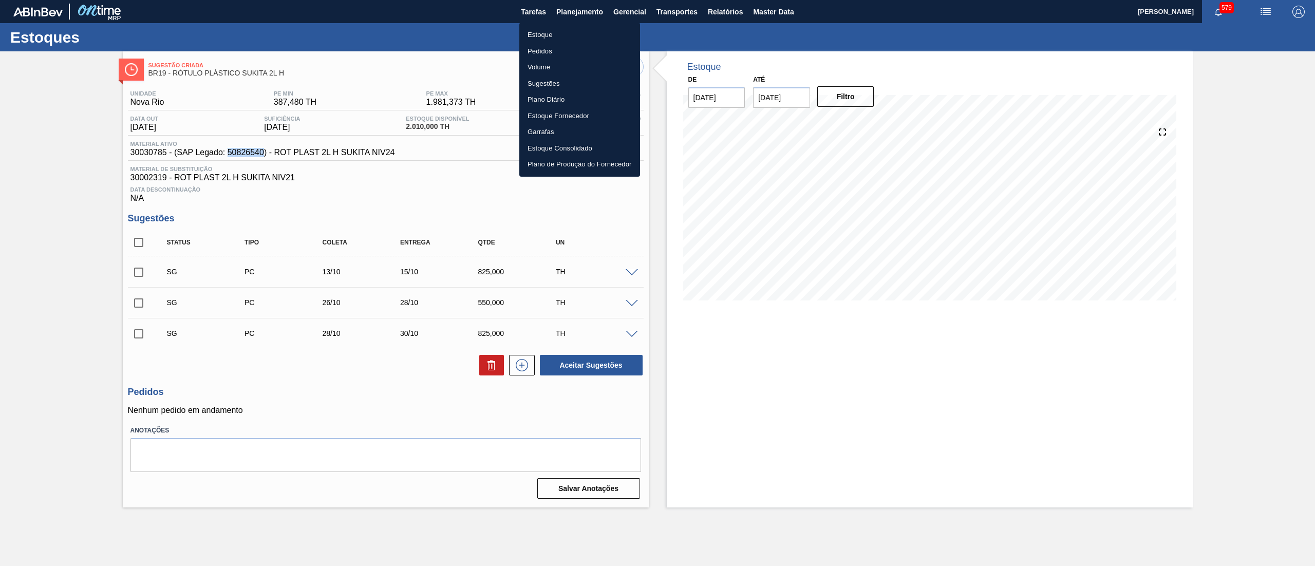
click at [572, 32] on li "Estoque" at bounding box center [579, 35] width 121 height 16
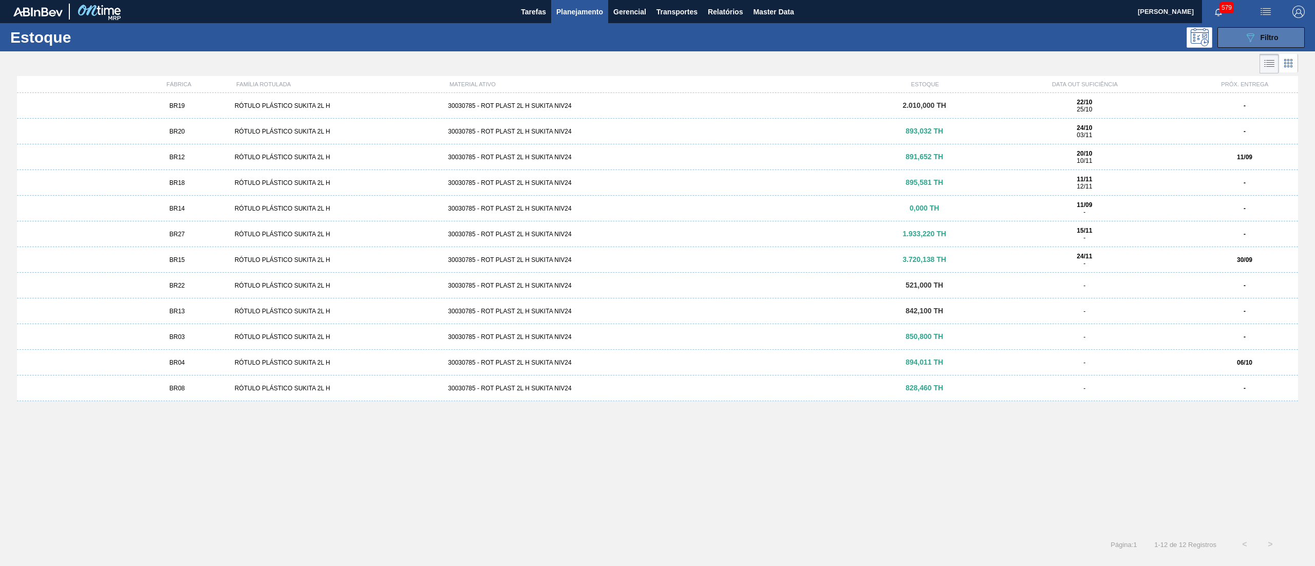
click at [1238, 30] on button "089F7B8B-B2A5-4AFE-B5C0-19BA573D28AC Filtro" at bounding box center [1260, 37] width 87 height 21
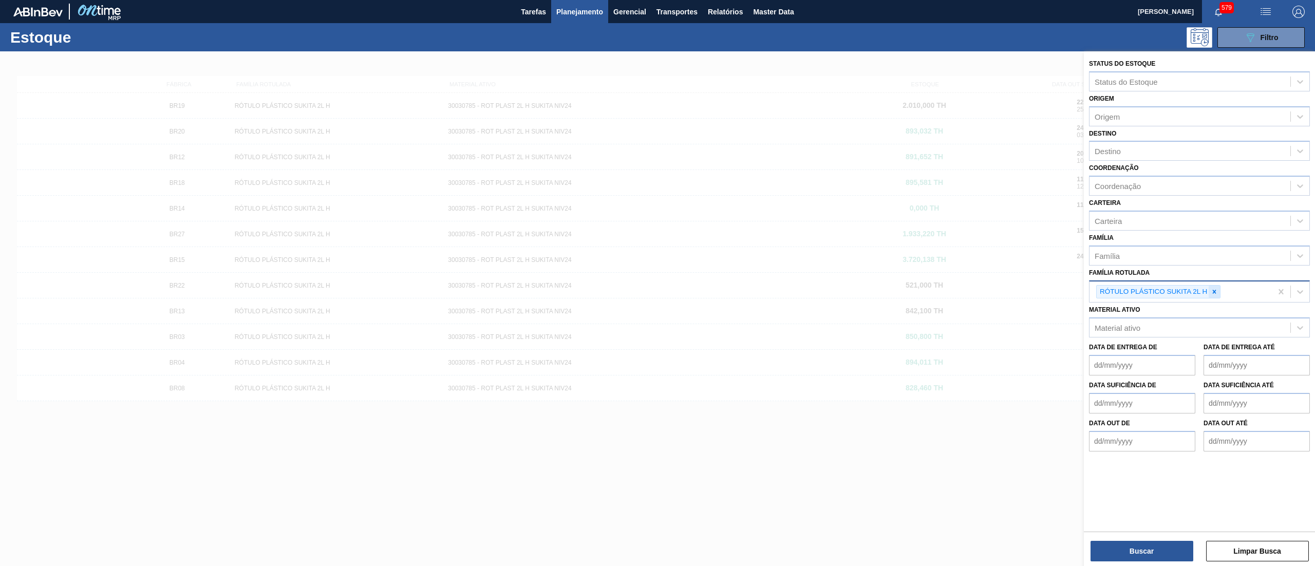
click at [1215, 292] on icon at bounding box center [1215, 292] width 4 height 4
paste Rotulada "RÓTULO PLÁSTICO SUKITA 600ML AH"
type Rotulada "RÓTULO PLÁSTICO SUKITA 600ML AH"
click at [1208, 310] on div "RÓTULO PLÁSTICO SUKITA 600ML AH" at bounding box center [1199, 316] width 221 height 19
click at [1127, 539] on div "Buscar Limpar Busca" at bounding box center [1199, 546] width 231 height 29
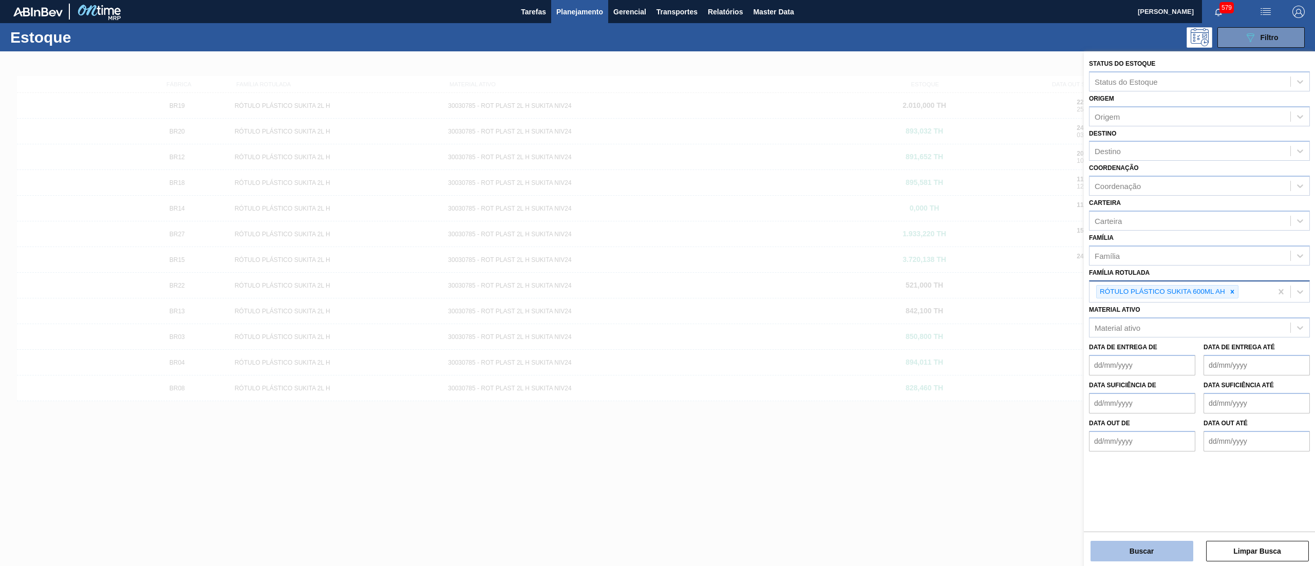
click at [1120, 548] on button "Buscar" at bounding box center [1142, 551] width 103 height 21
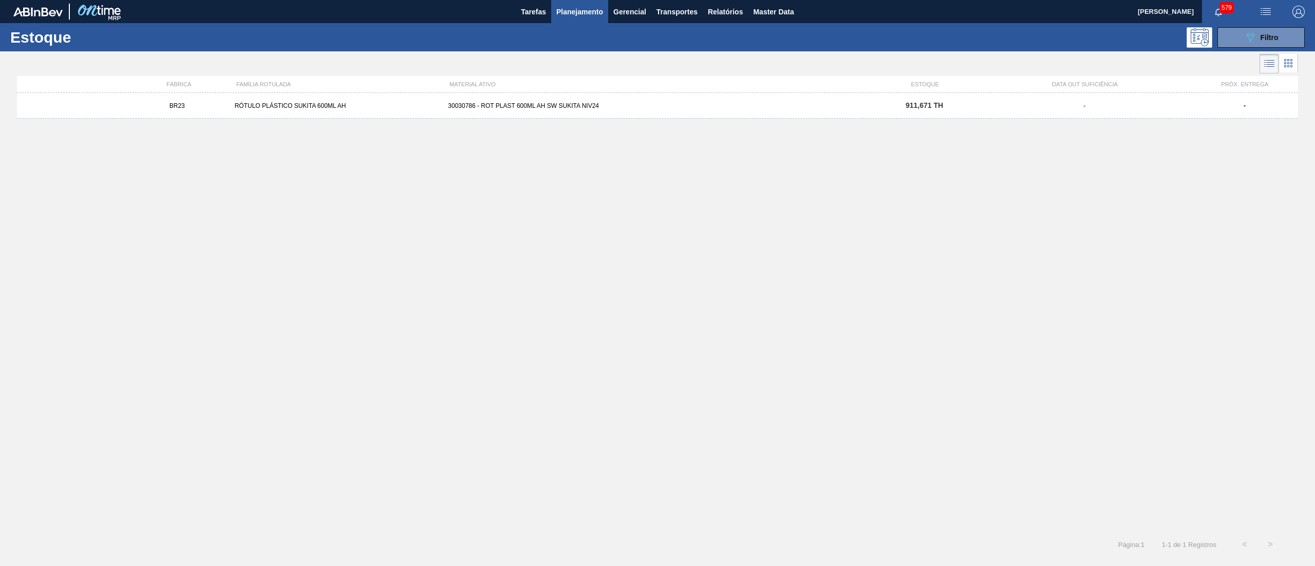
click at [681, 116] on div "BR23 RÓTULO PLÁSTICO SUKITA 600ML AH 30030786 - ROT PLAST 600ML AH SW SUKITA NI…" at bounding box center [657, 106] width 1281 height 26
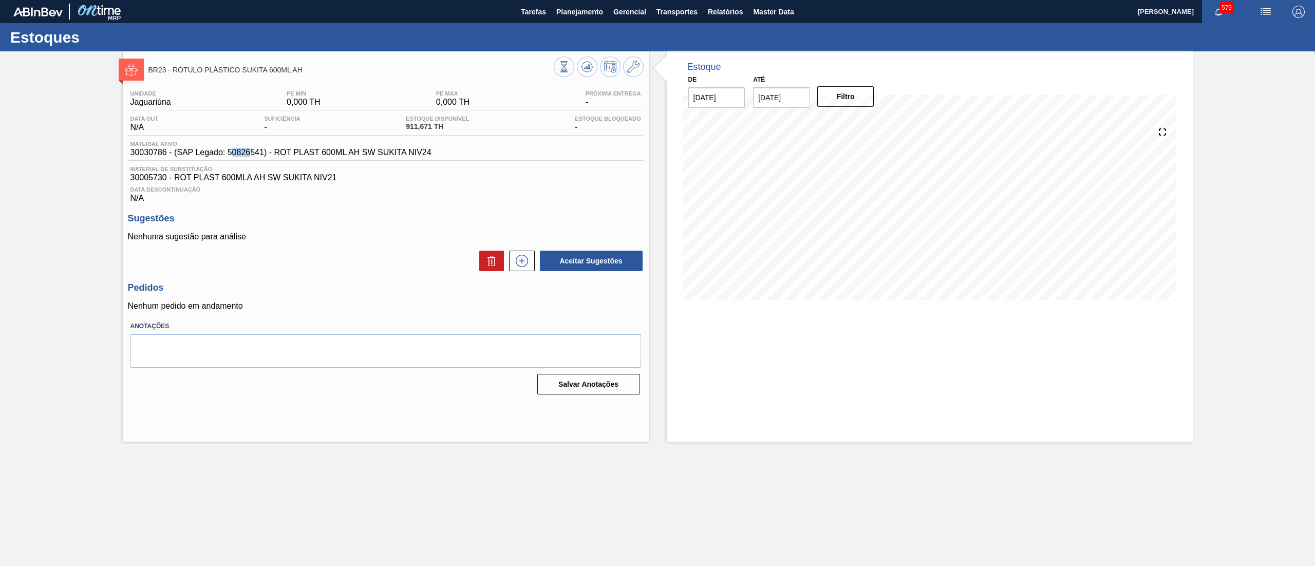
drag, startPoint x: 231, startPoint y: 156, endPoint x: 249, endPoint y: 158, distance: 18.1
click at [249, 157] on span "30030786 - (SAP Legado: 50826541) - ROT PLAST 600ML AH SW SUKITA NIV24" at bounding box center [280, 152] width 301 height 9
drag, startPoint x: 227, startPoint y: 158, endPoint x: 264, endPoint y: 161, distance: 37.2
click at [264, 161] on div "Material ativo 30030786 - (SAP Legado: 50826541) - ROT PLAST 600ML AH SW SUKITA…" at bounding box center [386, 151] width 516 height 20
click at [578, 16] on span "Planejamento" at bounding box center [579, 12] width 47 height 12
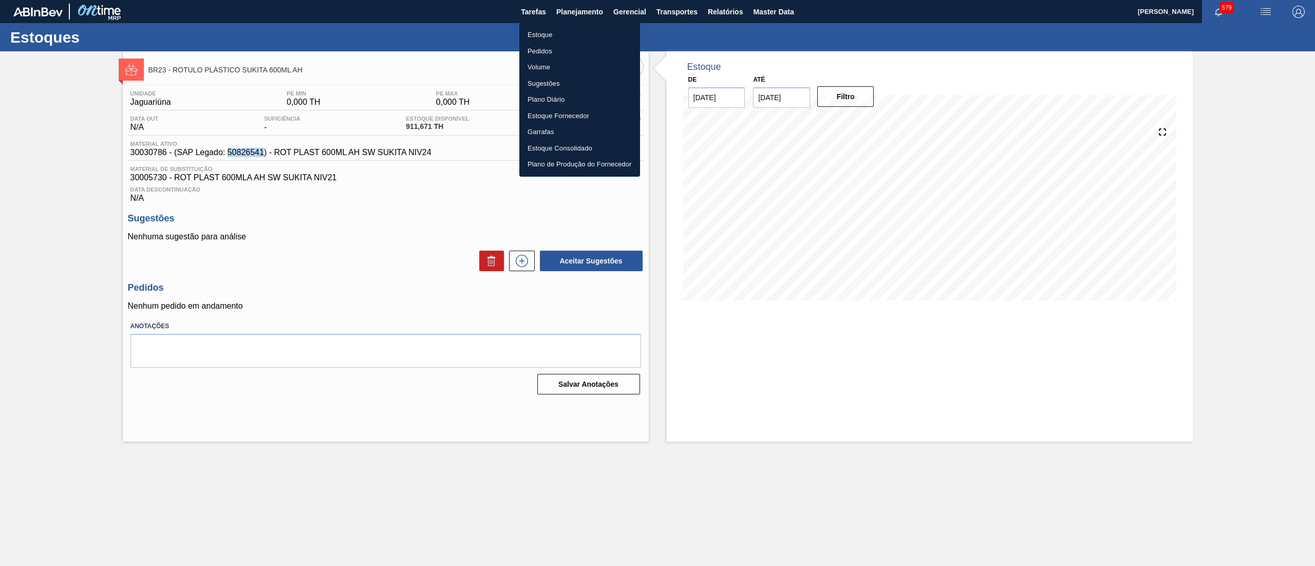
click at [570, 30] on li "Estoque" at bounding box center [579, 35] width 121 height 16
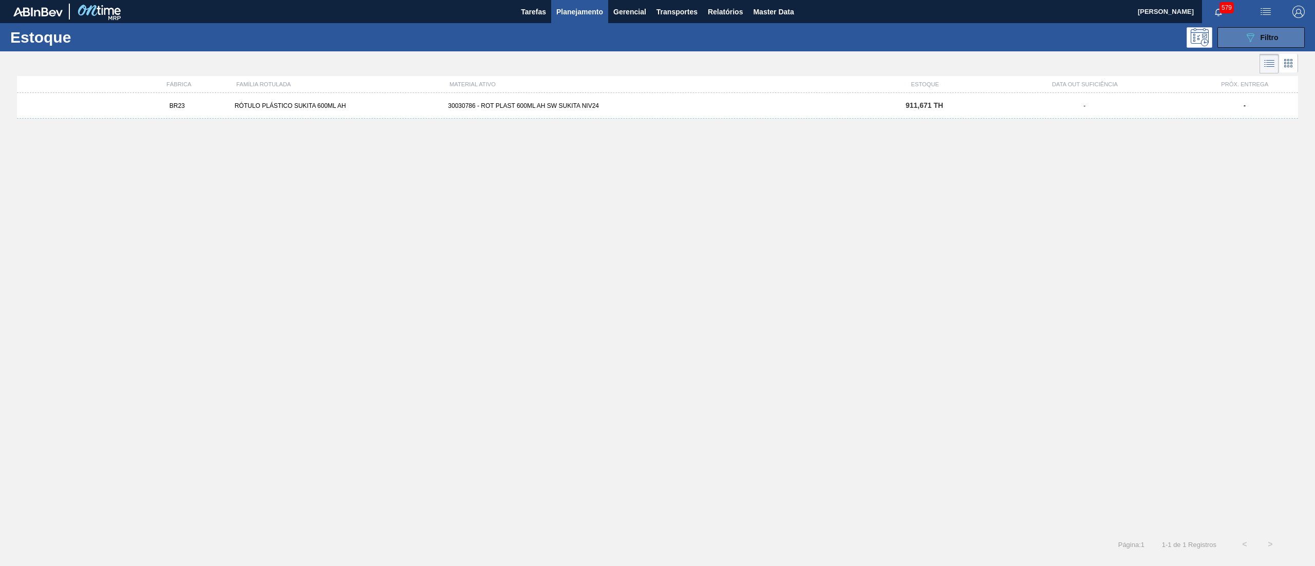
click at [1253, 34] on icon "089F7B8B-B2A5-4AFE-B5C0-19BA573D28AC" at bounding box center [1250, 37] width 12 height 12
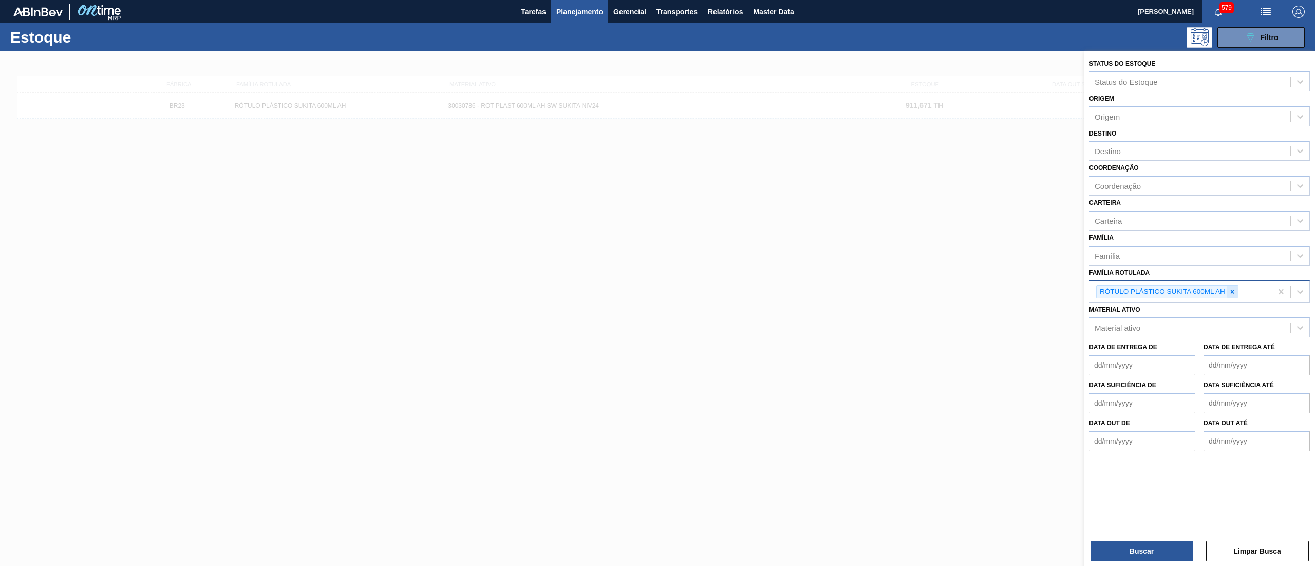
click at [1234, 288] on icon at bounding box center [1232, 291] width 7 height 7
paste Rotulada "RÓTULO PLÁSTICO SUKITA 600ML H"
type Rotulada "RÓTULO PLÁSTICO SUKITA 600ML H"
click at [1223, 305] on div "No options" at bounding box center [1199, 316] width 221 height 22
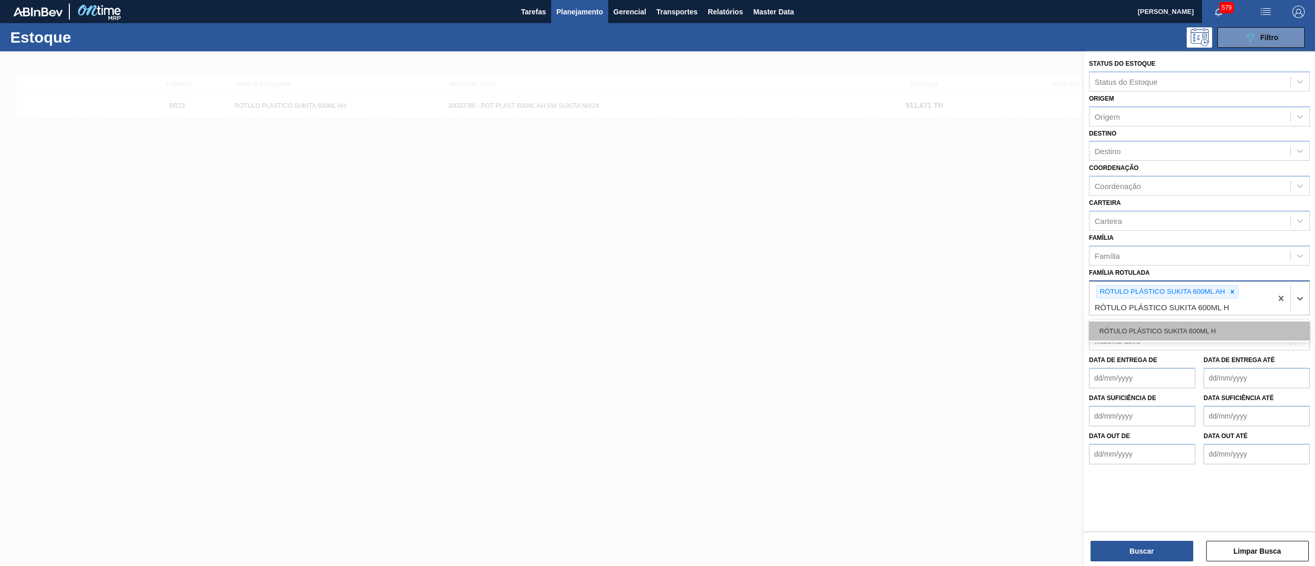
click at [1217, 330] on div "RÓTULO PLÁSTICO SUKITA 600ML H" at bounding box center [1199, 331] width 221 height 19
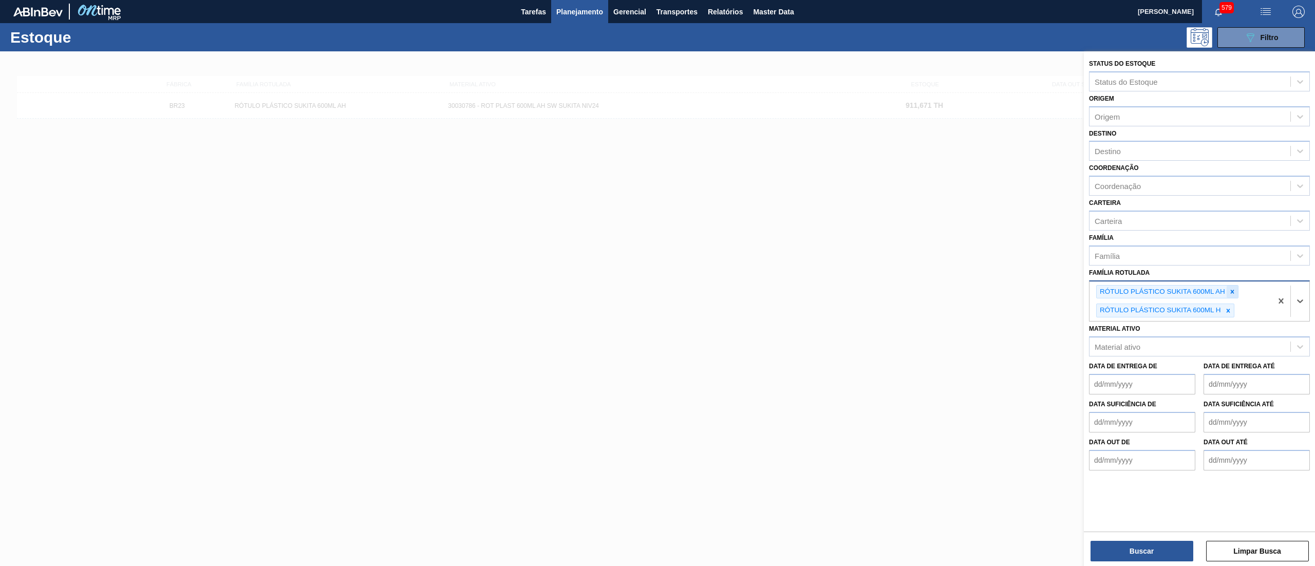
click at [1234, 291] on icon at bounding box center [1232, 291] width 7 height 7
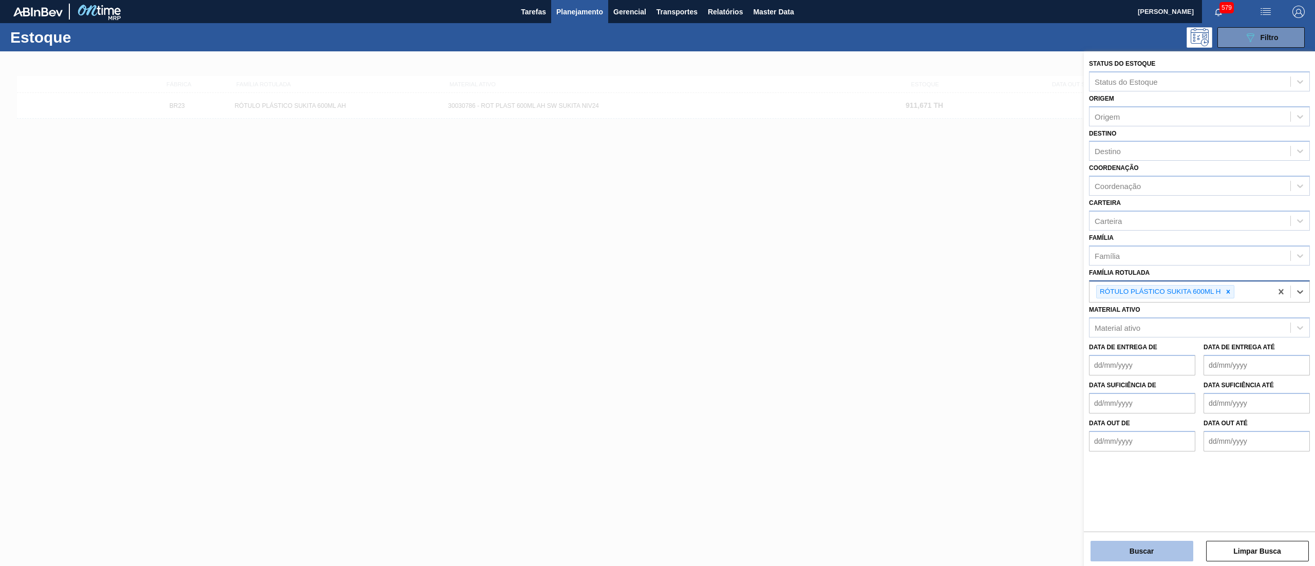
click at [1127, 541] on button "Buscar" at bounding box center [1142, 551] width 103 height 21
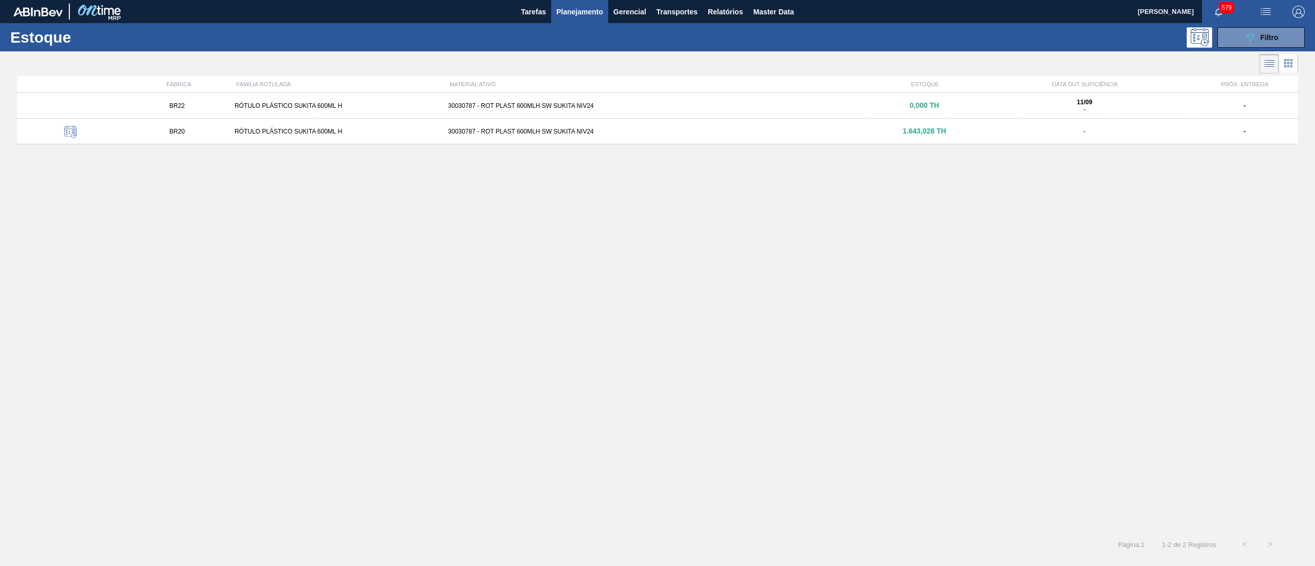
click at [594, 142] on div "BR20 RÓTULO PLÁSTICO SUKITA 600ML H 30030787 - ROT PLAST 600MLH SW SUKITA NIV24…" at bounding box center [657, 132] width 1281 height 26
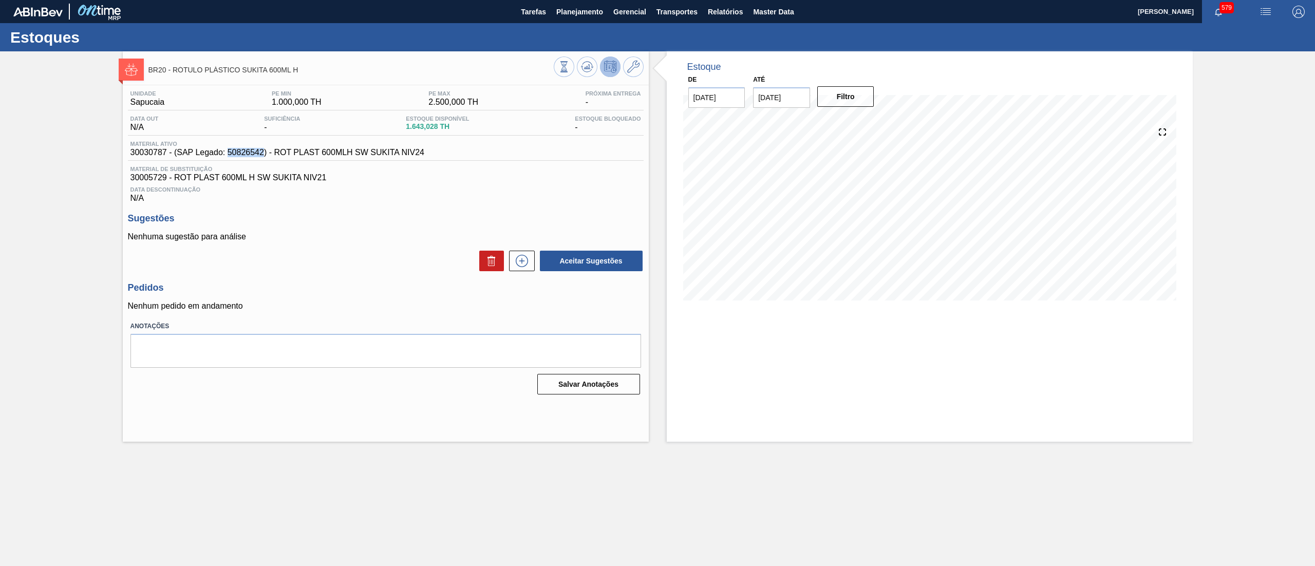
drag, startPoint x: 226, startPoint y: 156, endPoint x: 262, endPoint y: 156, distance: 36.0
click at [262, 156] on span "30030787 - (SAP Legado: 50826542) - ROT PLAST 600MLH SW SUKITA NIV24" at bounding box center [277, 152] width 294 height 9
click at [589, 10] on span "Planejamento" at bounding box center [579, 12] width 47 height 12
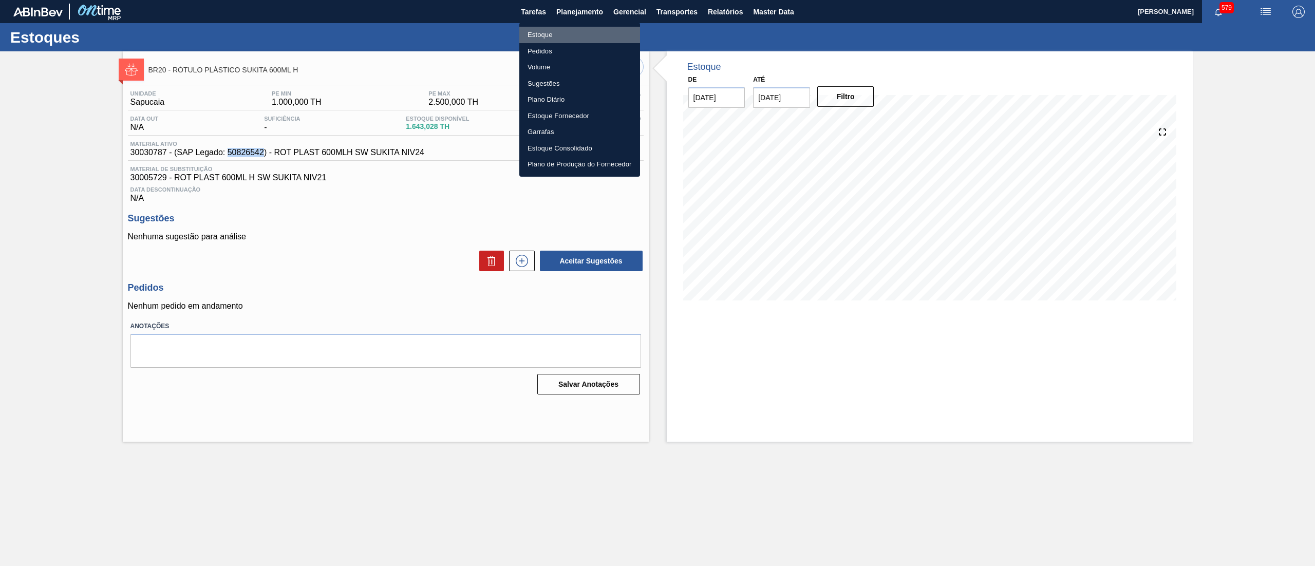
click at [573, 32] on li "Estoque" at bounding box center [579, 35] width 121 height 16
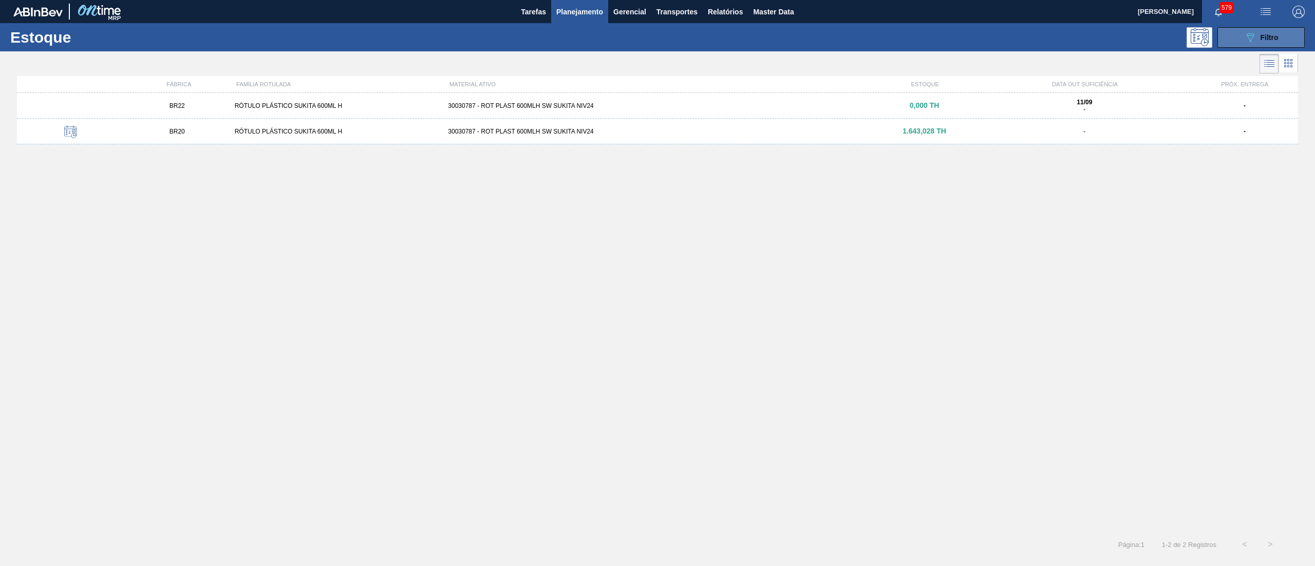
click at [1240, 40] on button "089F7B8B-B2A5-4AFE-B5C0-19BA573D28AC Filtro" at bounding box center [1260, 37] width 87 height 21
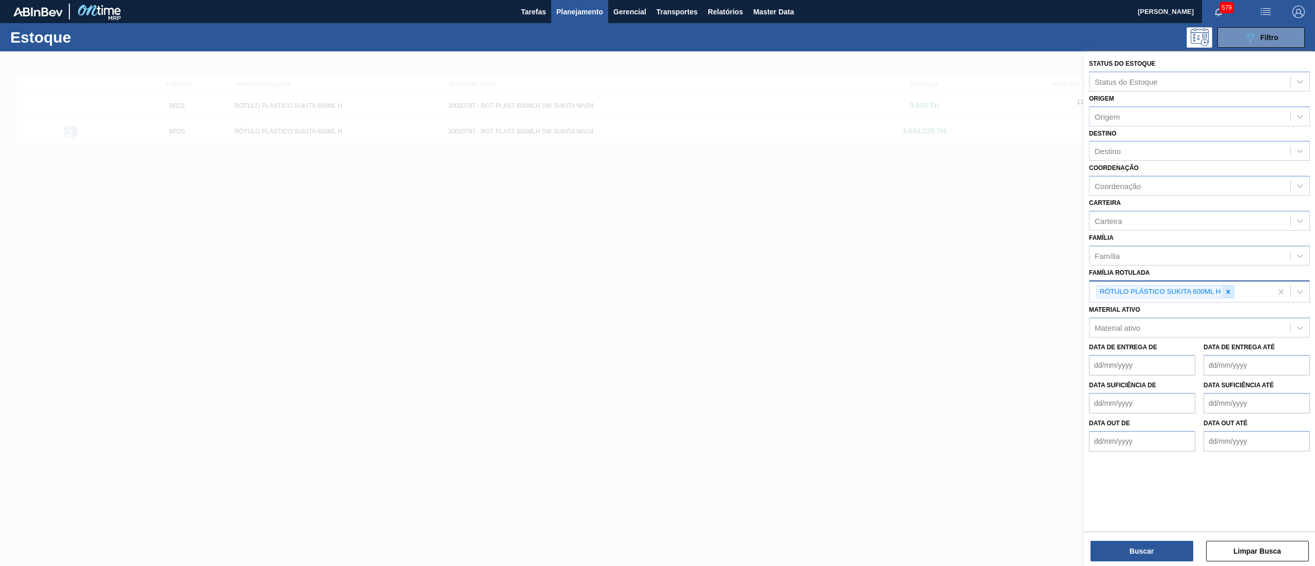
click at [1225, 293] on icon at bounding box center [1228, 291] width 7 height 7
paste Rotulada "RÓTULO PLÁSTICO SUKITA UVA MISTA 200ML H"
type Rotulada "RÓTULO PLÁSTICO SUKITA UVA MISTA 200ML H"
click at [1225, 308] on div "RÓTULO PLÁSTICO SUKITA UVA MISTA 200ML H" at bounding box center [1199, 316] width 221 height 19
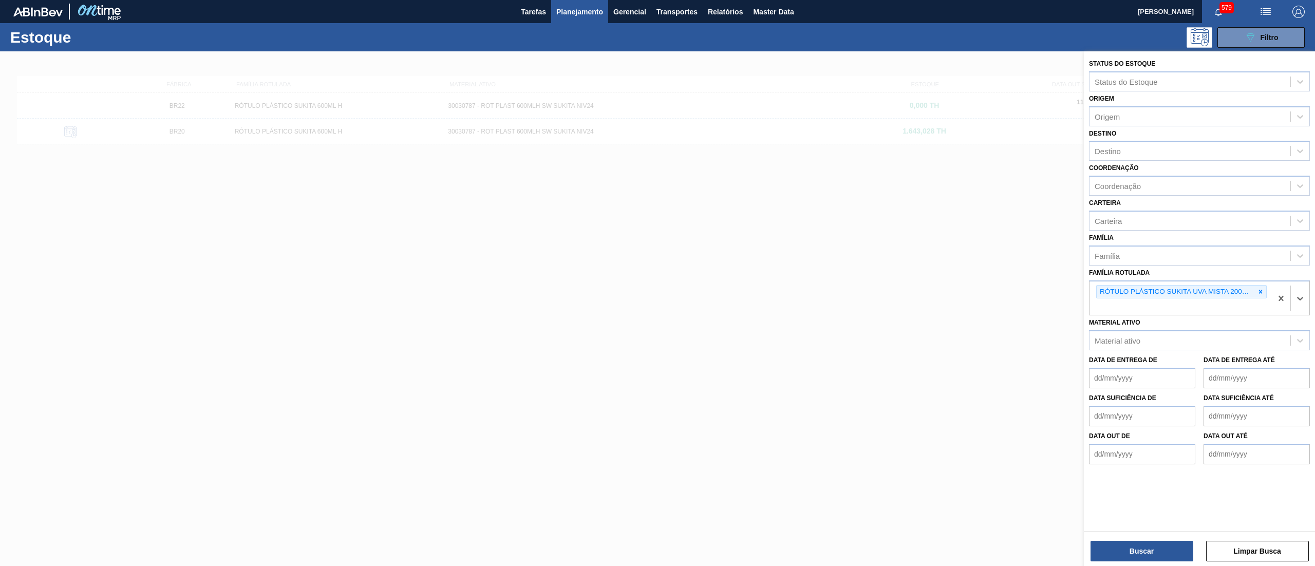
drag, startPoint x: 1162, startPoint y: 542, endPoint x: 1153, endPoint y: 528, distance: 16.8
click at [1164, 539] on div "Buscar Limpar Busca" at bounding box center [1199, 546] width 231 height 29
click at [1167, 548] on button "Buscar" at bounding box center [1142, 551] width 103 height 21
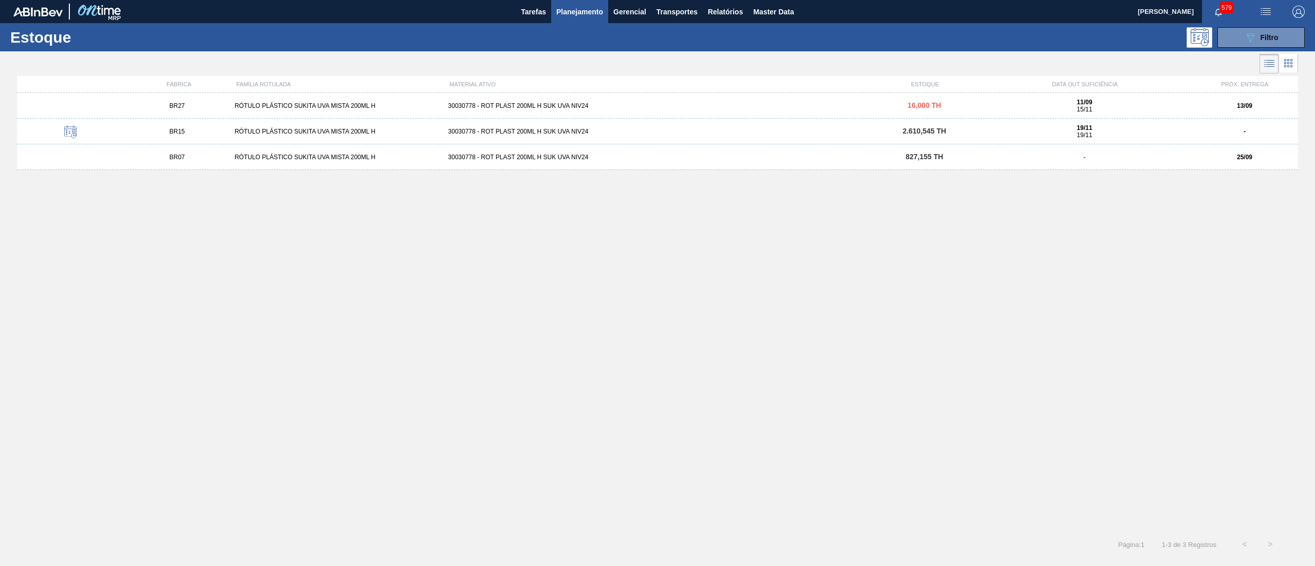
click at [682, 164] on div "BR07 RÓTULO PLÁSTICO SUKITA UVA MISTA 200ML H 30030778 - ROT PLAST 200ML H SUK …" at bounding box center [657, 157] width 1281 height 26
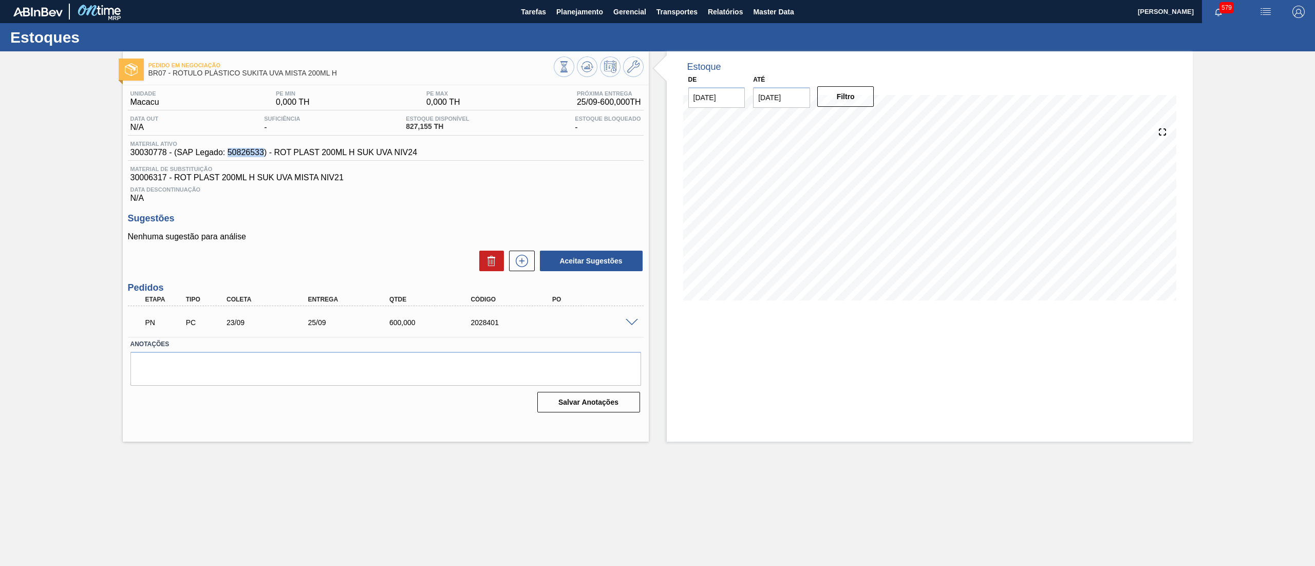
drag, startPoint x: 229, startPoint y: 156, endPoint x: 262, endPoint y: 155, distance: 32.9
click at [262, 155] on span "30030778 - (SAP Legado: 50826533) - ROT PLAST 200ML H SUK UVA NIV24" at bounding box center [273, 152] width 287 height 9
click at [564, 16] on span "Planejamento" at bounding box center [579, 12] width 47 height 12
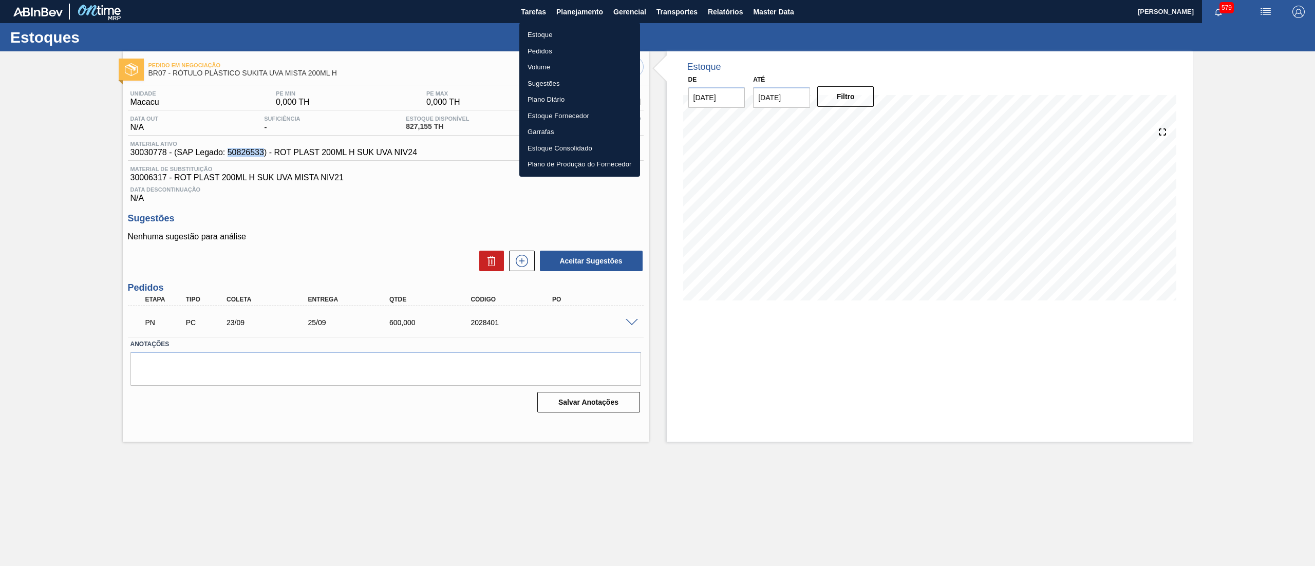
click at [562, 30] on li "Estoque" at bounding box center [579, 35] width 121 height 16
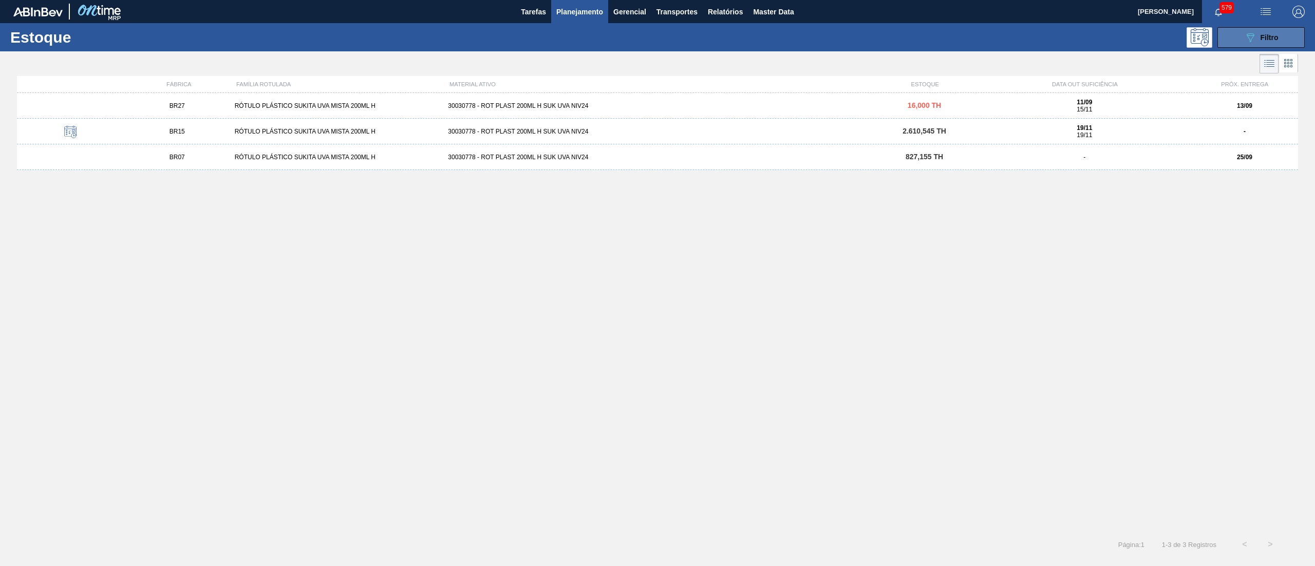
click at [1252, 33] on icon "089F7B8B-B2A5-4AFE-B5C0-19BA573D28AC" at bounding box center [1250, 37] width 12 height 12
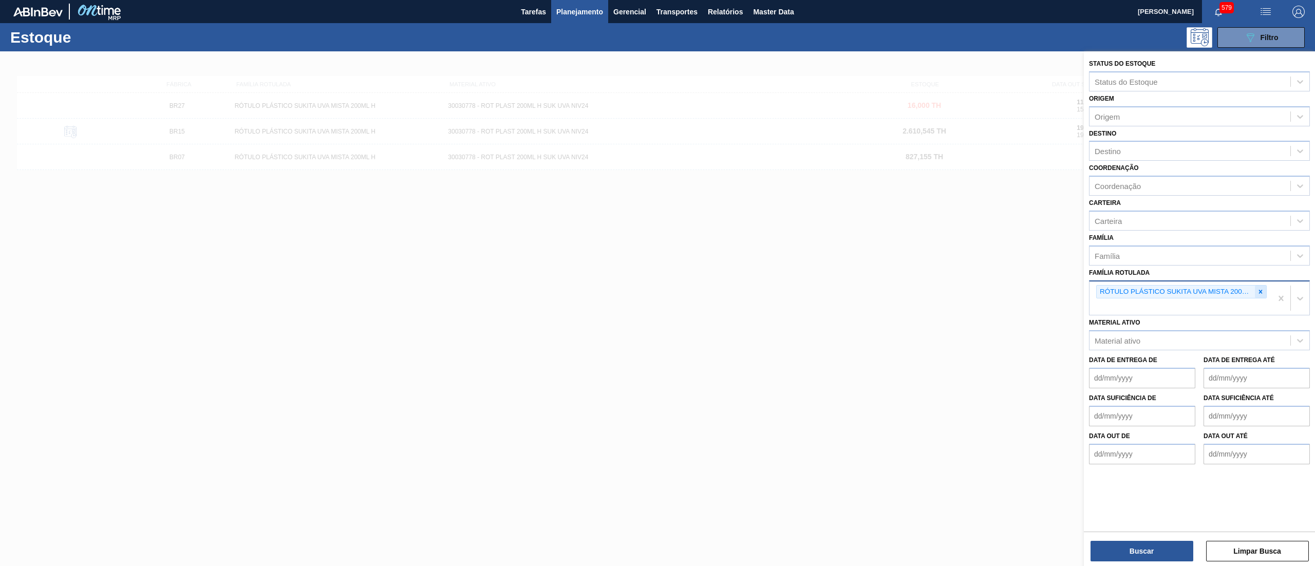
click at [1263, 291] on icon at bounding box center [1260, 291] width 7 height 7
paste Rotulada "RÓTULO PLÁSTICO SUKITA UVA MISTA 2L AH"
type Rotulada "RÓTULO PLÁSTICO SUKITA UVA MISTA 2L AH"
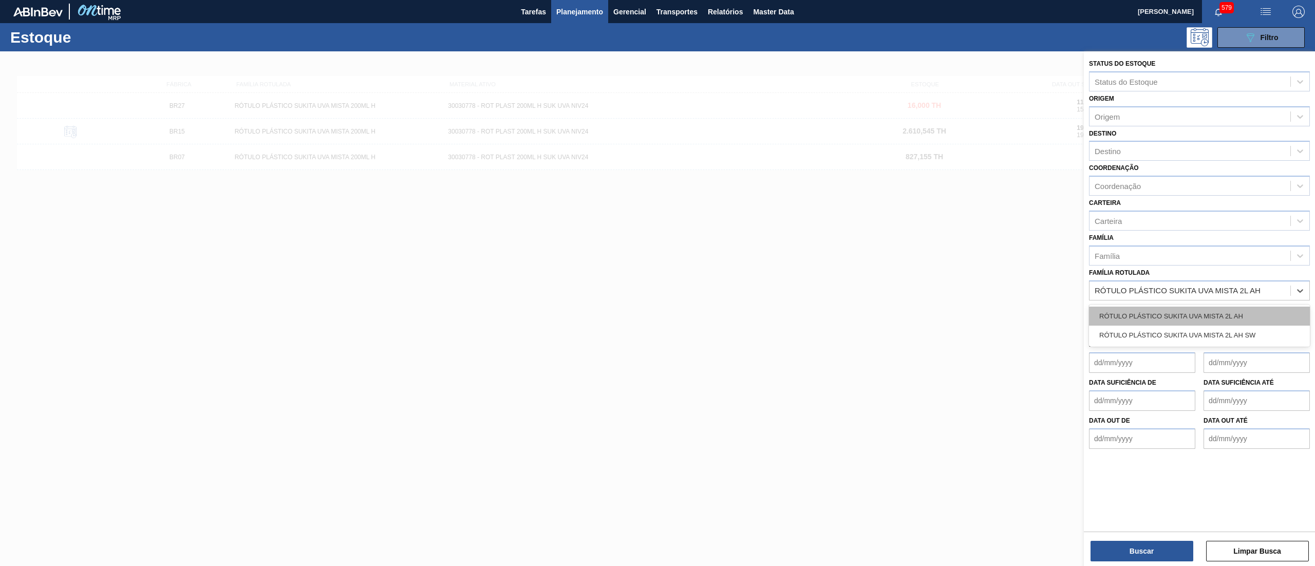
click at [1203, 311] on div "RÓTULO PLÁSTICO SUKITA UVA MISTA 2L AH" at bounding box center [1199, 316] width 221 height 19
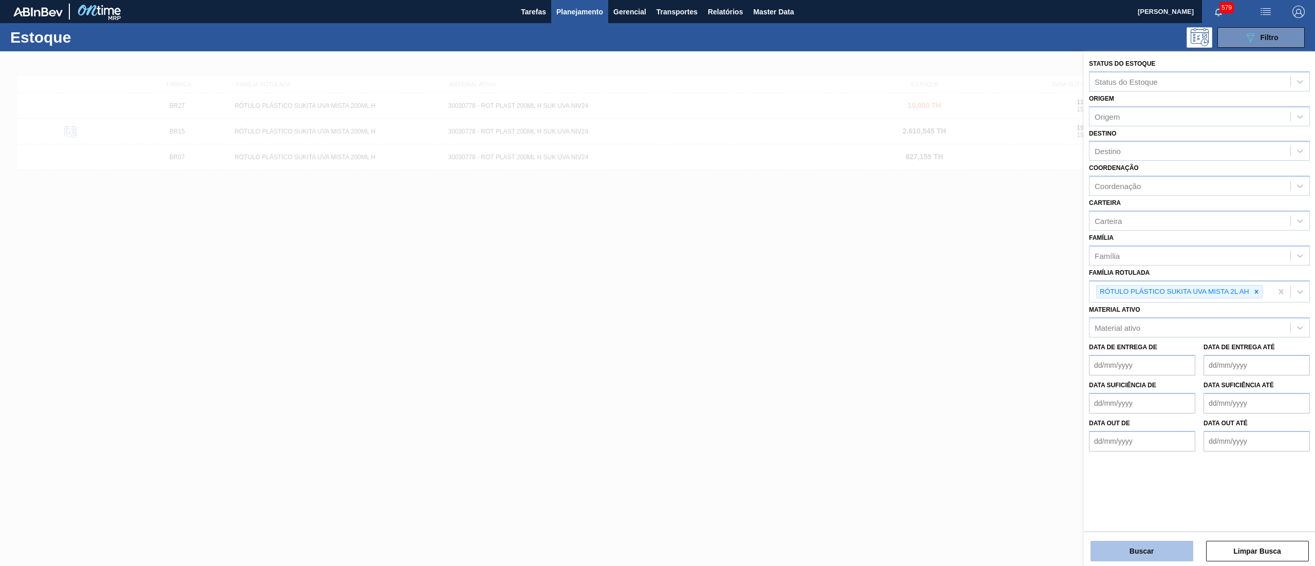
click at [1135, 550] on button "Buscar" at bounding box center [1142, 551] width 103 height 21
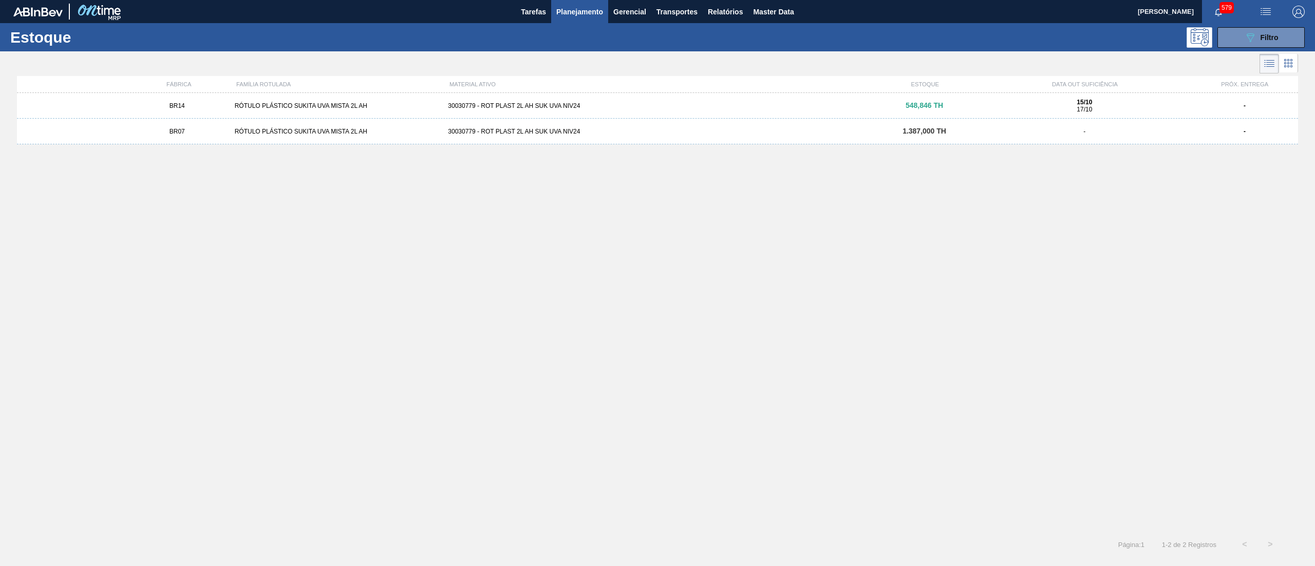
click at [664, 133] on div "30030779 - ROT PLAST 2L AH SUK UVA NIV24" at bounding box center [657, 131] width 427 height 7
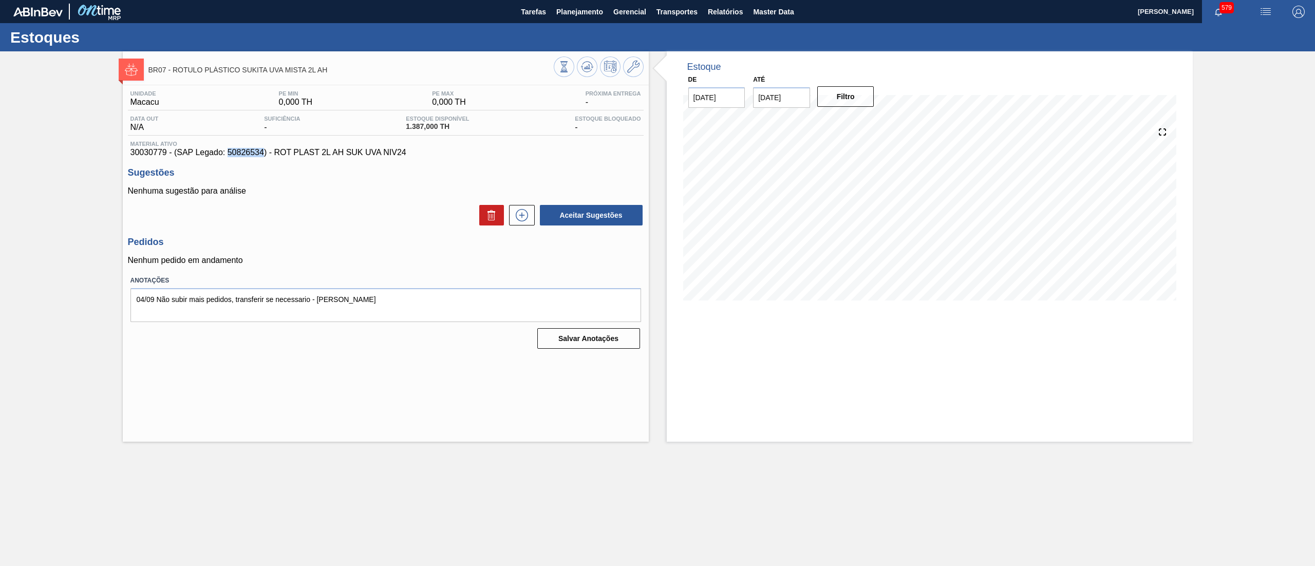
drag, startPoint x: 229, startPoint y: 153, endPoint x: 264, endPoint y: 154, distance: 34.4
click at [264, 154] on span "30030779 - (SAP Legado: 50826534) - ROT PLAST 2L AH SUK UVA NIV24" at bounding box center [385, 152] width 511 height 9
click at [592, 12] on span "Planejamento" at bounding box center [579, 12] width 47 height 12
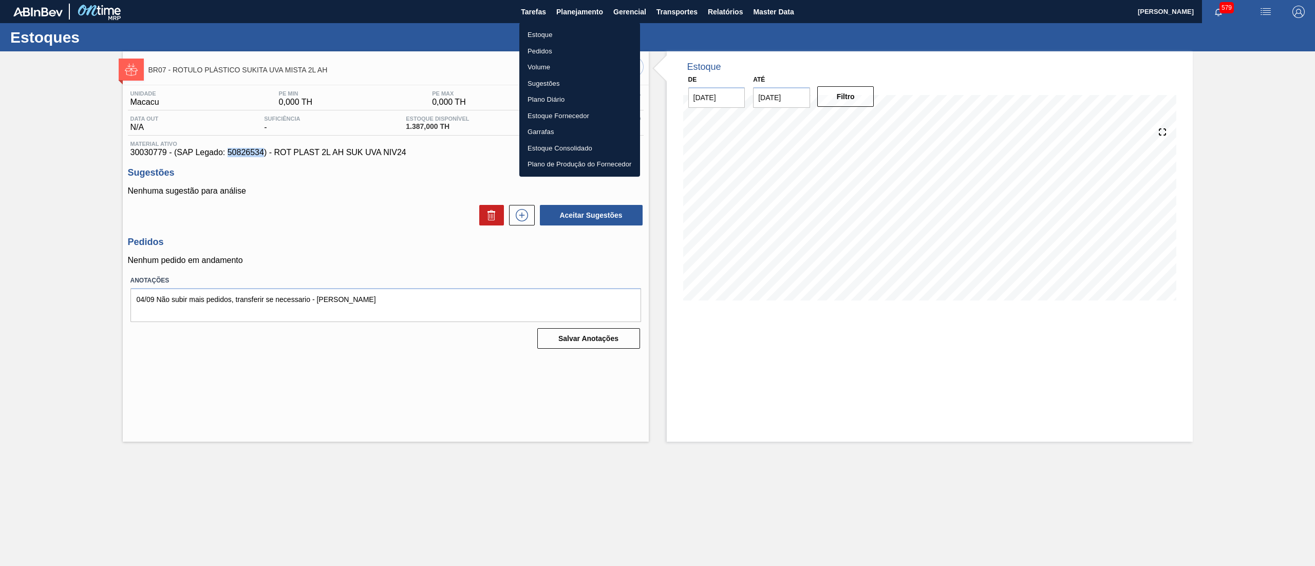
click at [570, 30] on li "Estoque" at bounding box center [579, 35] width 121 height 16
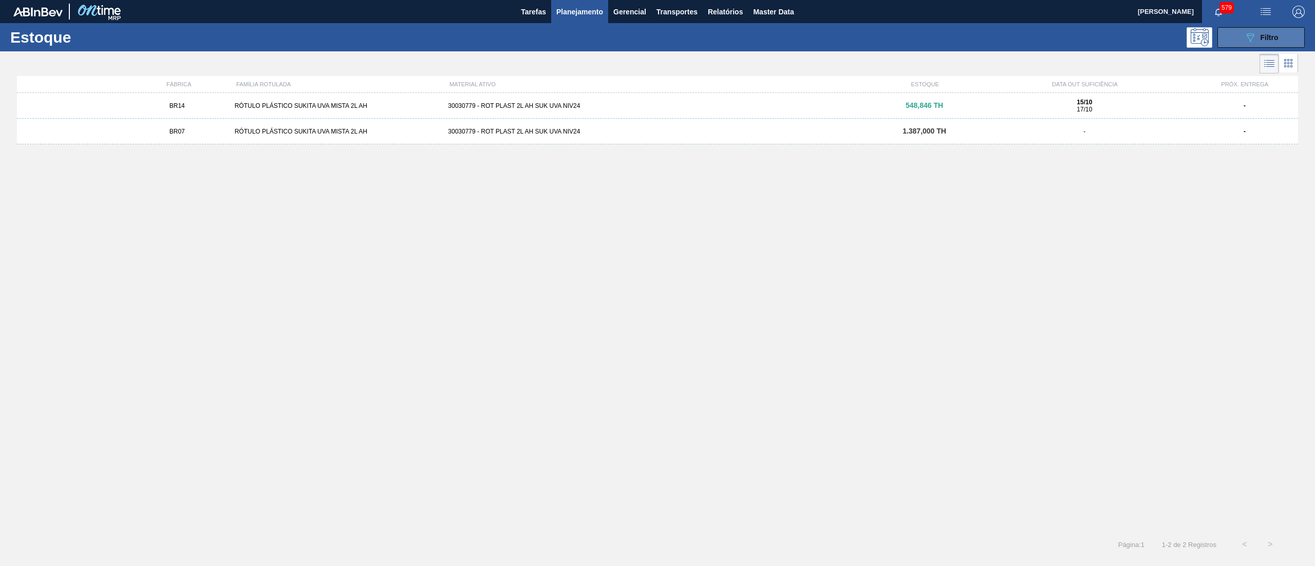
click at [1270, 31] on div "089F7B8B-B2A5-4AFE-B5C0-19BA573D28AC Filtro" at bounding box center [1261, 37] width 34 height 12
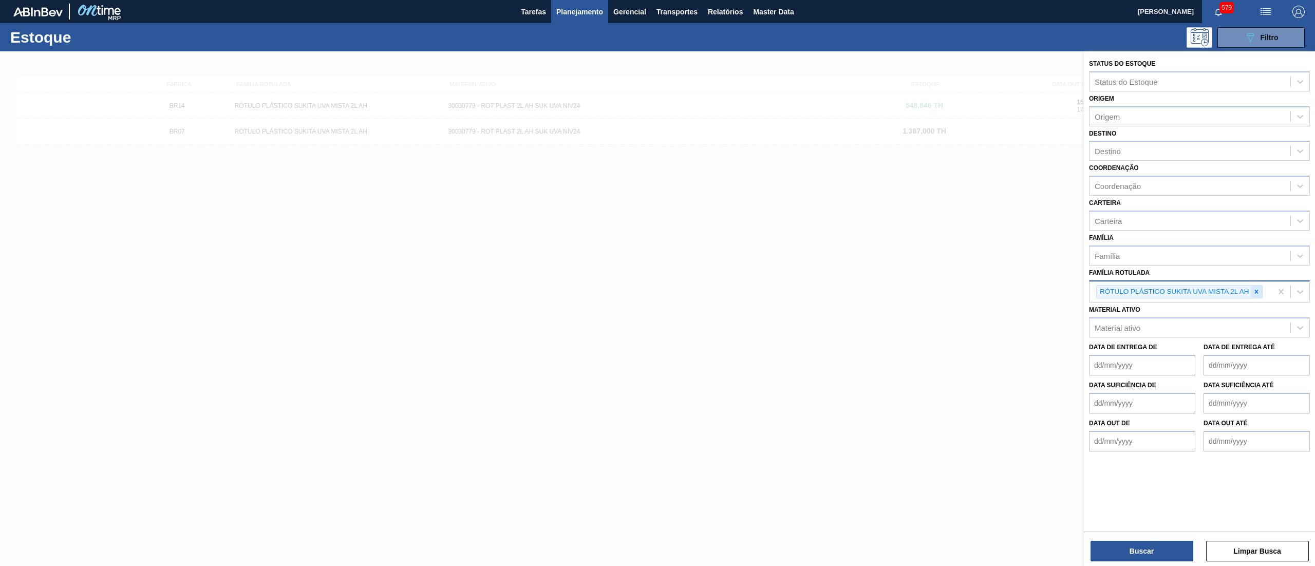
click at [1258, 288] on icon at bounding box center [1256, 291] width 7 height 7
paste Rotulada "RÓTULO PLÁSTICO SUKITA UVA MISTA 2L AH SW"
type Rotulada "RÓTULO PLÁSTICO SUKITA UVA MISTA 2L AH SW"
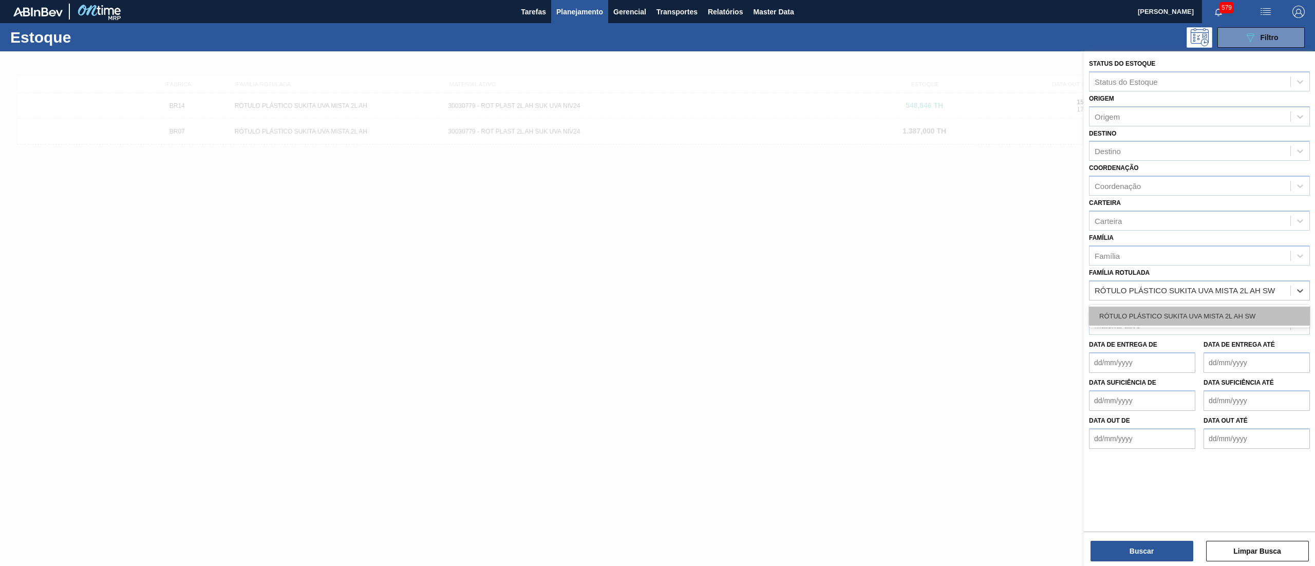
click at [1225, 315] on div "RÓTULO PLÁSTICO SUKITA UVA MISTA 2L AH SW" at bounding box center [1199, 316] width 221 height 19
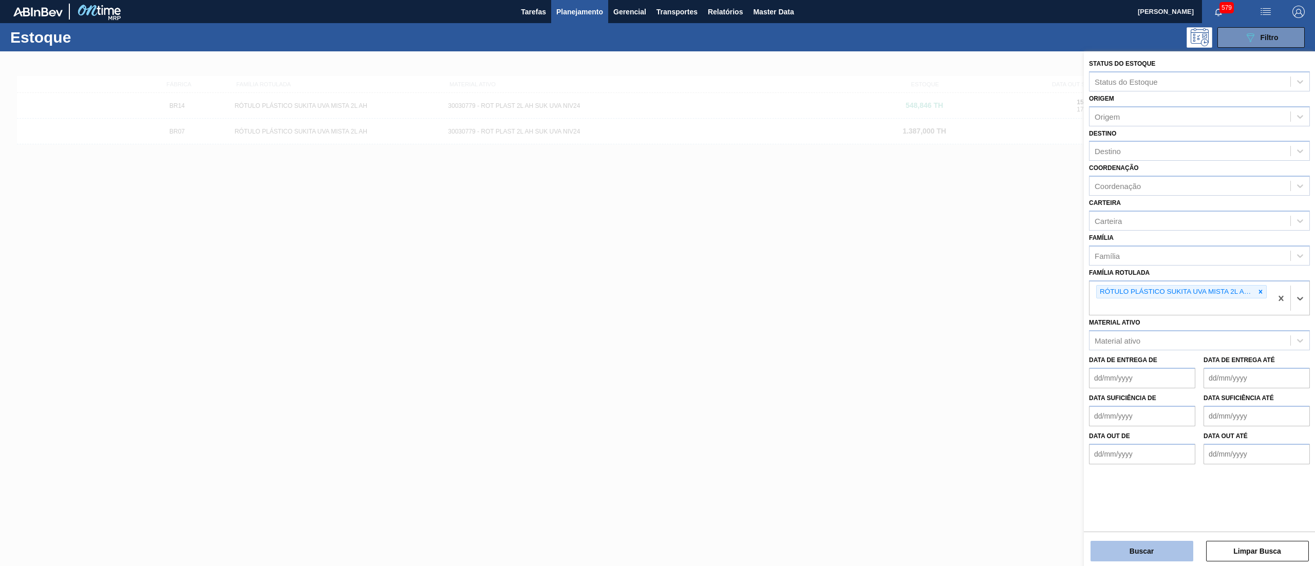
click at [1137, 547] on button "Buscar" at bounding box center [1142, 551] width 103 height 21
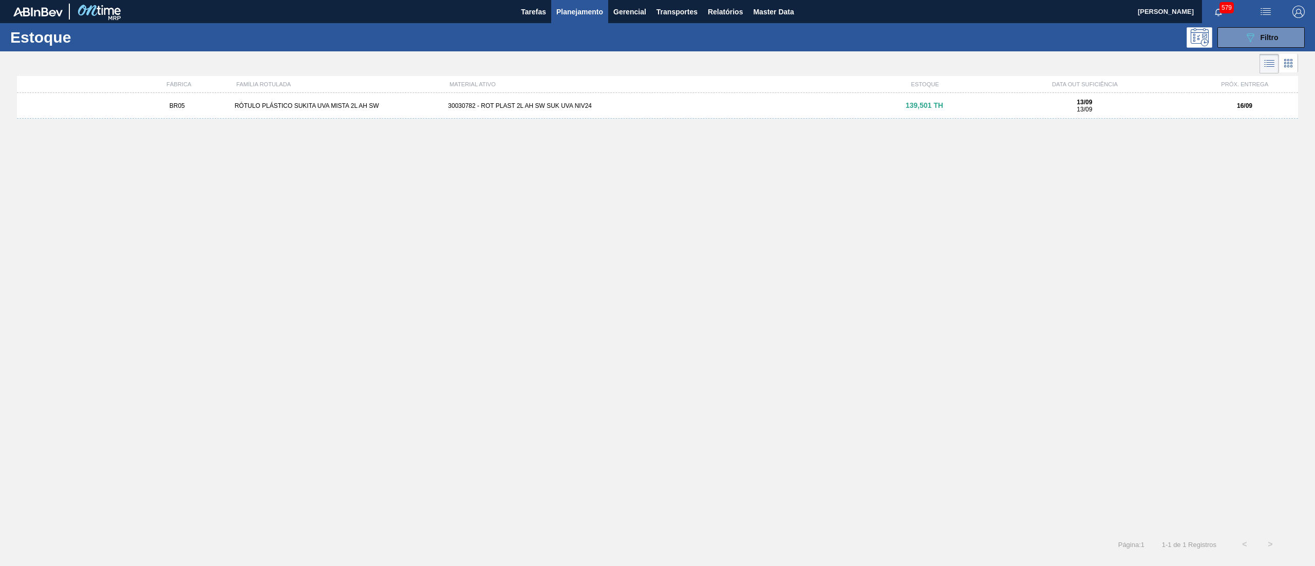
click at [771, 96] on div "BR05 RÓTULO PLÁSTICO SUKITA UVA MISTA 2L AH SW 30030782 - ROT PLAST 2L AH SW SU…" at bounding box center [657, 106] width 1281 height 26
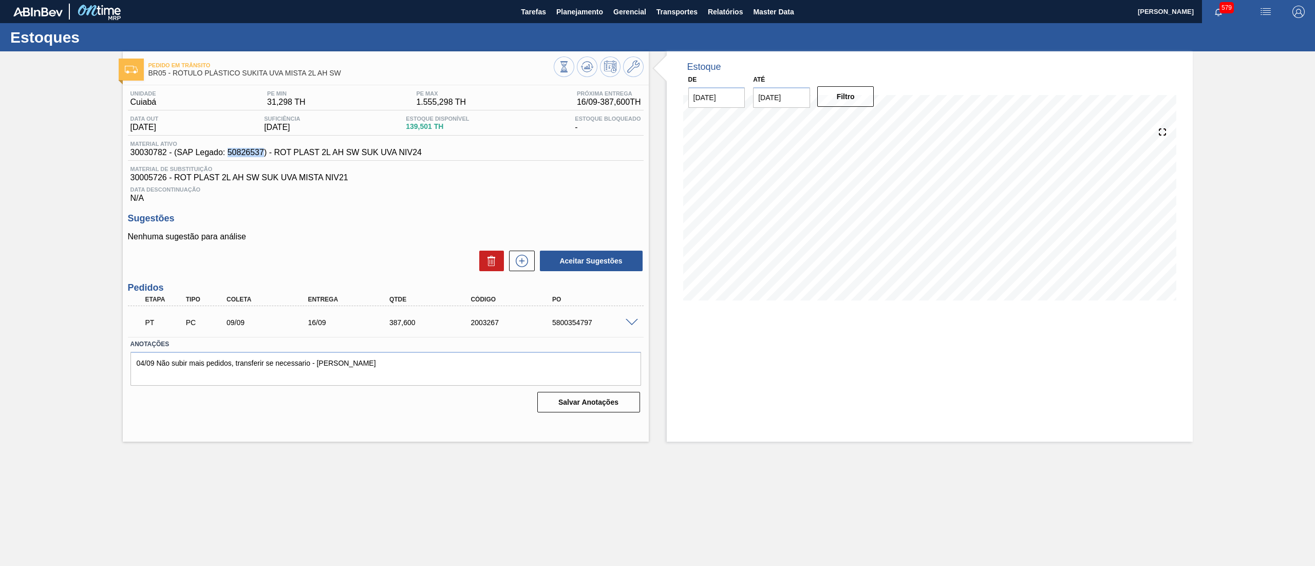
drag, startPoint x: 229, startPoint y: 156, endPoint x: 264, endPoint y: 156, distance: 34.9
click at [264, 156] on span "30030782 - (SAP Legado: 50826537) - ROT PLAST 2L AH SW SUK UVA NIV24" at bounding box center [275, 152] width 291 height 9
click at [572, 12] on span "Planejamento" at bounding box center [579, 12] width 47 height 12
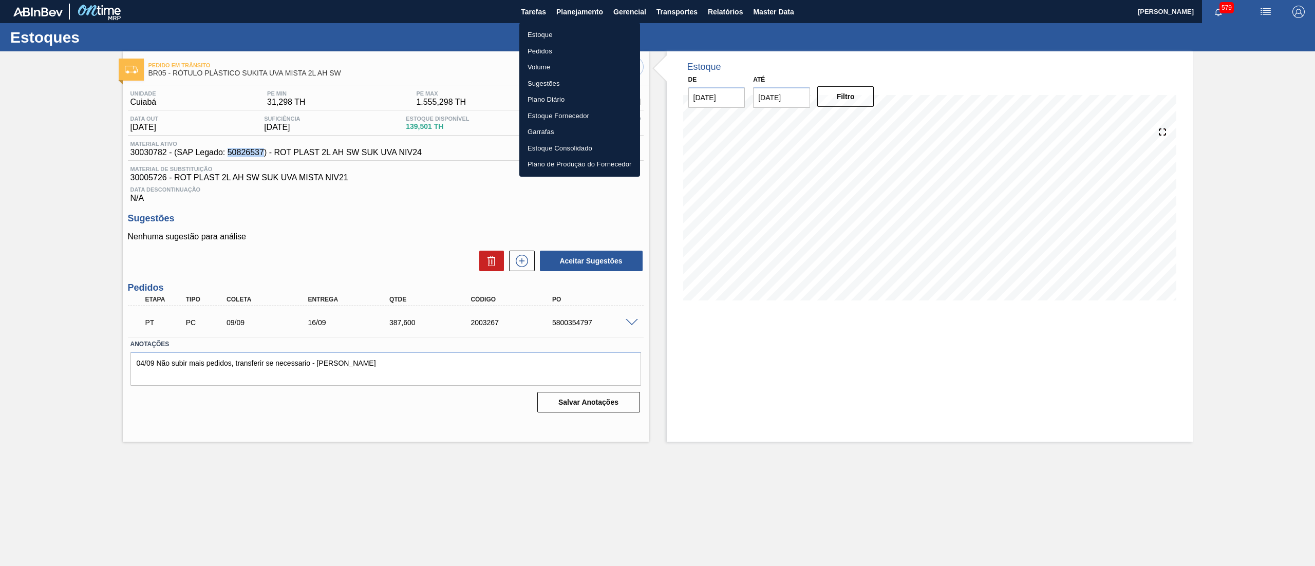
click at [572, 33] on li "Estoque" at bounding box center [579, 35] width 121 height 16
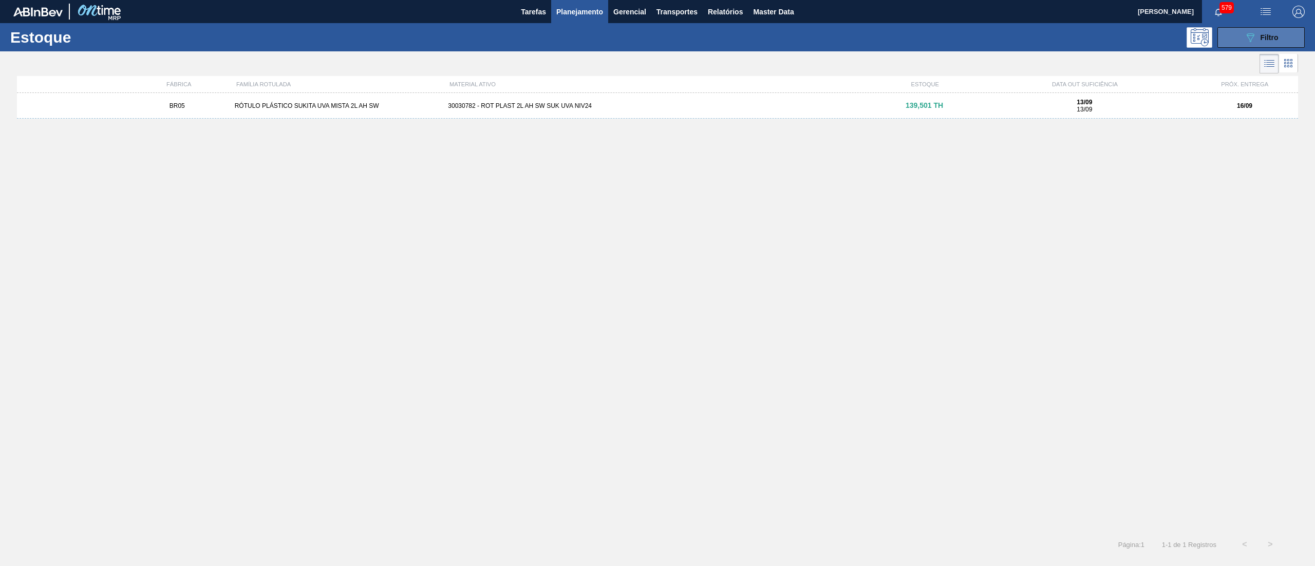
click at [1230, 34] on button "089F7B8B-B2A5-4AFE-B5C0-19BA573D28AC Filtro" at bounding box center [1260, 37] width 87 height 21
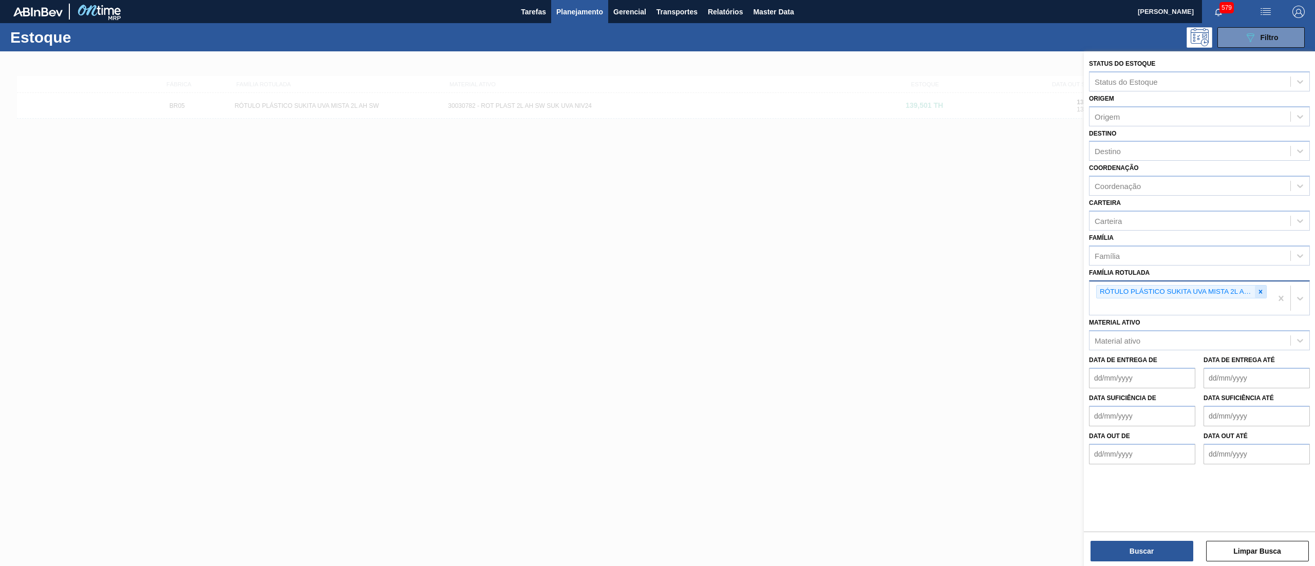
click at [1262, 291] on icon at bounding box center [1260, 291] width 7 height 7
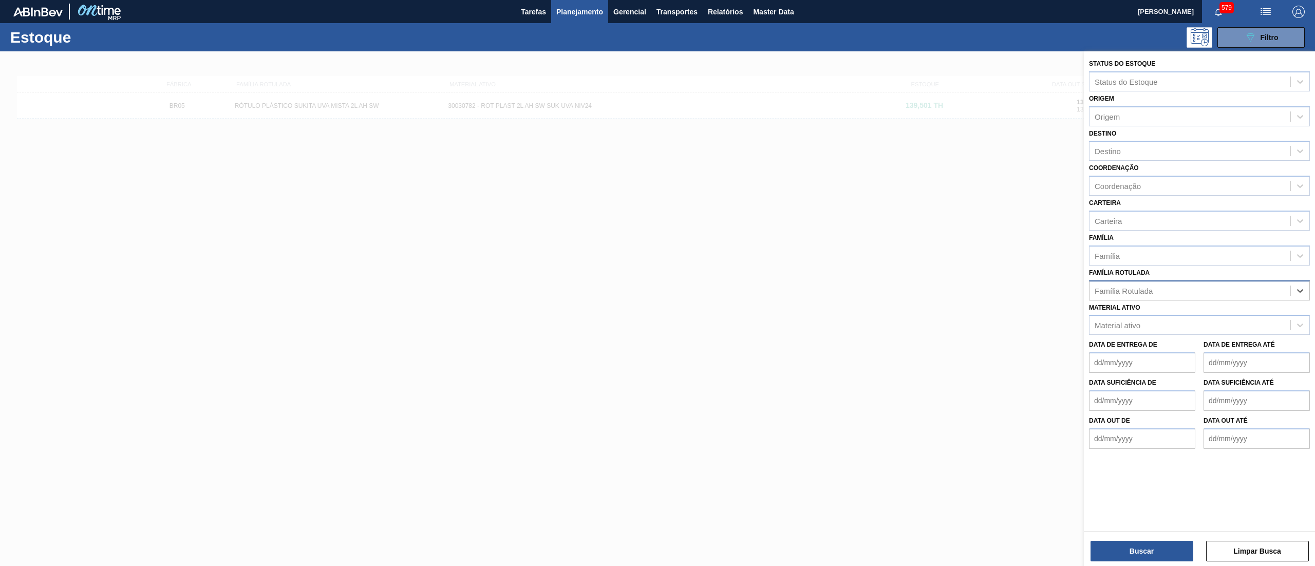
paste Rotulada "RÓTULO PLÁSTICO SUKITA UVA MISTA 2L H"
type Rotulada "RÓTULO PLÁSTICO SUKITA UVA MISTA 2L H"
click at [1248, 309] on div "RÓTULO PLÁSTICO SUKITA UVA MISTA 2L H" at bounding box center [1199, 316] width 221 height 19
click at [1140, 548] on button "Buscar" at bounding box center [1142, 551] width 103 height 21
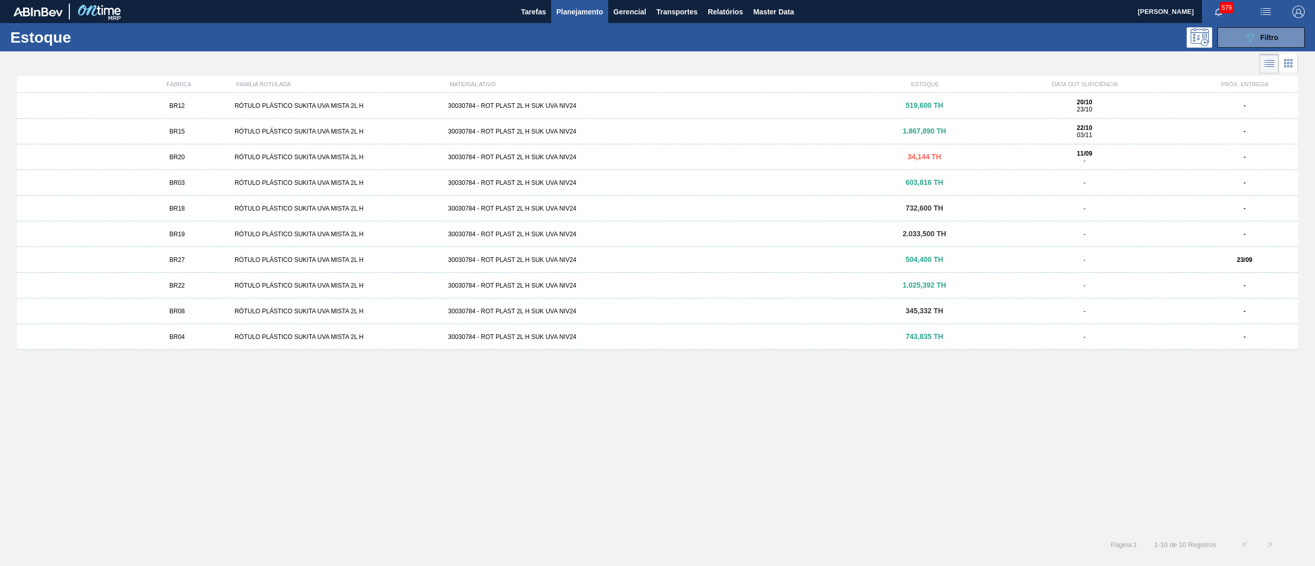
click at [609, 107] on div "30030784 - ROT PLAST 2L H SUK UVA NIV24" at bounding box center [657, 105] width 427 height 7
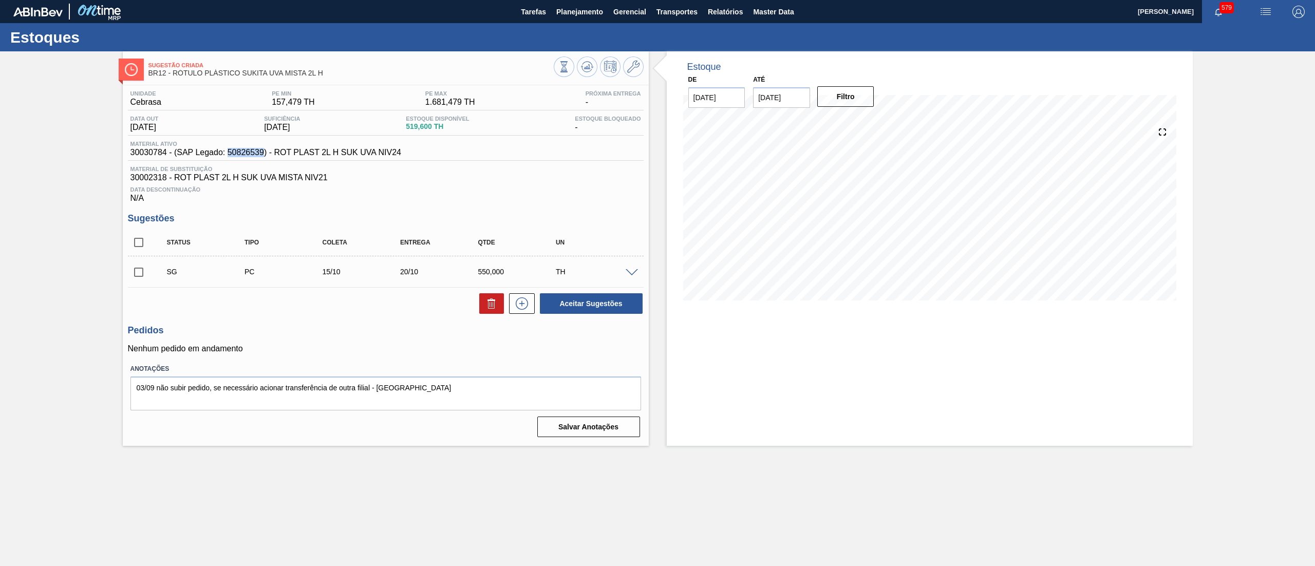
drag, startPoint x: 229, startPoint y: 154, endPoint x: 264, endPoint y: 156, distance: 35.5
click at [264, 156] on span "30030784 - (SAP Legado: 50826539) - ROT PLAST 2L H SUK UVA NIV24" at bounding box center [265, 152] width 271 height 9
